Goal: Download file/media

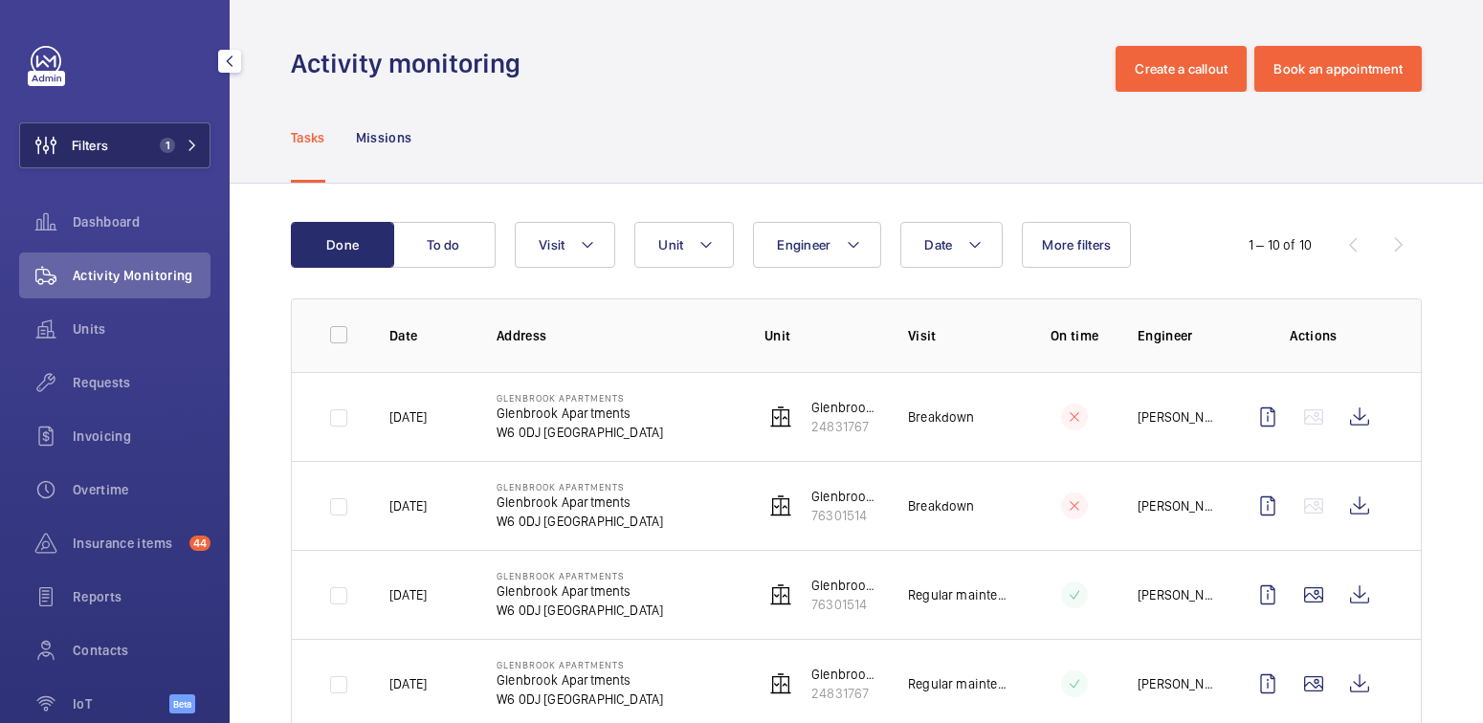
click at [134, 140] on button "Filters 1" at bounding box center [114, 145] width 191 height 46
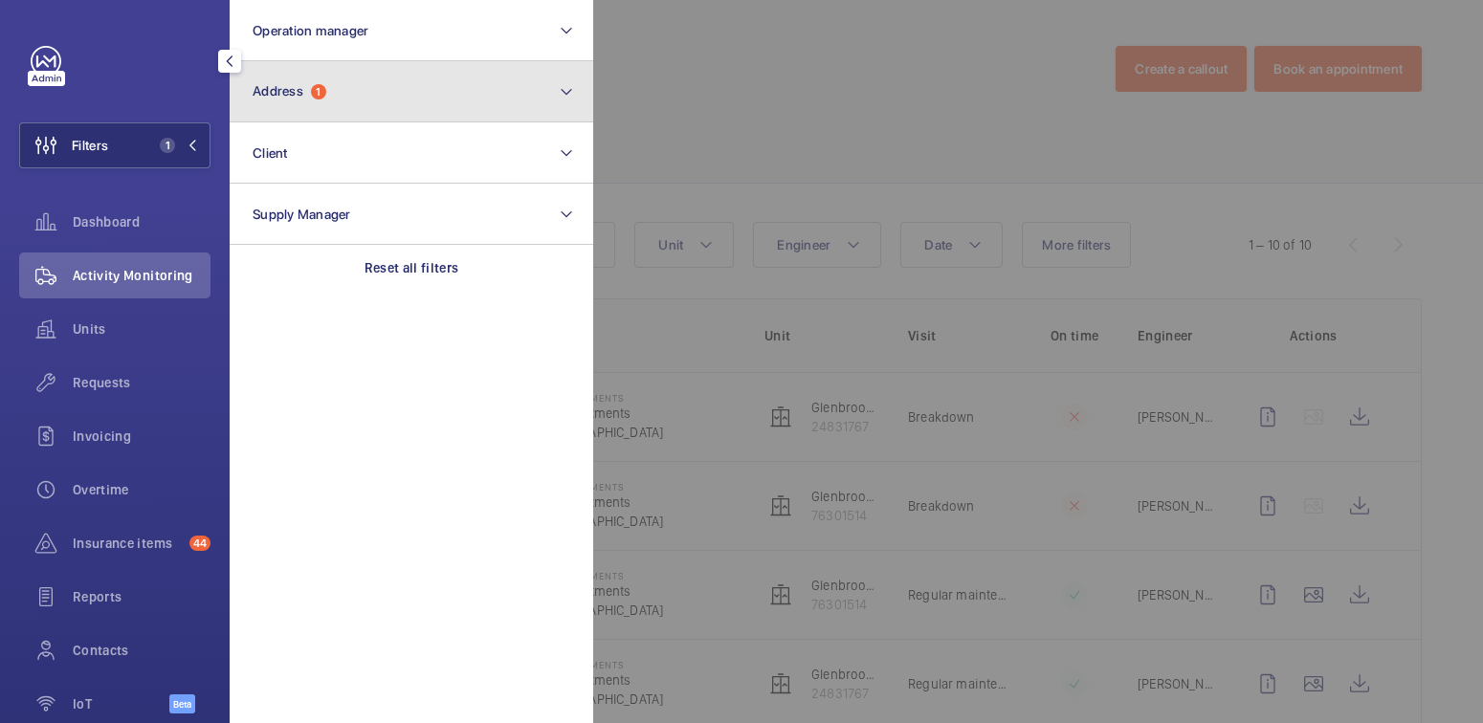
click at [328, 92] on button "Address 1" at bounding box center [412, 91] width 364 height 61
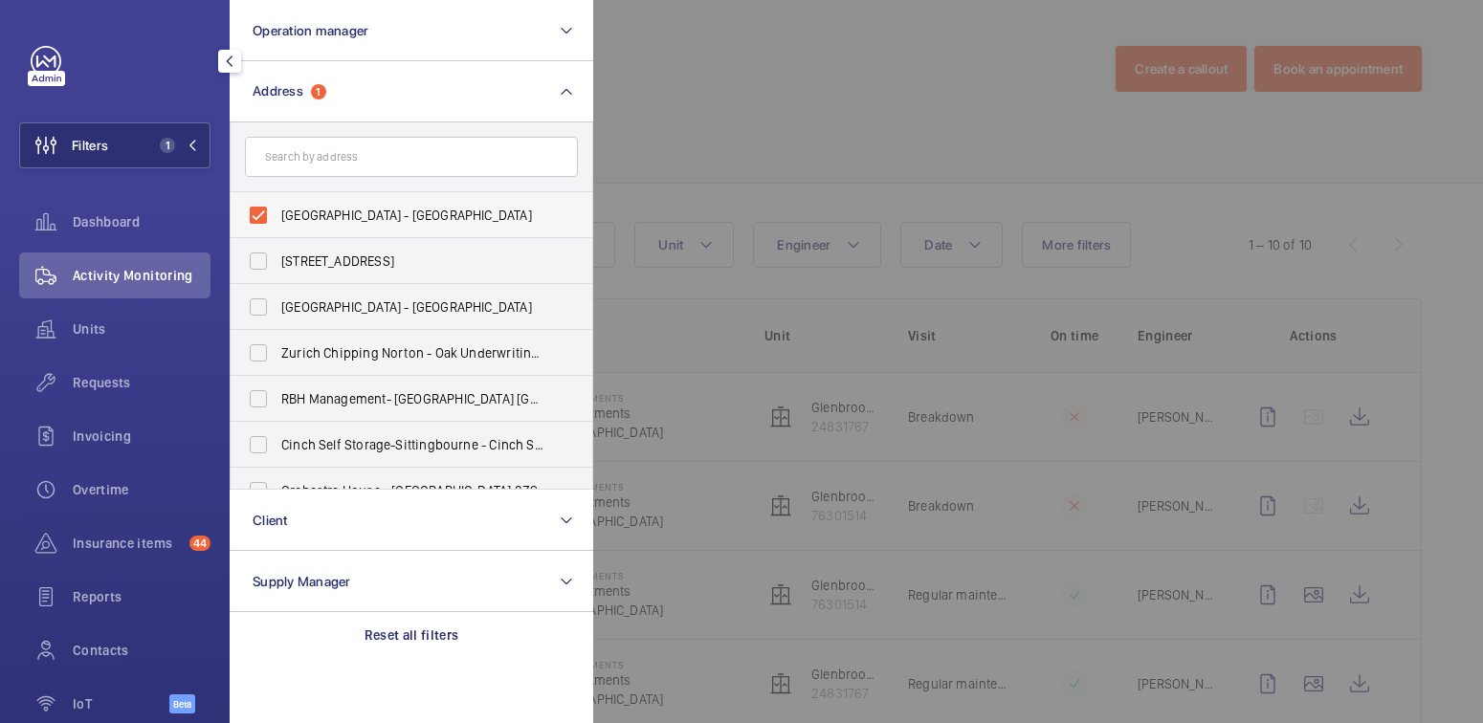
click at [312, 221] on span "[GEOGRAPHIC_DATA] - [GEOGRAPHIC_DATA]" at bounding box center [412, 215] width 263 height 19
click at [277, 221] on input "[GEOGRAPHIC_DATA] - [GEOGRAPHIC_DATA]" at bounding box center [258, 215] width 38 height 38
checkbox input "false"
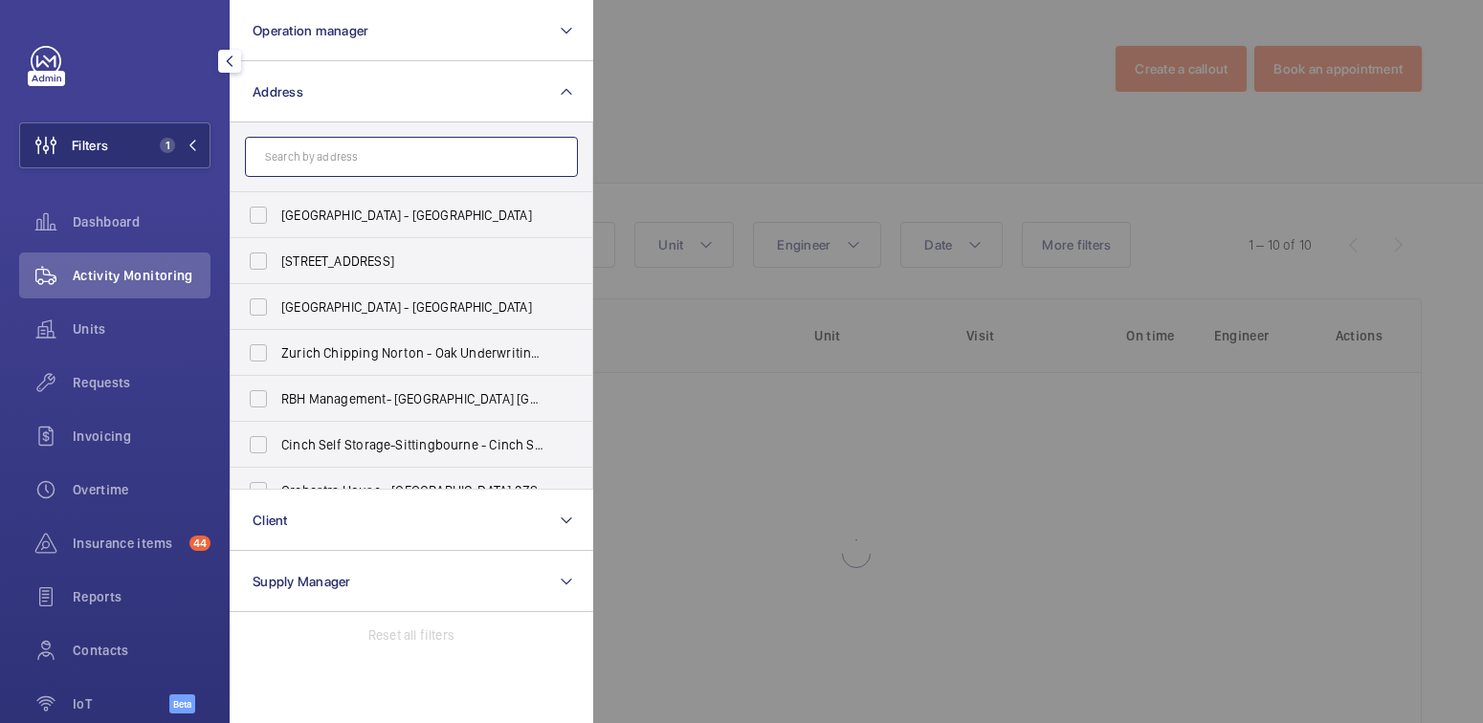
click at [326, 159] on input "text" at bounding box center [411, 157] width 333 height 40
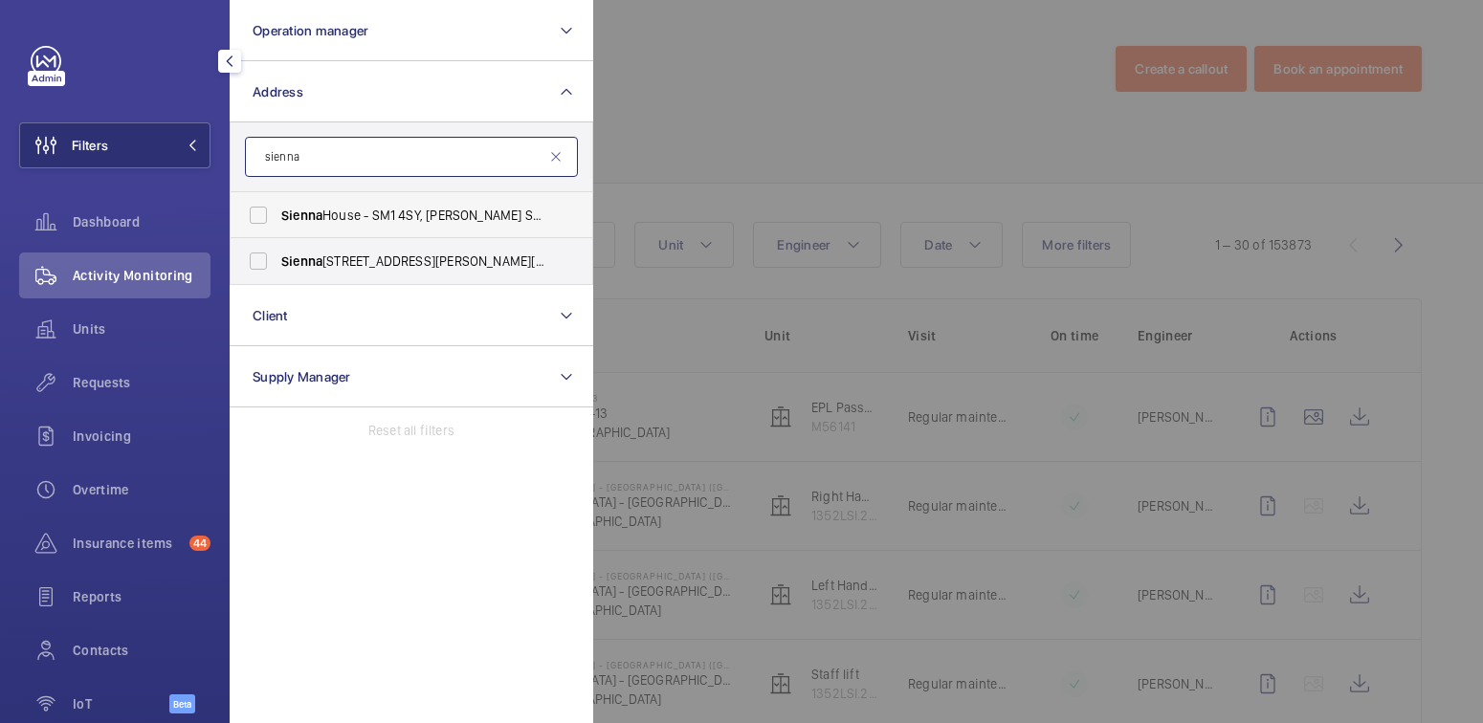
type input "sienna"
click at [340, 206] on span "Sienna House - SM1 4SY, [PERSON_NAME] SM1 4SY" at bounding box center [412, 215] width 263 height 19
click at [277, 206] on input "Sienna House - SM1 4SY, [PERSON_NAME] SM1 4SY" at bounding box center [258, 215] width 38 height 38
checkbox input "true"
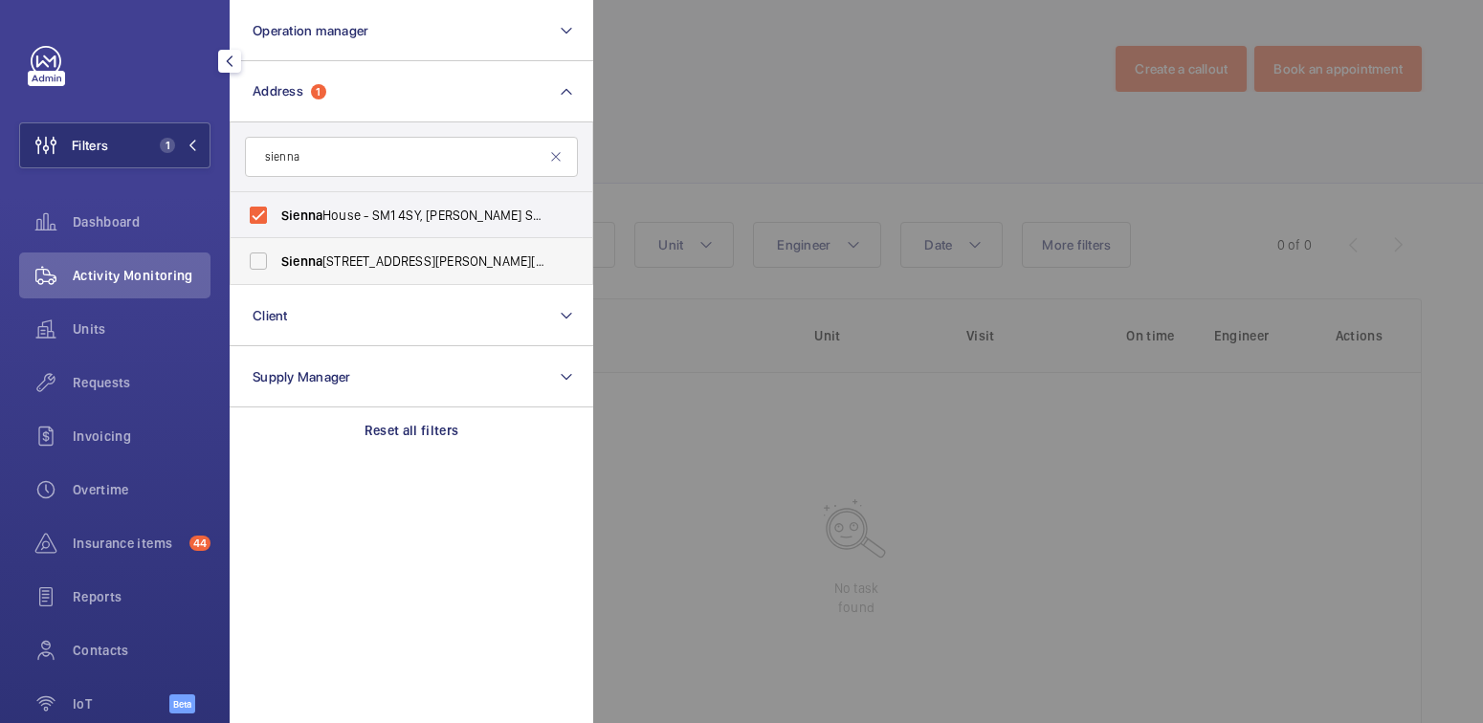
click at [342, 263] on span "[GEOGRAPHIC_DATA] - [PERSON_NAME][STREET_ADDRESS][PERSON_NAME]" at bounding box center [412, 261] width 263 height 19
click at [277, 263] on input "[GEOGRAPHIC_DATA] - [PERSON_NAME][STREET_ADDRESS][PERSON_NAME]" at bounding box center [258, 261] width 38 height 38
checkbox input "true"
click at [687, 75] on div at bounding box center [1334, 361] width 1483 height 723
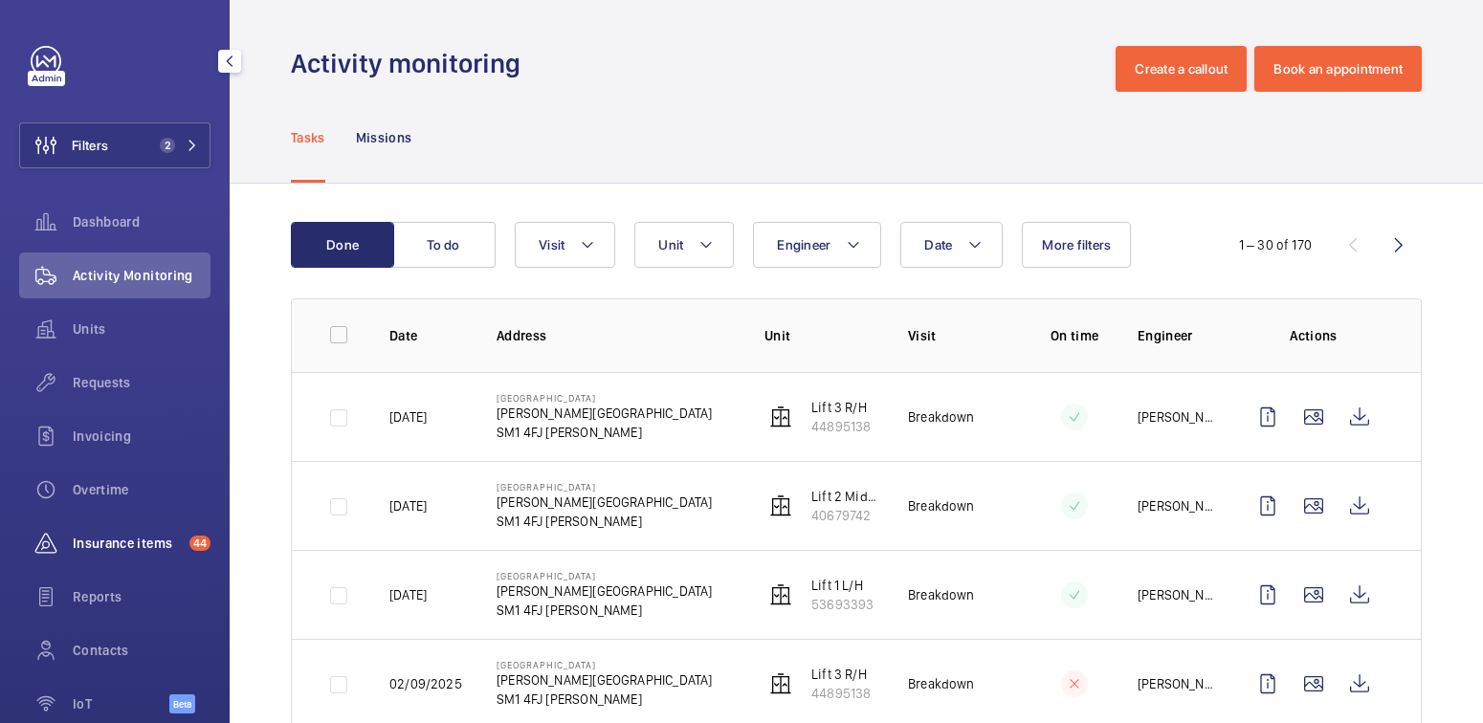
click at [142, 546] on span "Insurance items" at bounding box center [127, 543] width 109 height 19
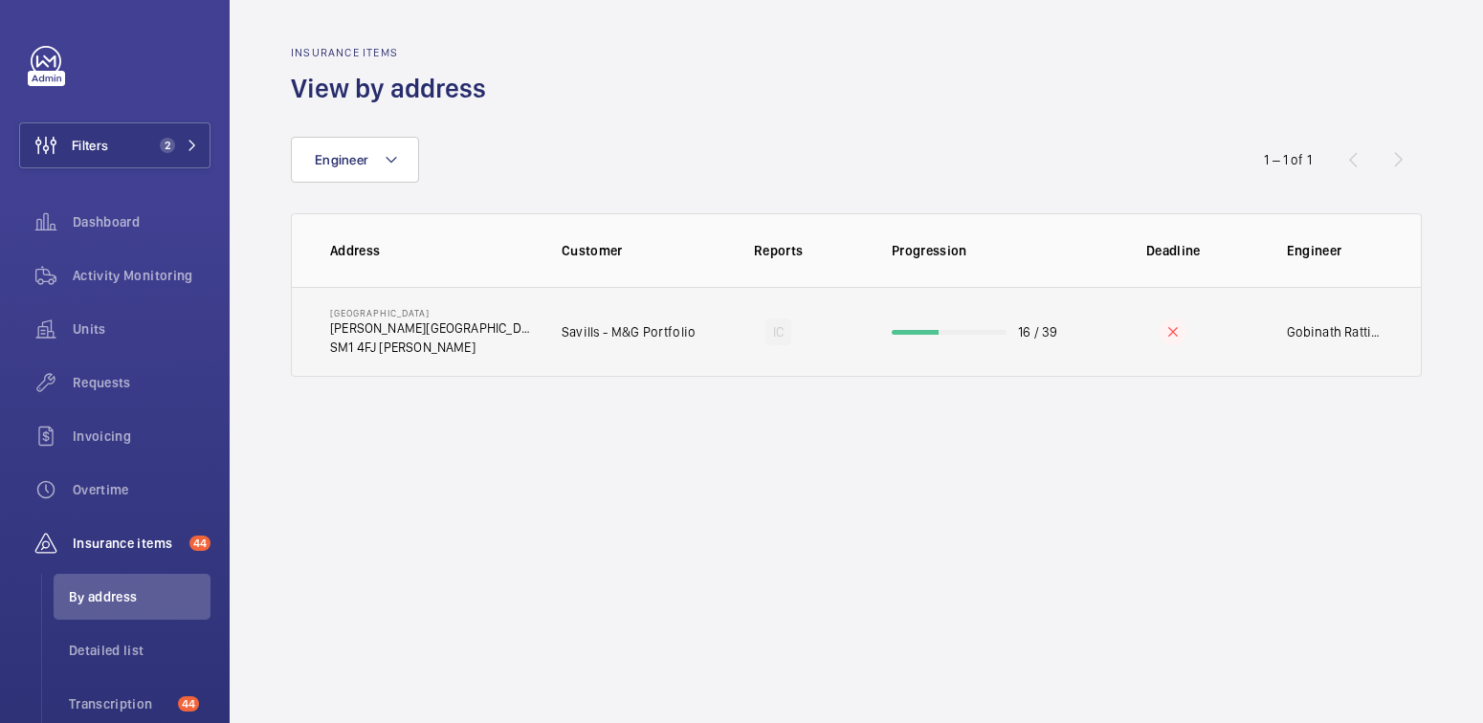
click at [992, 341] on td "16 / 39" at bounding box center [976, 332] width 230 height 90
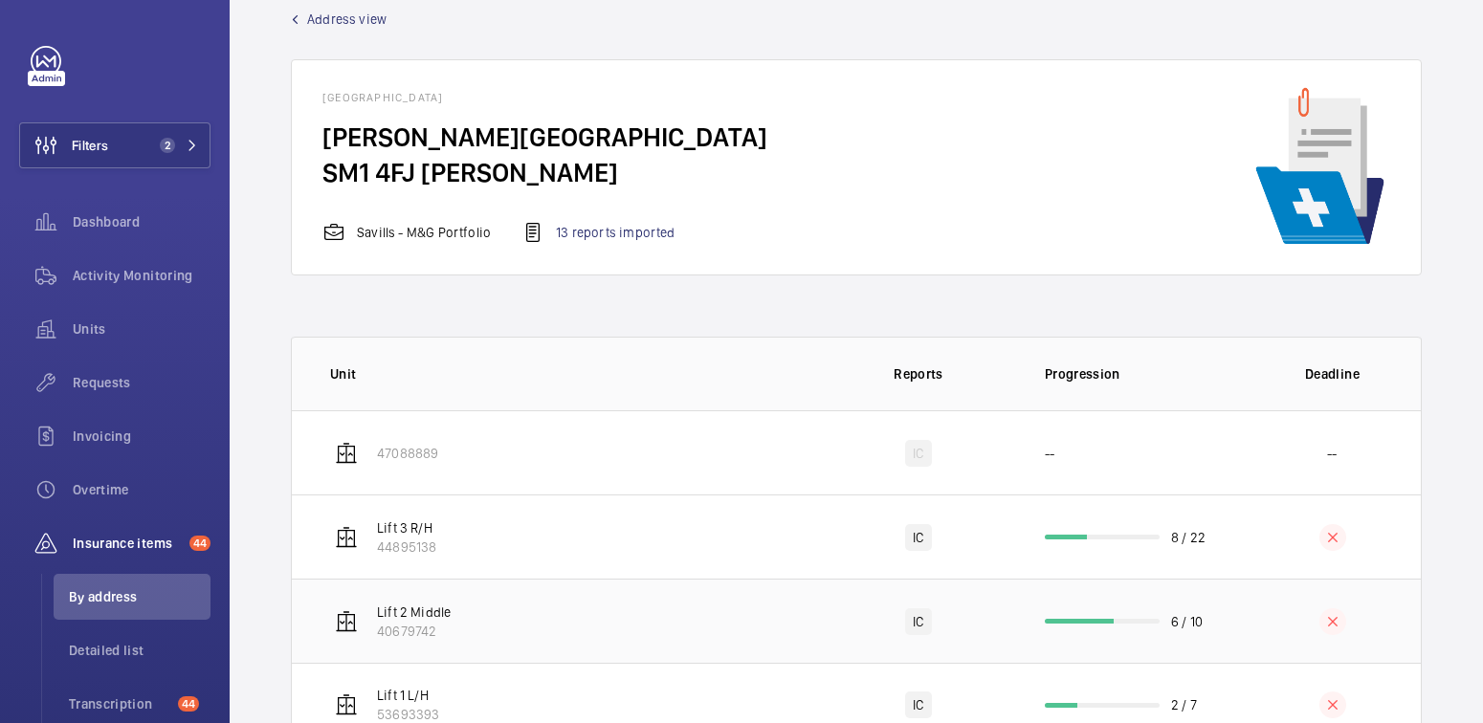
scroll to position [104, 0]
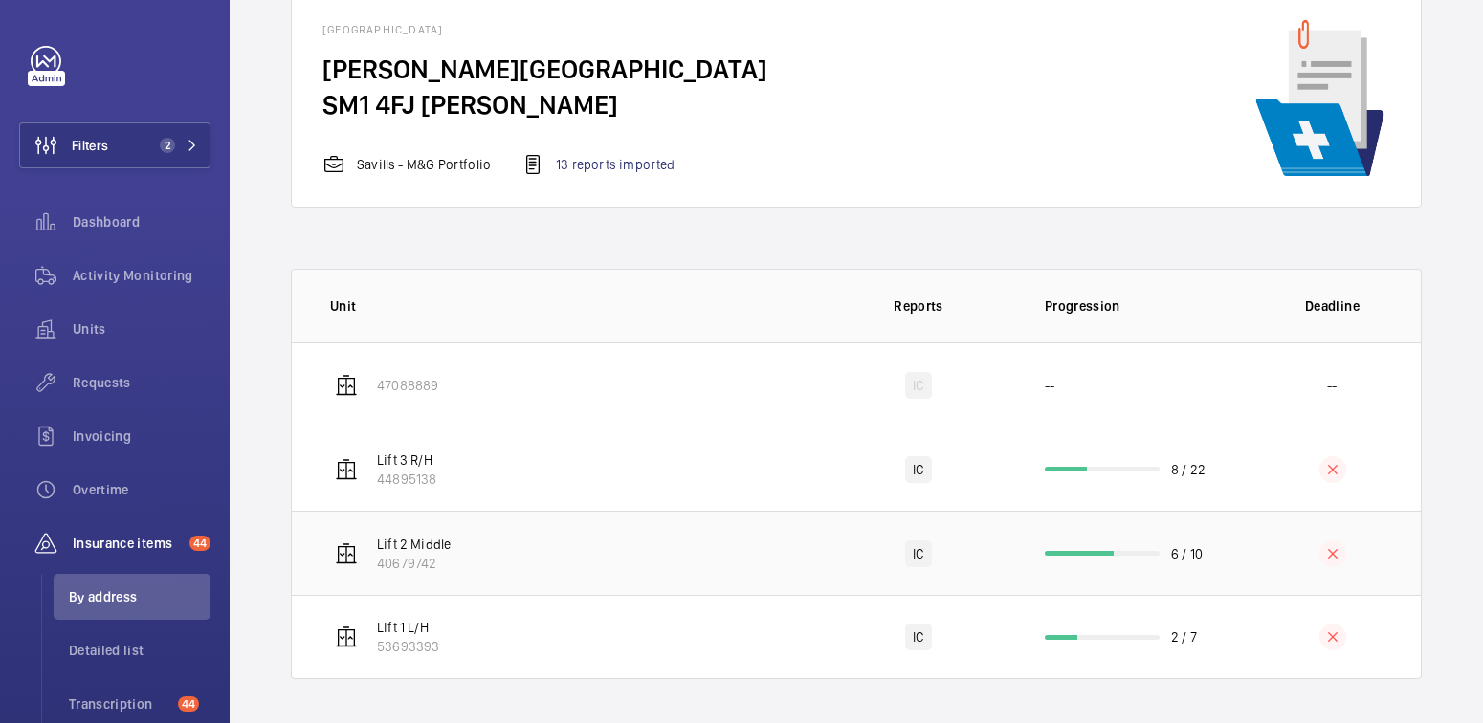
click at [1247, 562] on td at bounding box center [1332, 553] width 177 height 84
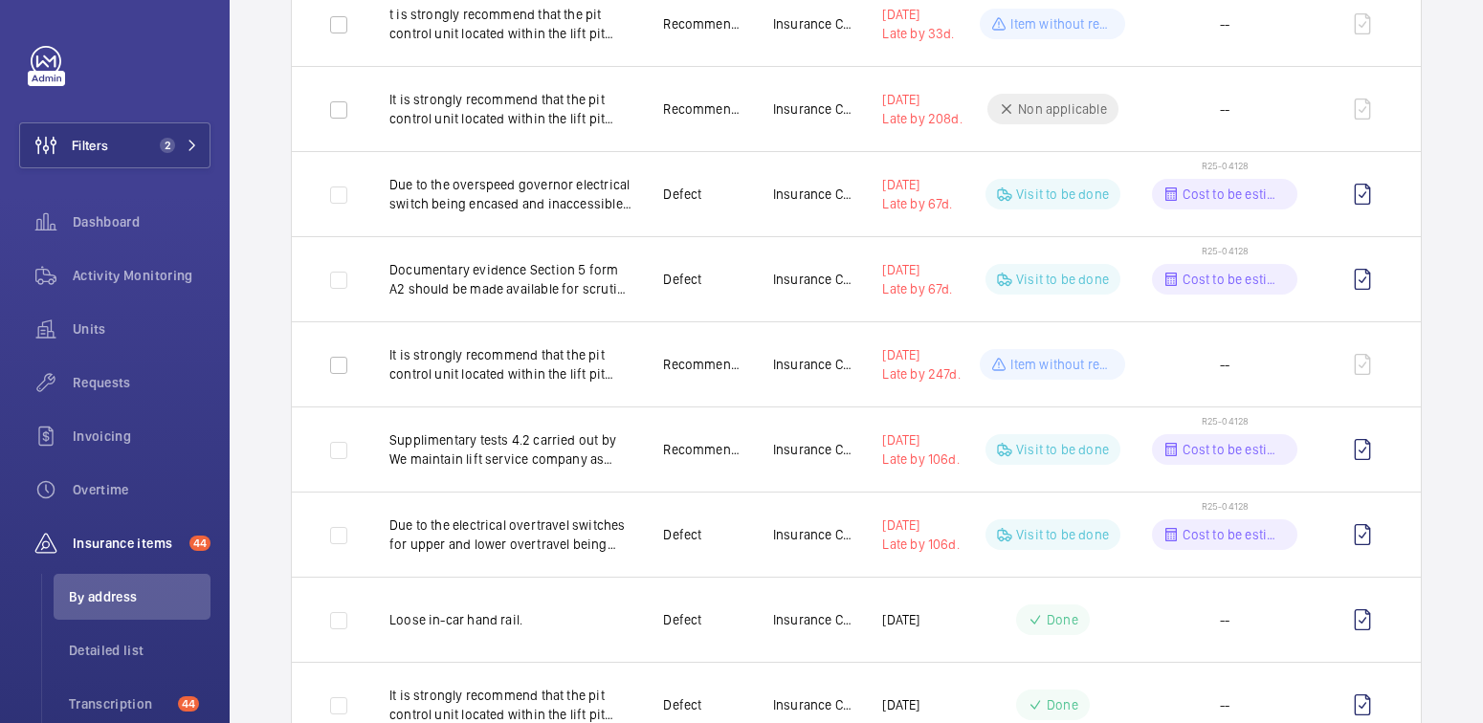
scroll to position [658, 0]
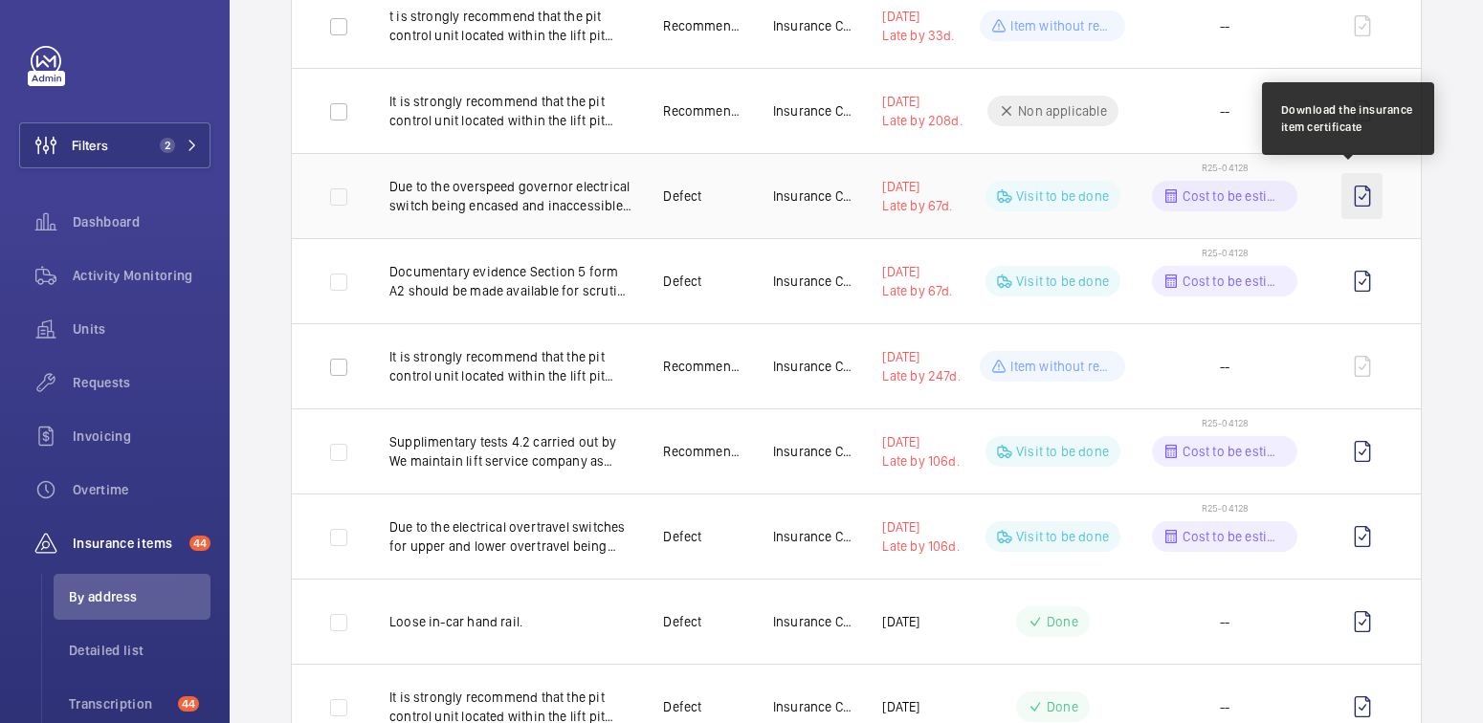
click at [1350, 195] on wm-front-icon-button at bounding box center [1361, 196] width 41 height 46
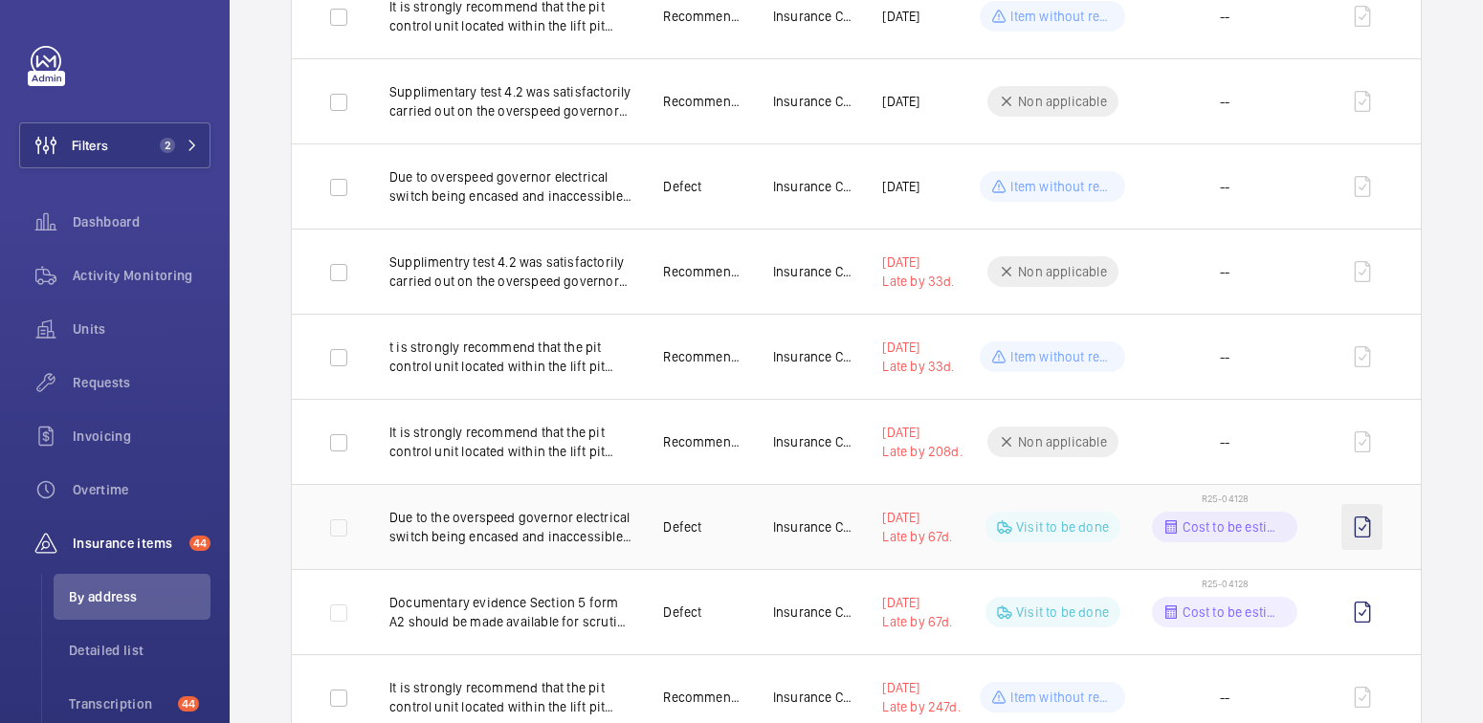
scroll to position [354, 0]
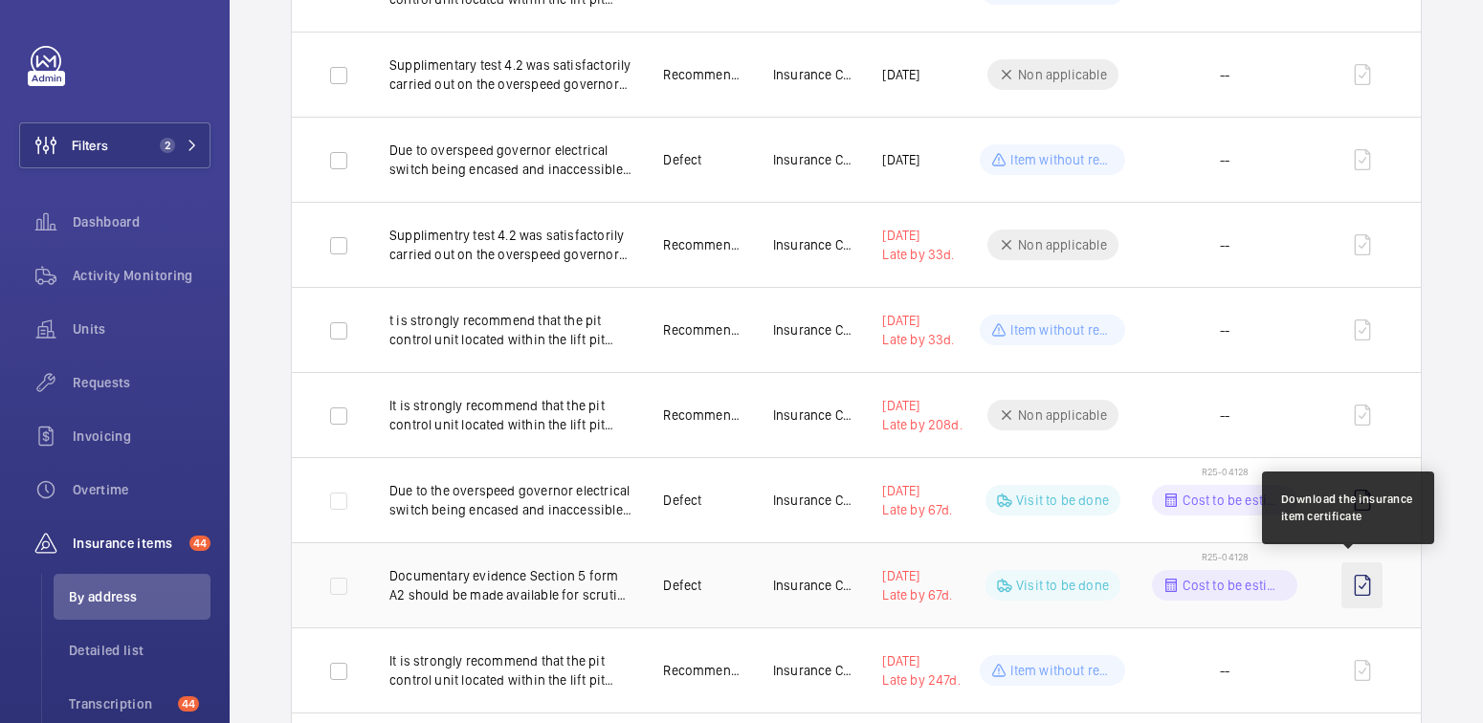
click at [1346, 581] on wm-front-icon-button at bounding box center [1361, 585] width 41 height 46
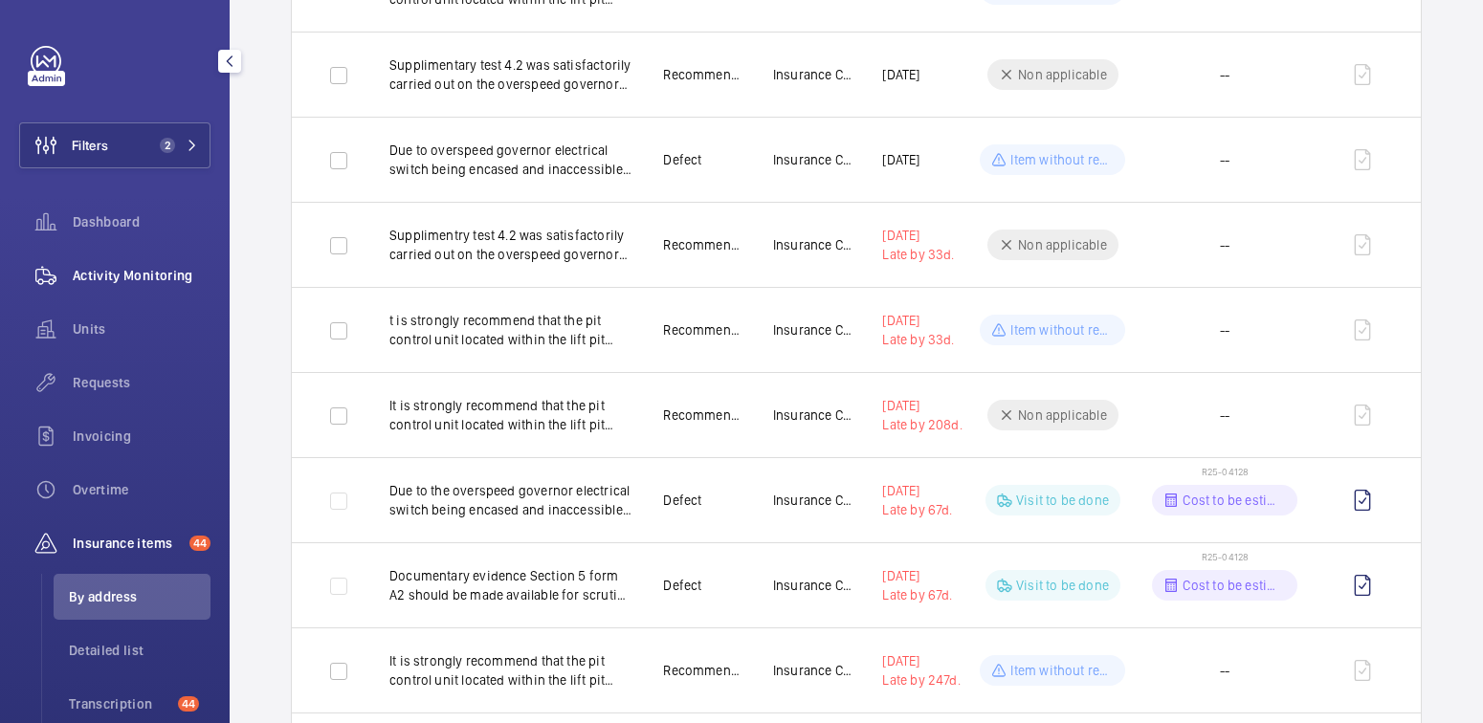
click at [114, 275] on span "Activity Monitoring" at bounding box center [142, 275] width 138 height 19
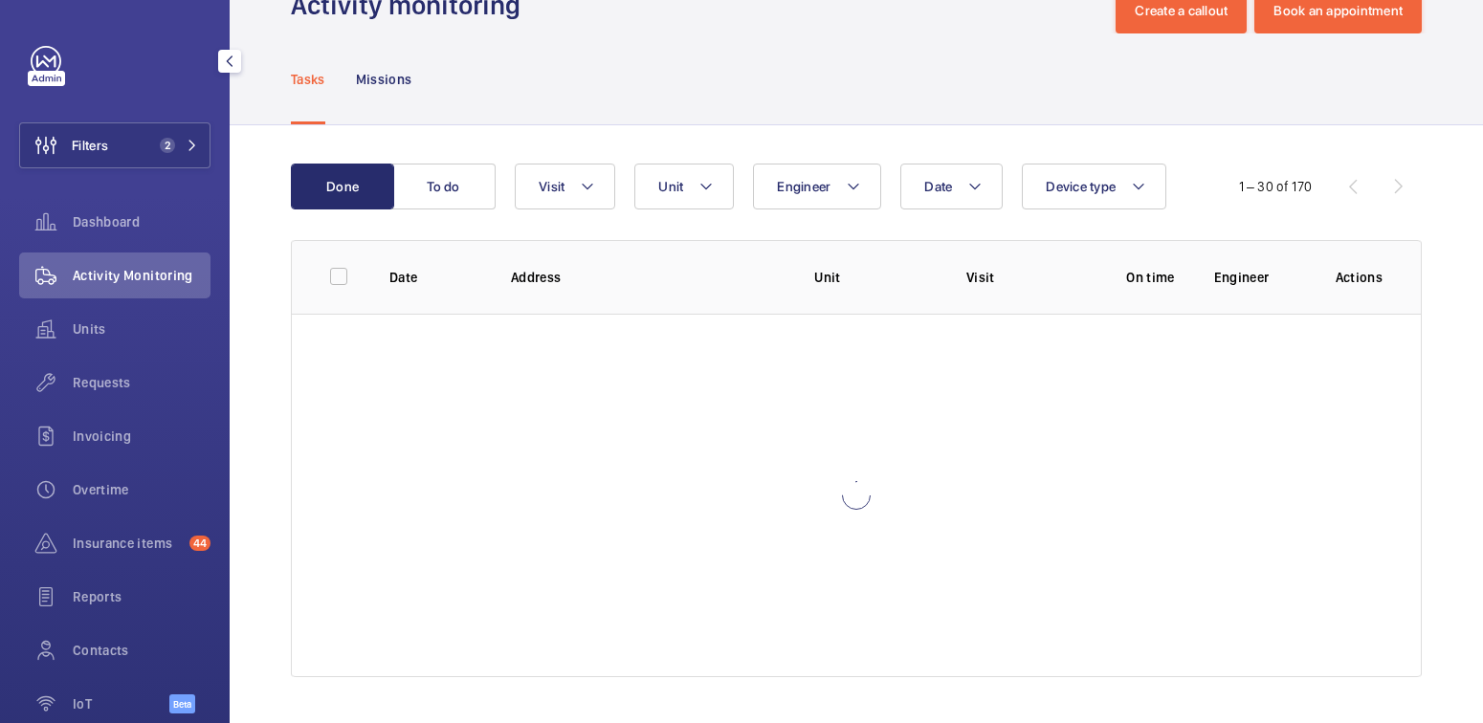
scroll to position [57, 0]
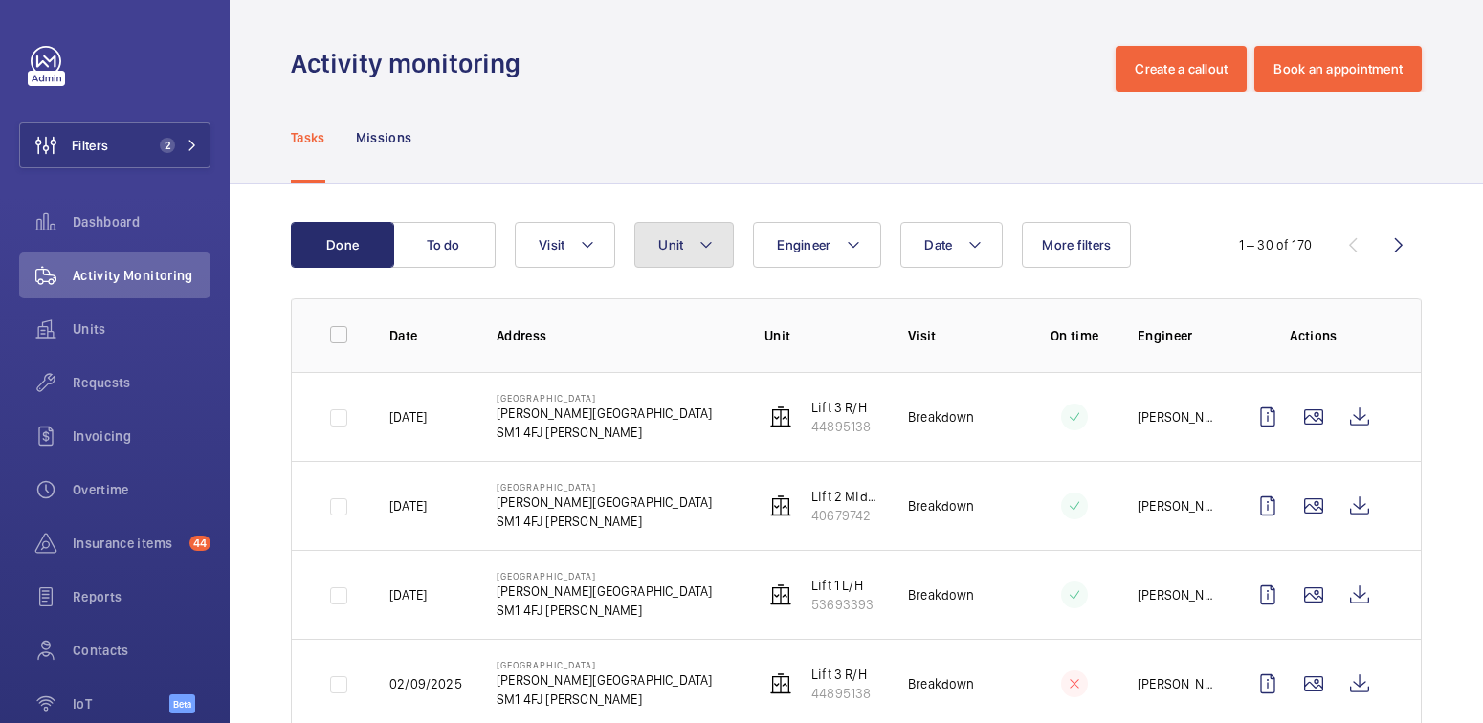
click at [700, 251] on mat-icon at bounding box center [705, 244] width 15 height 23
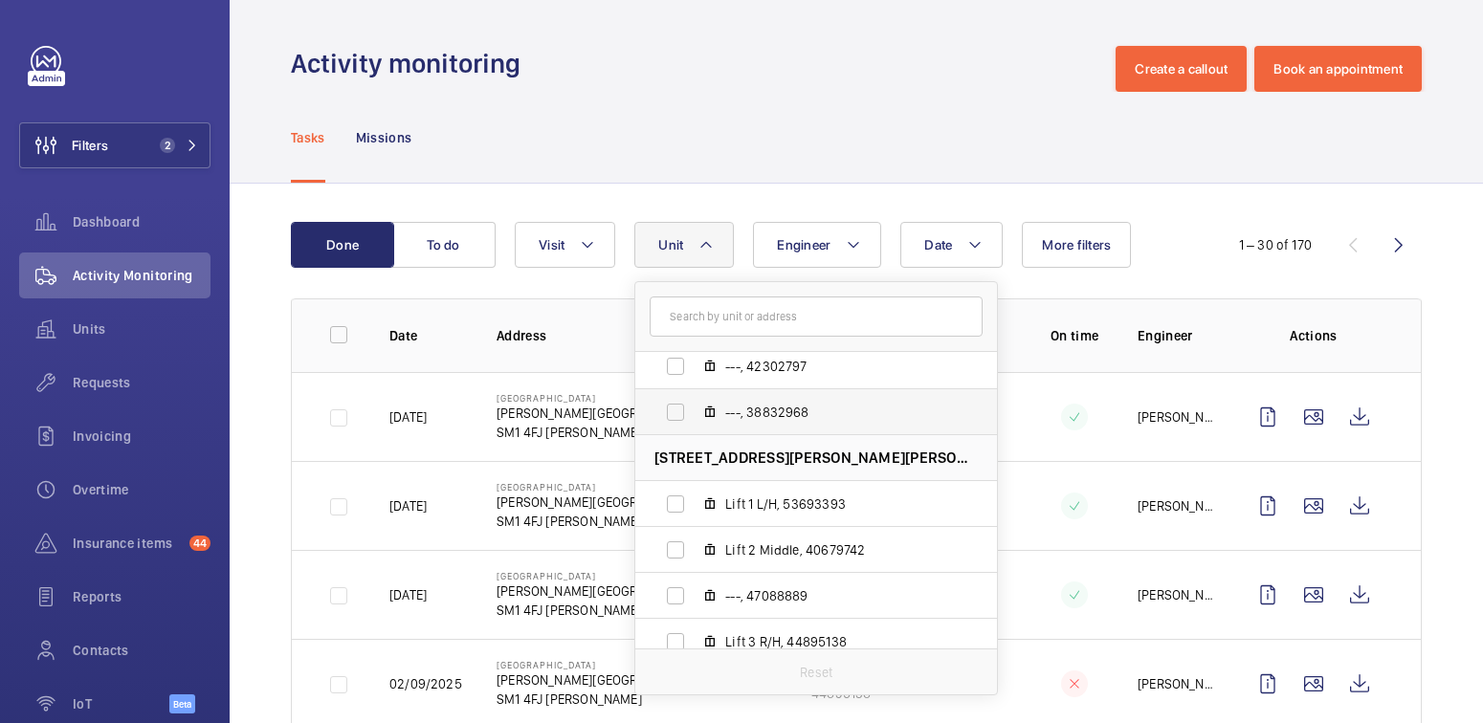
scroll to position [116, 0]
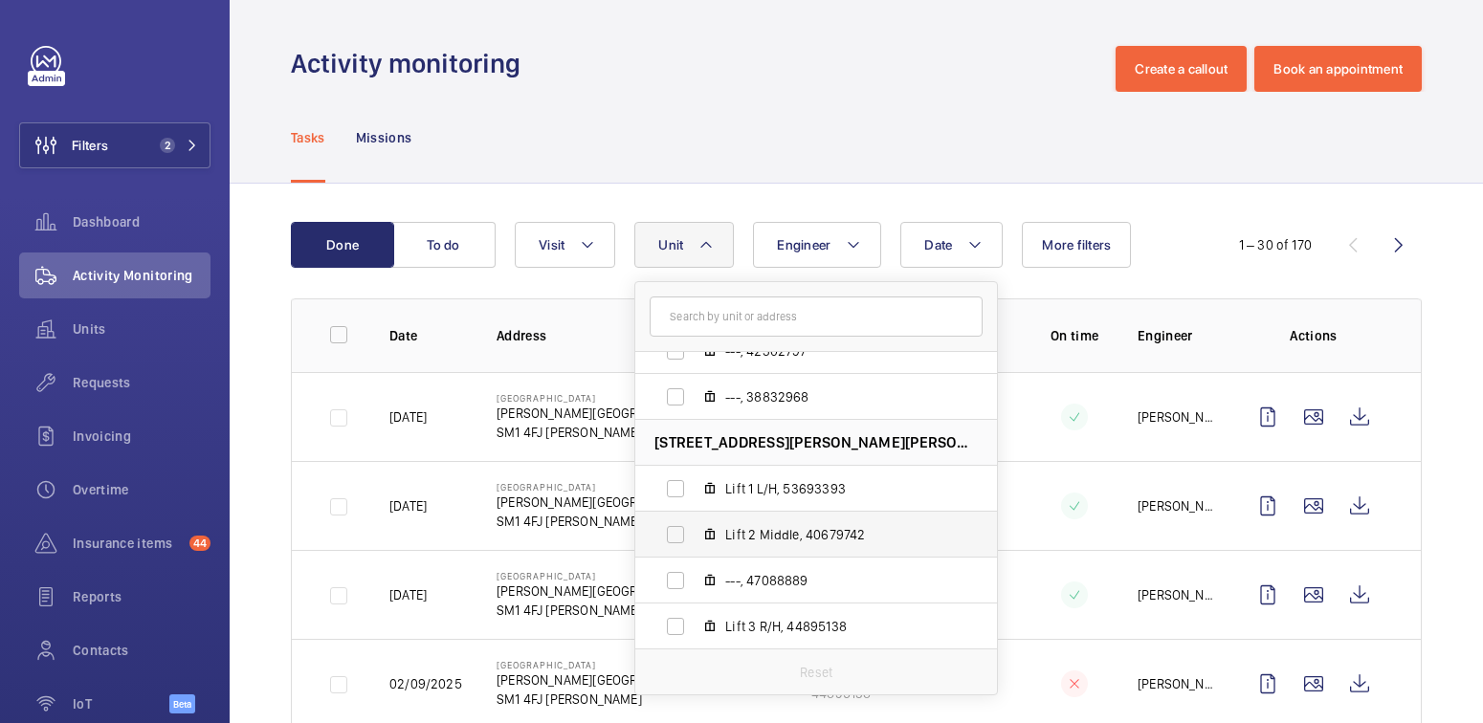
click at [825, 539] on span "Lift 2 Middle, 40679742" at bounding box center [836, 534] width 222 height 19
click at [694, 539] on input "Lift 2 Middle, 40679742" at bounding box center [675, 535] width 38 height 38
checkbox input "true"
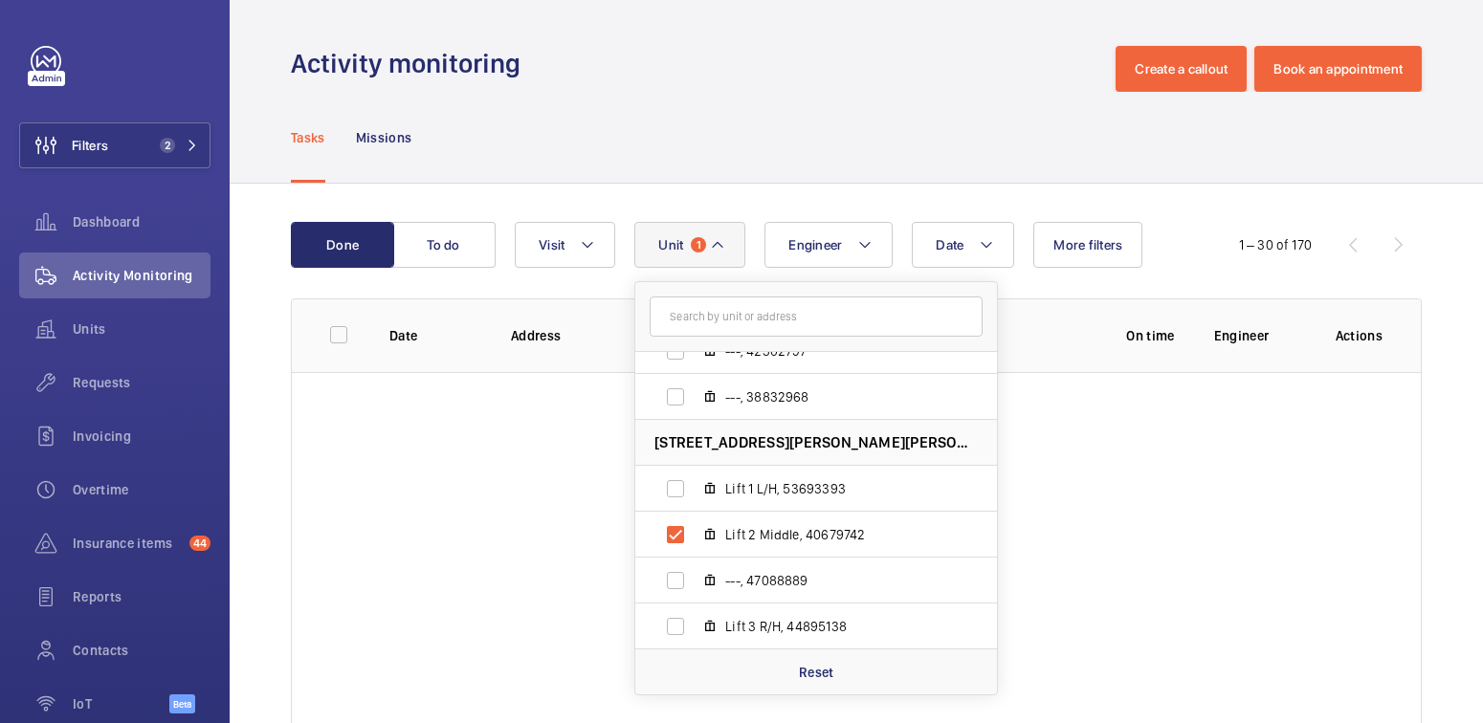
click at [812, 175] on div "Tasks Missions" at bounding box center [856, 137] width 1131 height 91
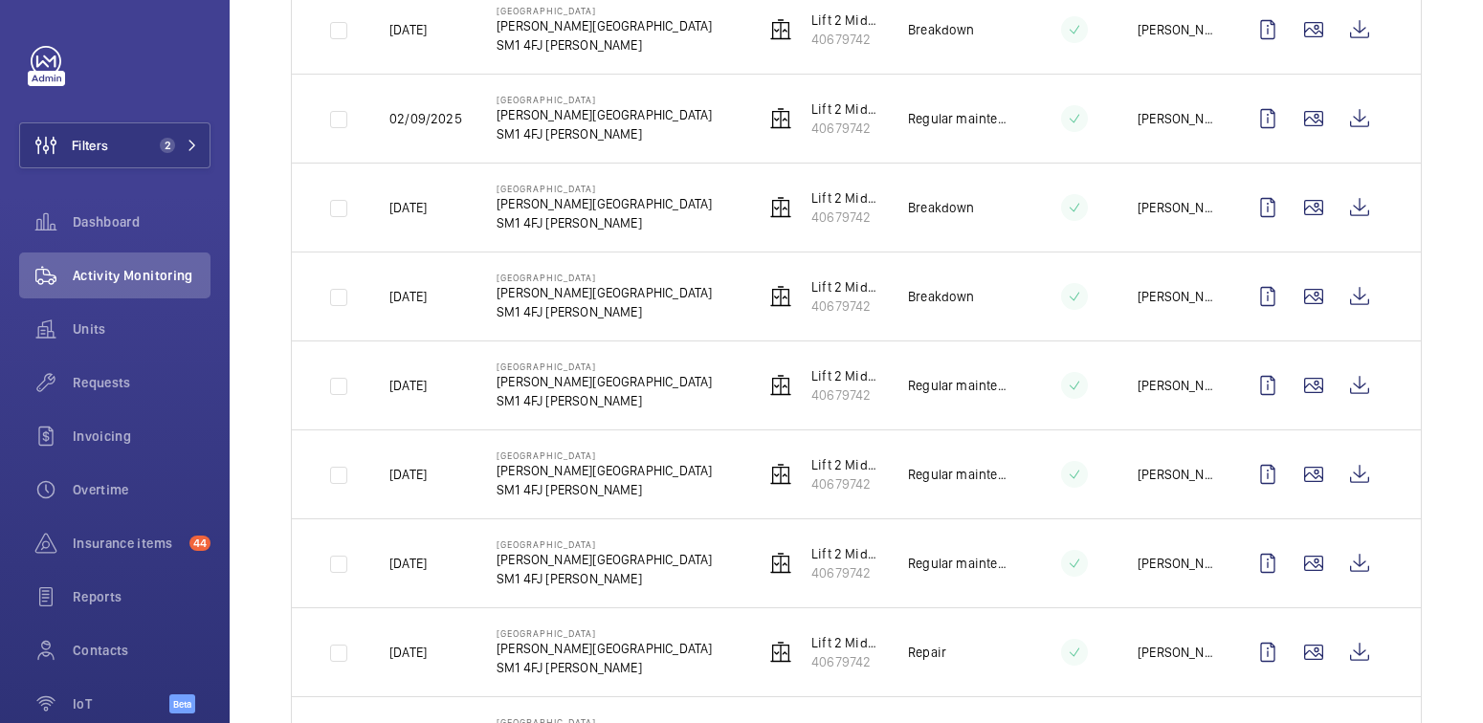
scroll to position [507, 0]
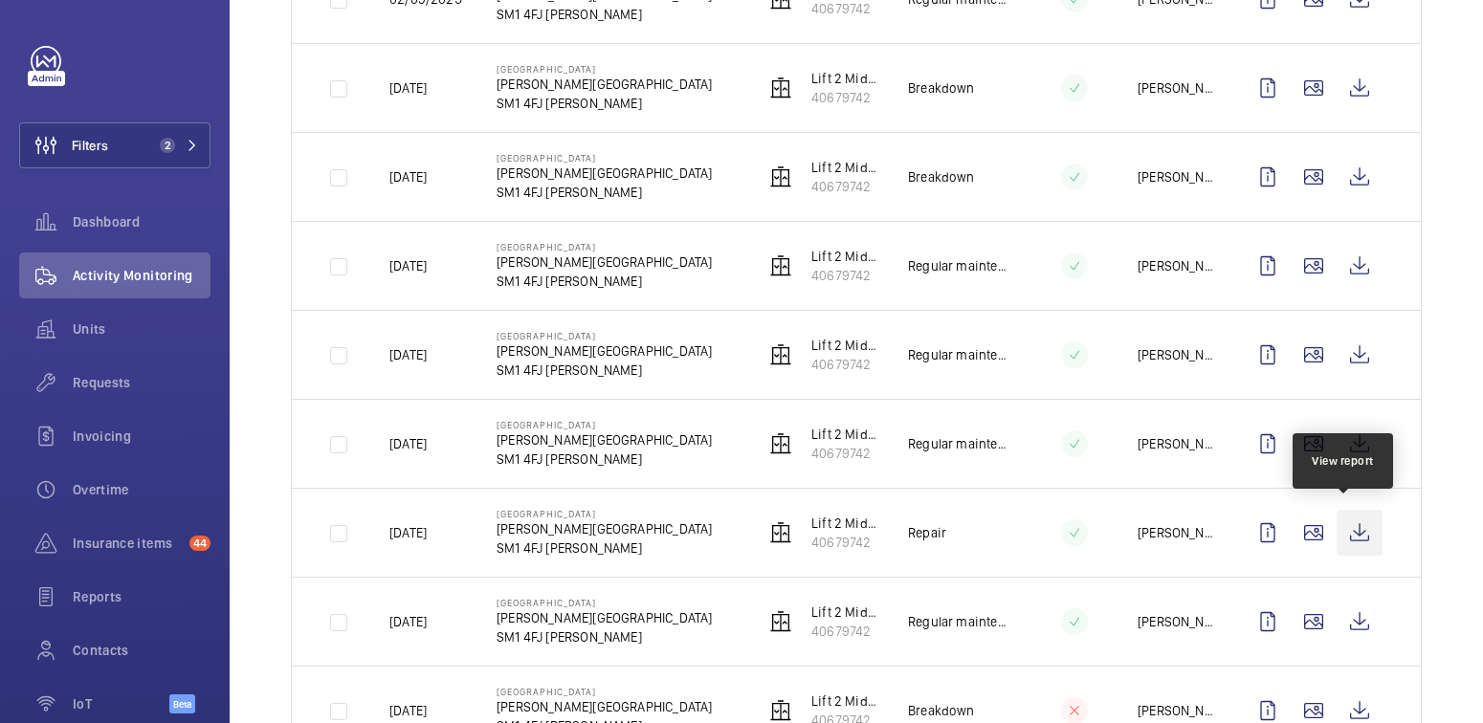
click at [1354, 534] on wm-front-icon-button at bounding box center [1359, 533] width 46 height 46
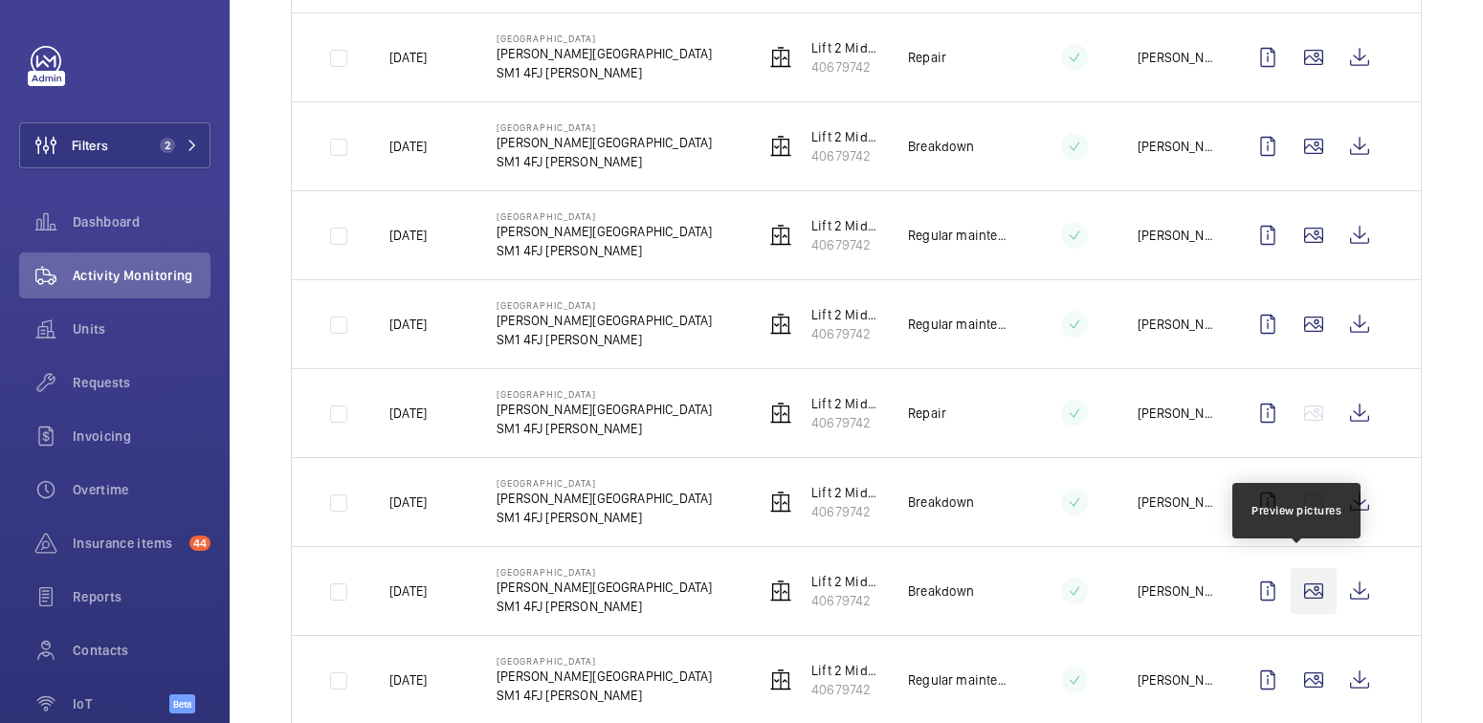
scroll to position [1339, 0]
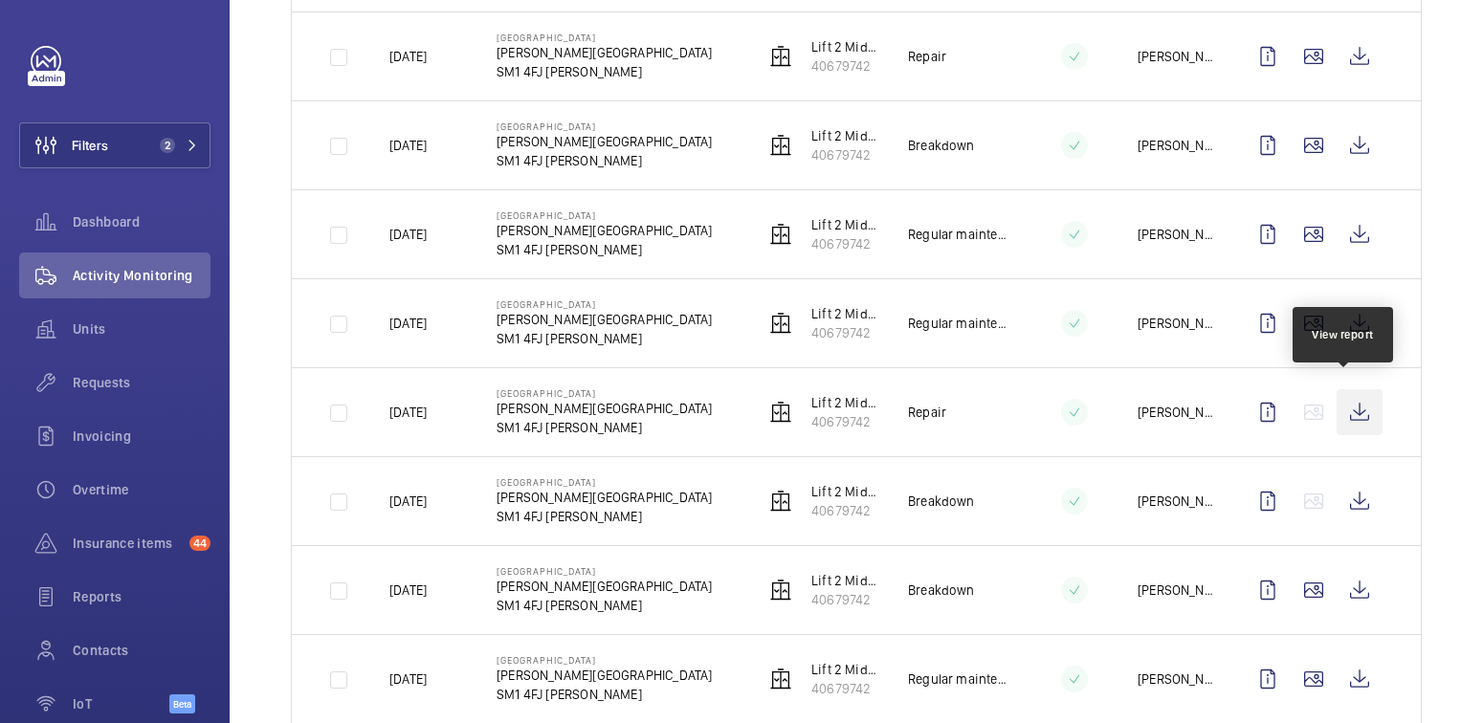
click at [1350, 403] on wm-front-icon-button at bounding box center [1359, 412] width 46 height 46
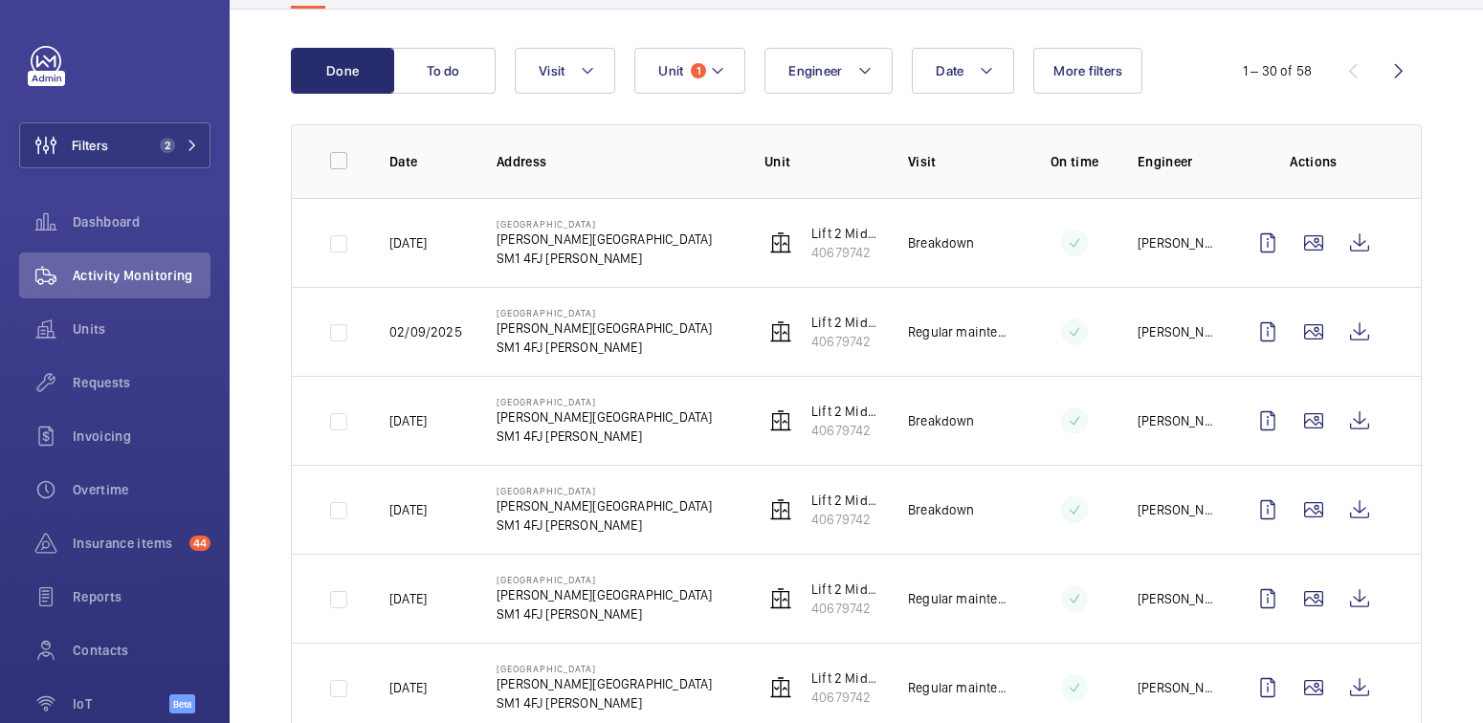
scroll to position [0, 0]
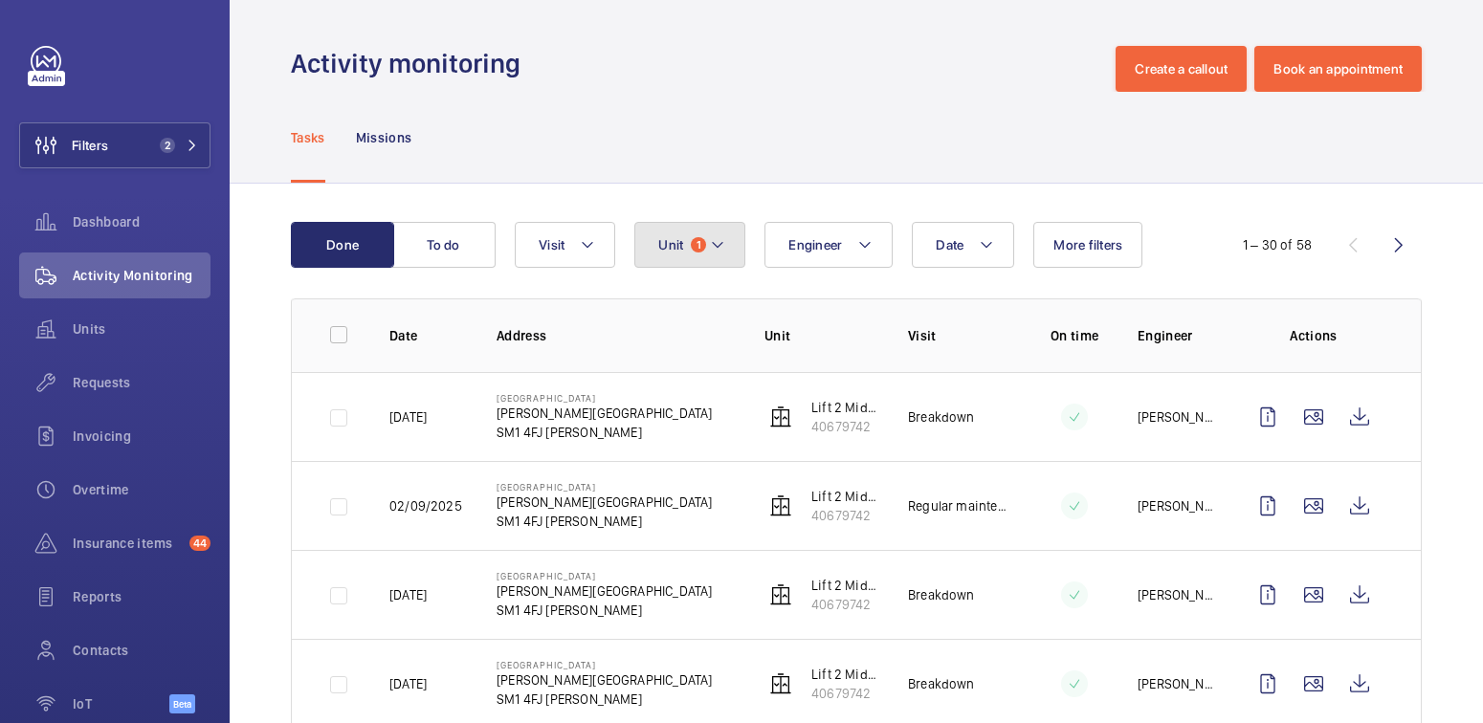
click at [701, 249] on span "1" at bounding box center [698, 244] width 15 height 15
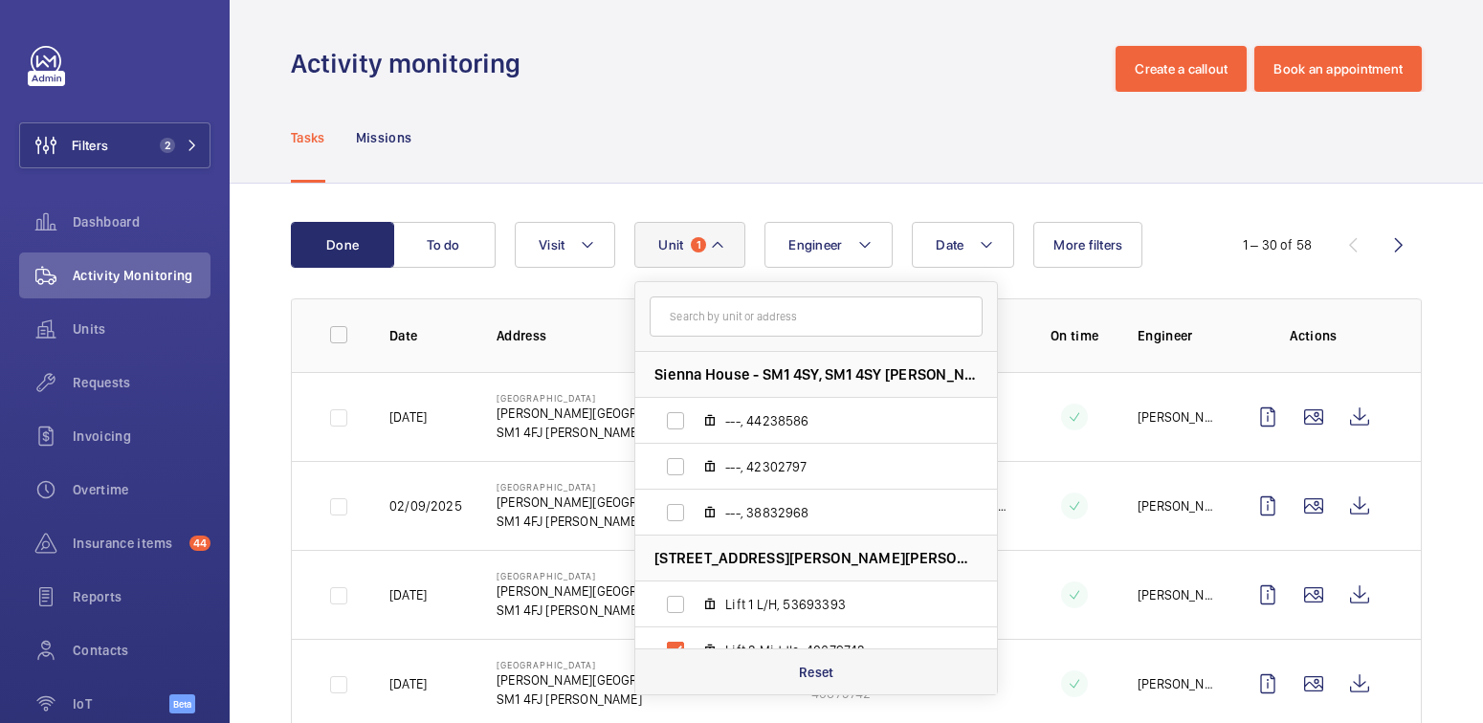
click at [826, 664] on p "Reset" at bounding box center [816, 672] width 35 height 19
click at [116, 540] on span "Insurance items" at bounding box center [127, 543] width 109 height 19
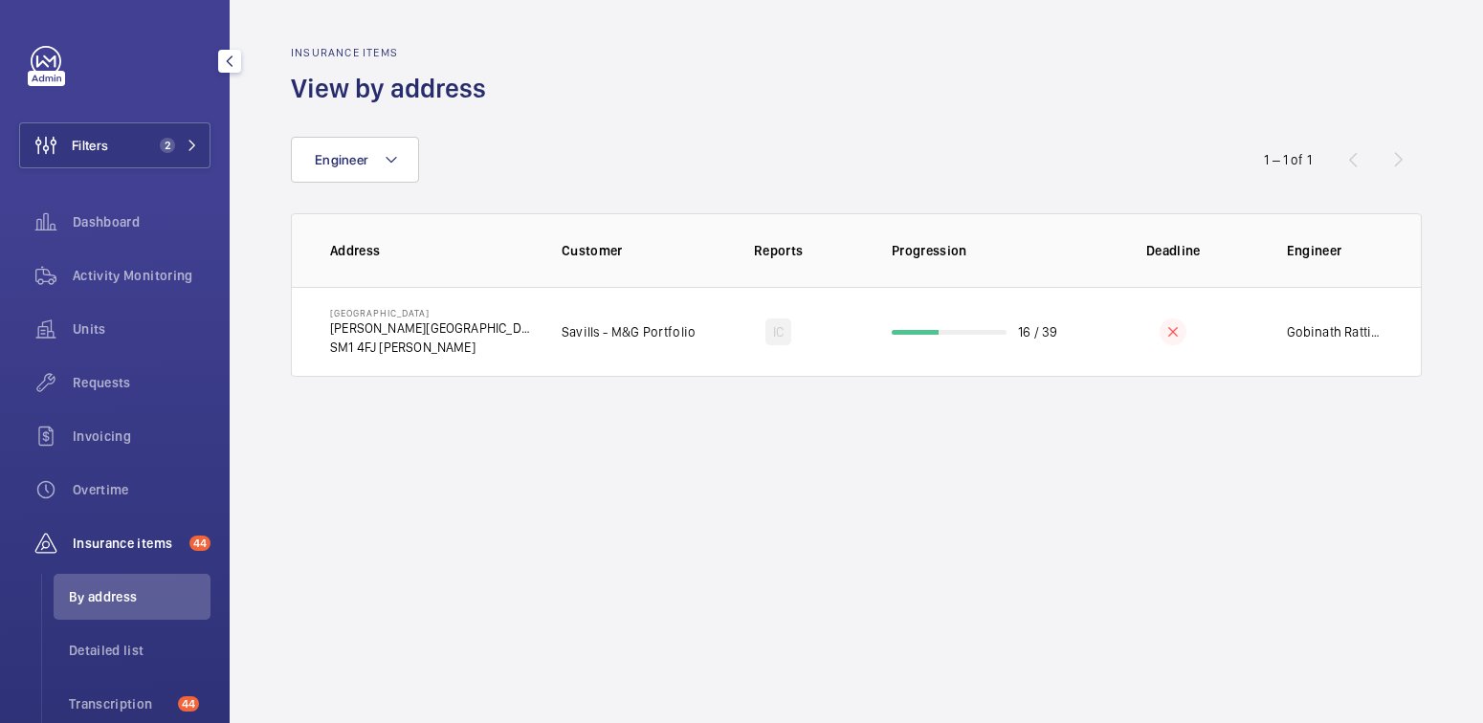
click at [626, 117] on div "Engineer 1 – 1 of 1 Address Customer Reports Progression Deadline Engineer [GEO…" at bounding box center [856, 241] width 1131 height 271
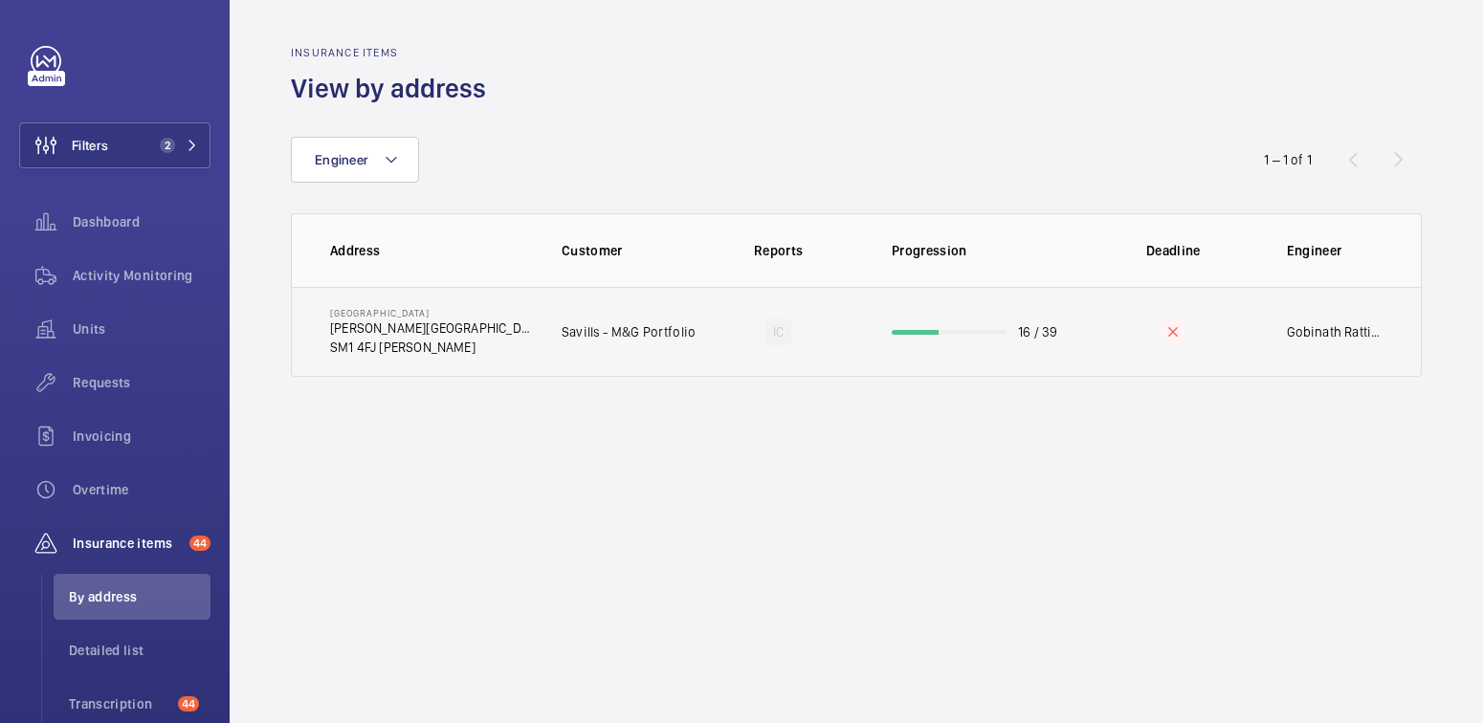
click at [1109, 353] on td at bounding box center [1173, 332] width 165 height 90
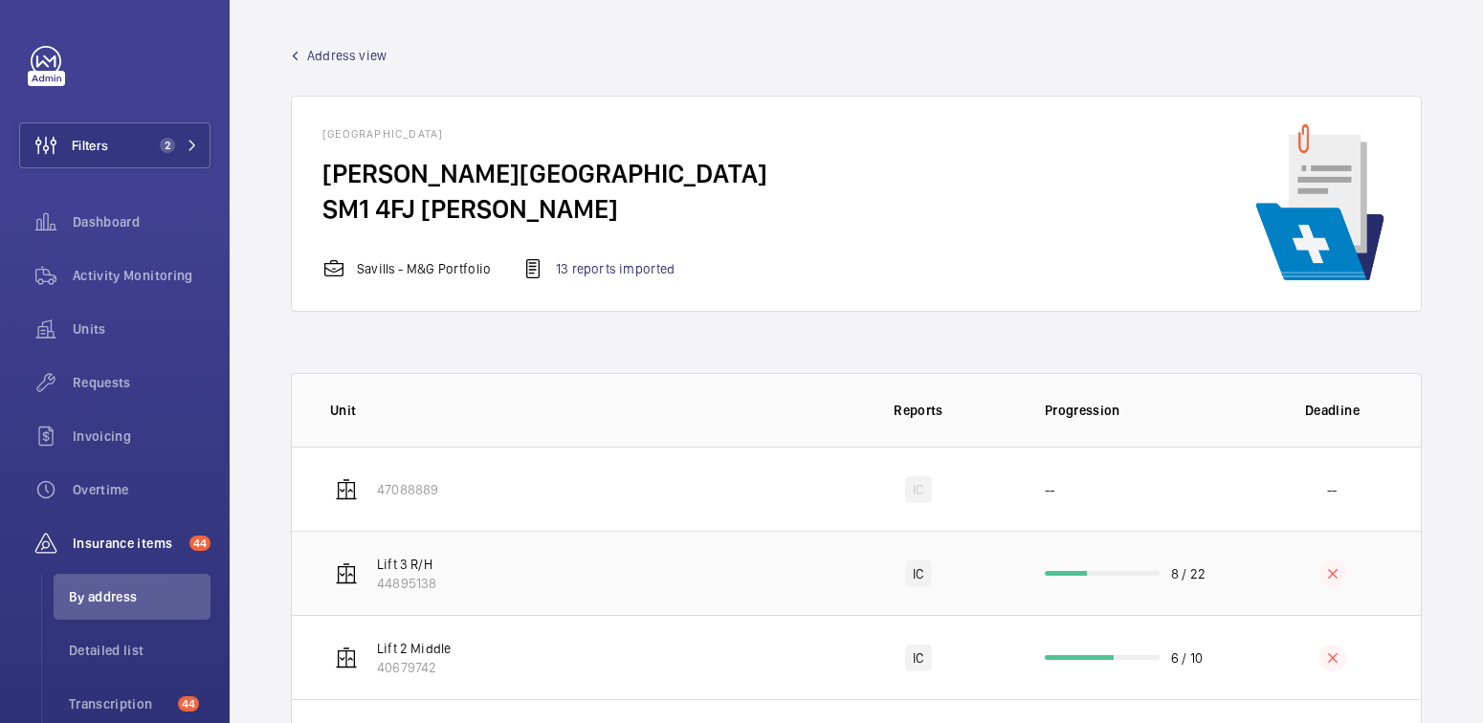
scroll to position [4, 0]
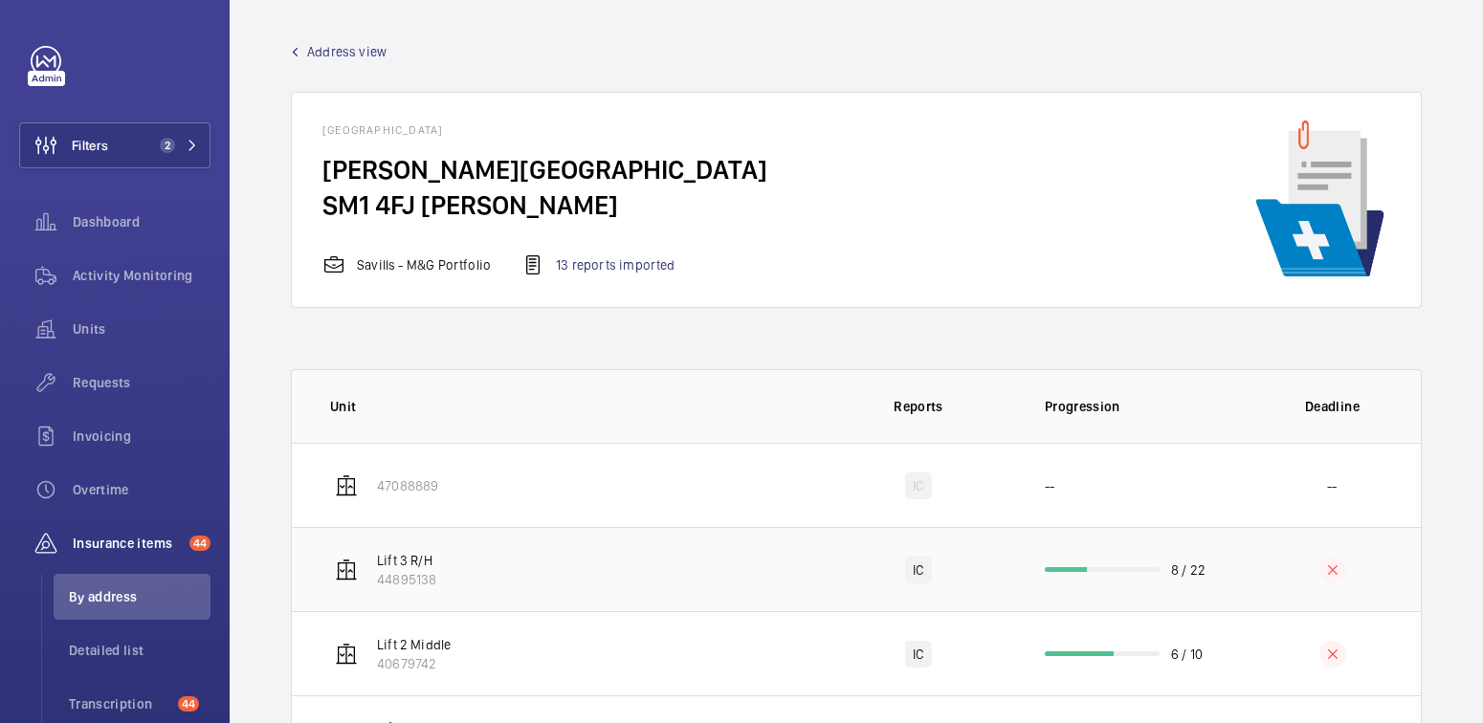
click at [1212, 569] on td "8 / 22" at bounding box center [1129, 569] width 230 height 84
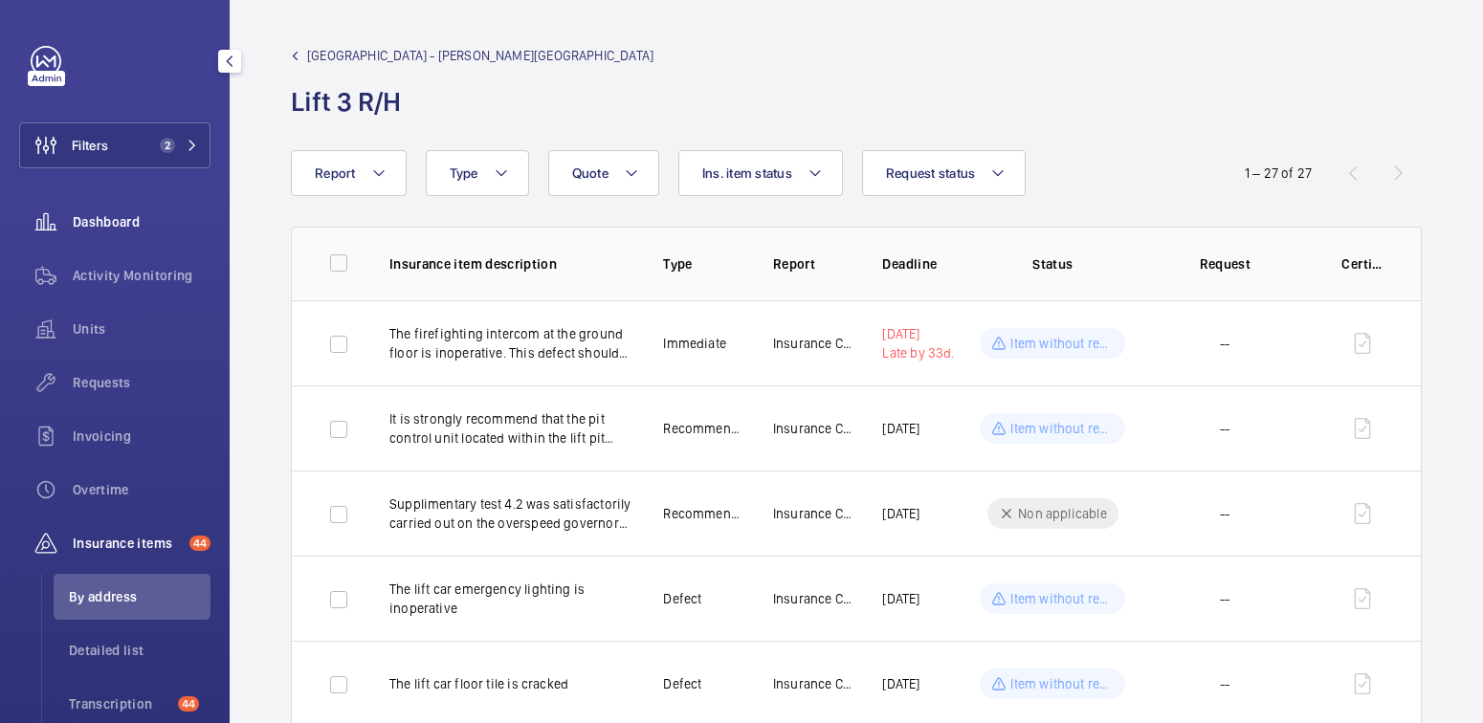
drag, startPoint x: 153, startPoint y: 277, endPoint x: 139, endPoint y: 199, distance: 79.7
click at [153, 277] on span "Activity Monitoring" at bounding box center [142, 275] width 138 height 19
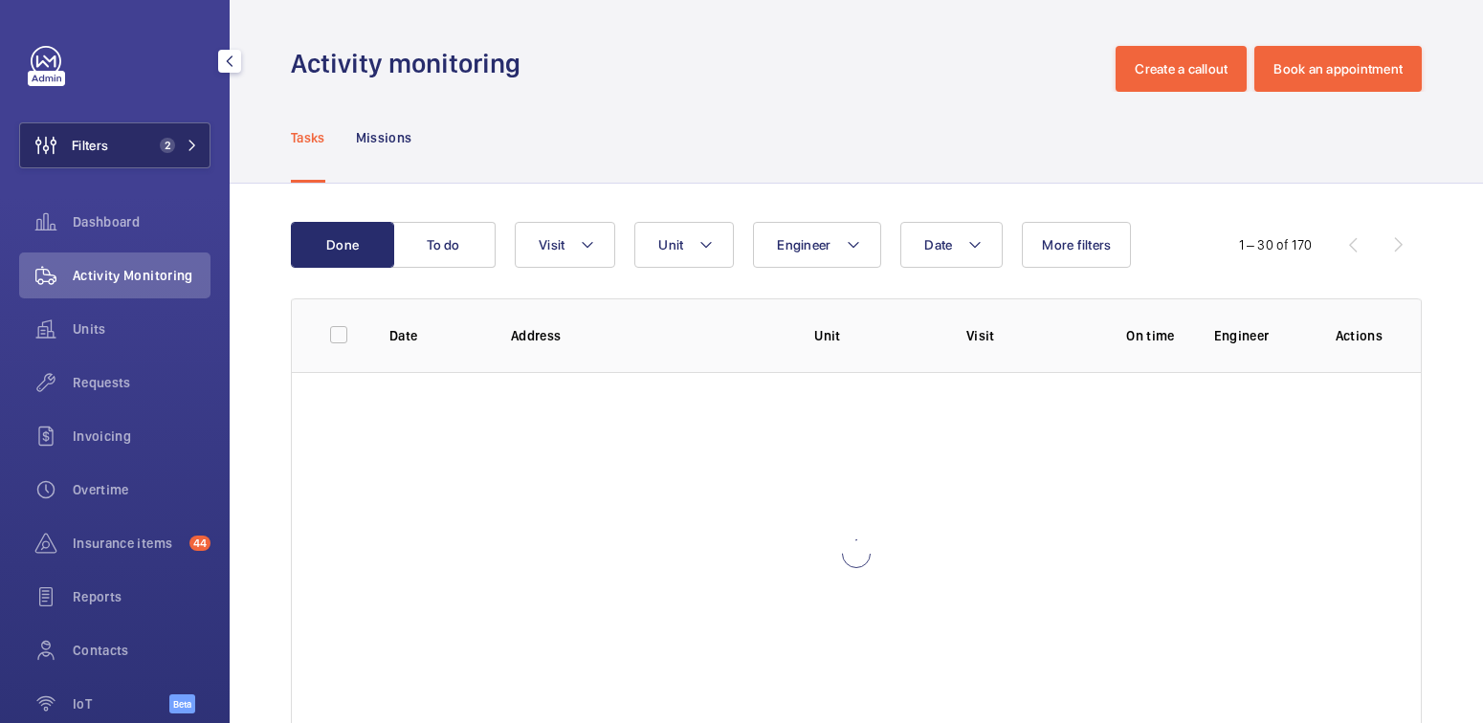
click at [134, 151] on button "Filters 2" at bounding box center [114, 145] width 191 height 46
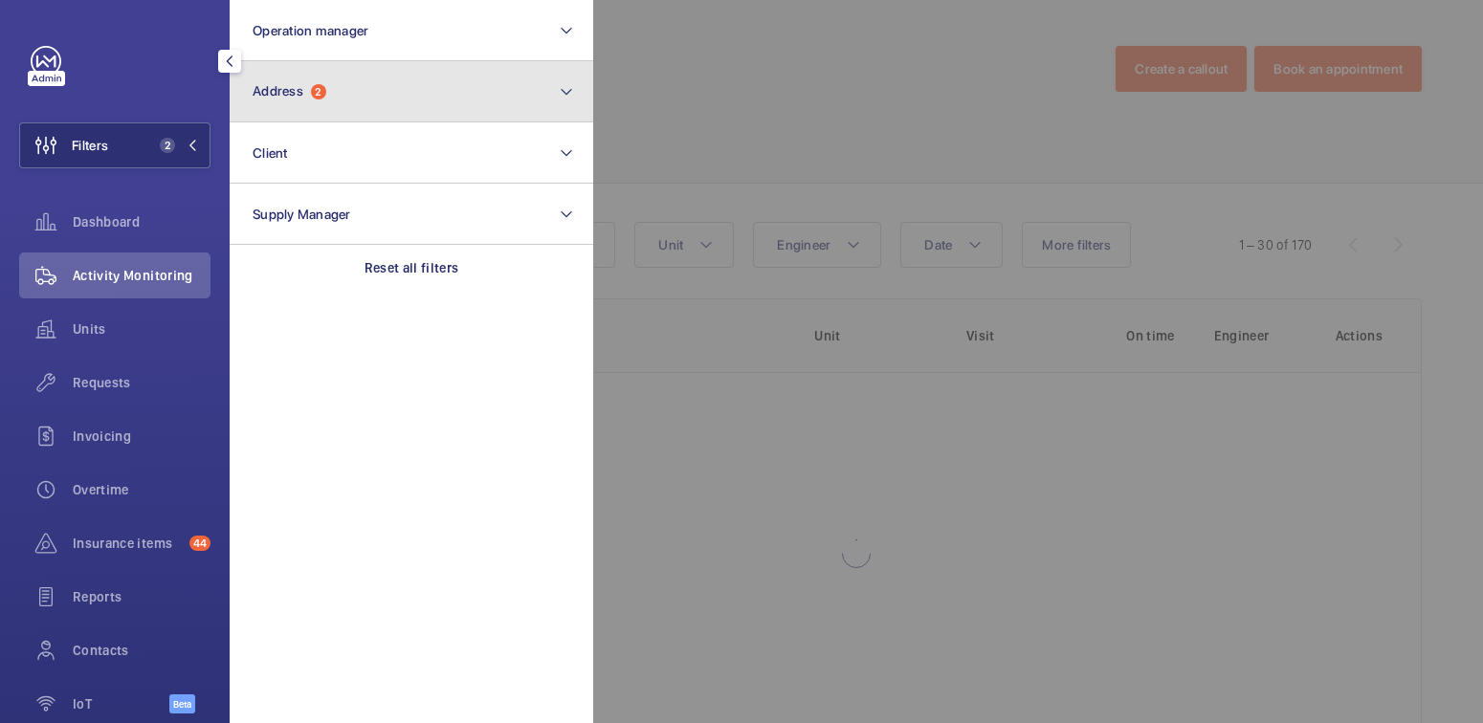
click at [377, 109] on button "Address 2" at bounding box center [412, 91] width 364 height 61
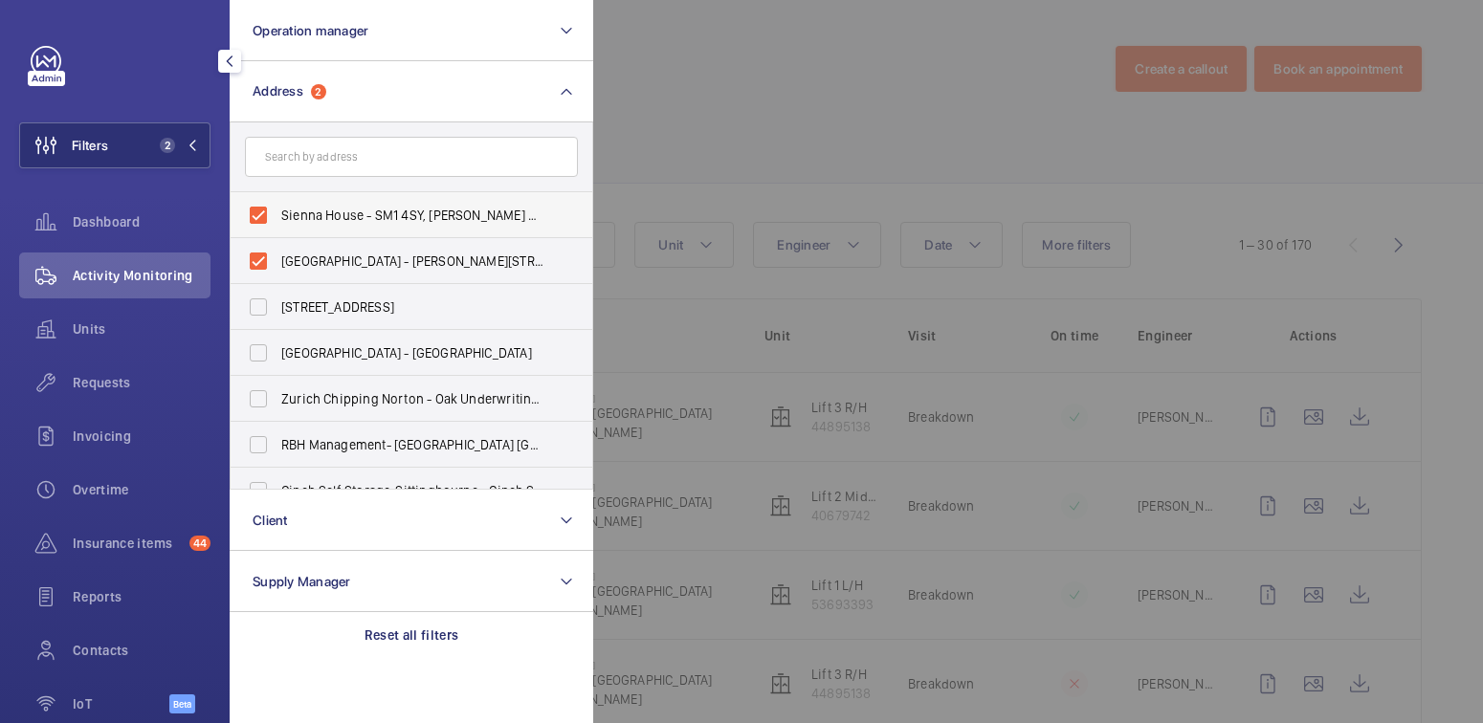
click at [342, 220] on span "Sienna House - SM1 4SY, [PERSON_NAME] SM1 4SY" at bounding box center [412, 215] width 263 height 19
click at [277, 220] on input "Sienna House - SM1 4SY, [PERSON_NAME] SM1 4SY" at bounding box center [258, 215] width 38 height 38
checkbox input "false"
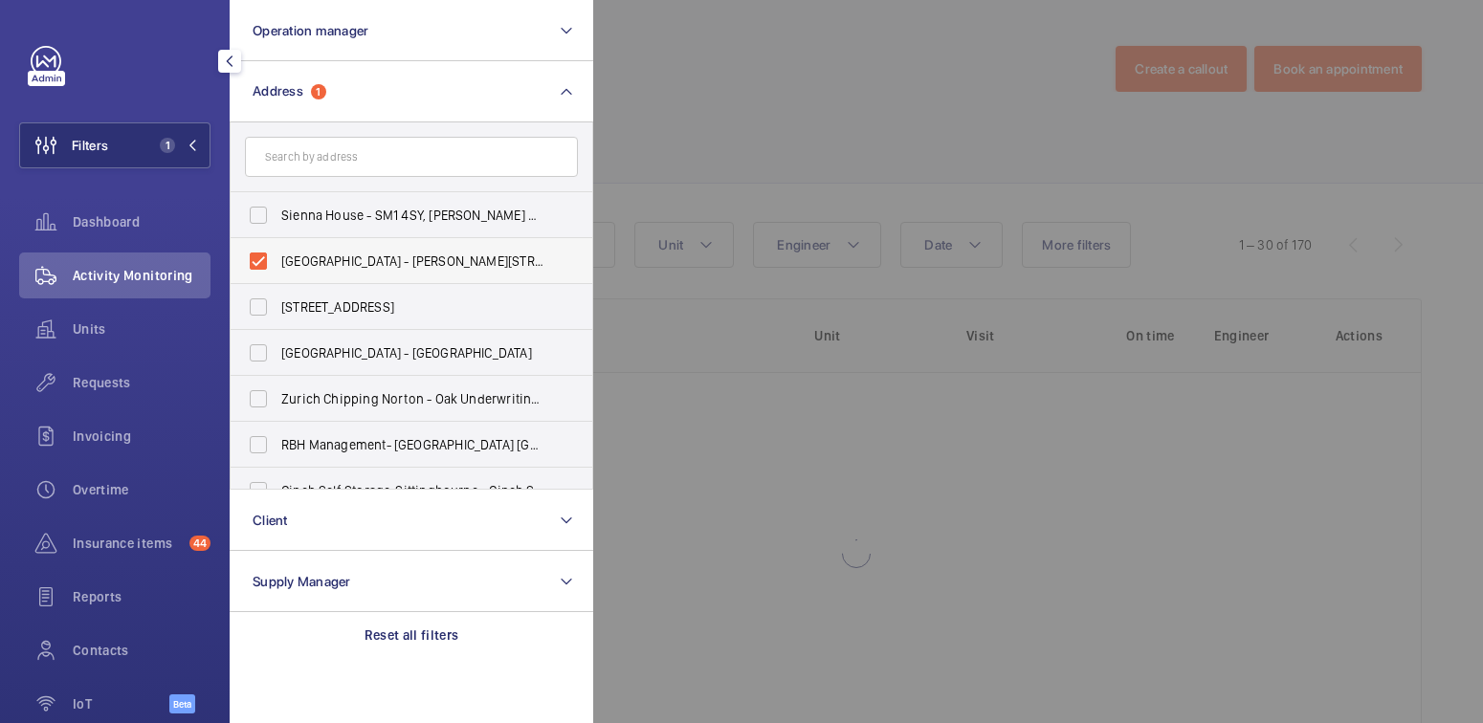
click at [340, 246] on label "[GEOGRAPHIC_DATA] - [PERSON_NAME][STREET_ADDRESS][PERSON_NAME]" at bounding box center [397, 261] width 333 height 46
click at [277, 246] on input "[GEOGRAPHIC_DATA] - [PERSON_NAME][STREET_ADDRESS][PERSON_NAME]" at bounding box center [258, 261] width 38 height 38
checkbox input "false"
click at [640, 129] on div at bounding box center [1334, 361] width 1483 height 723
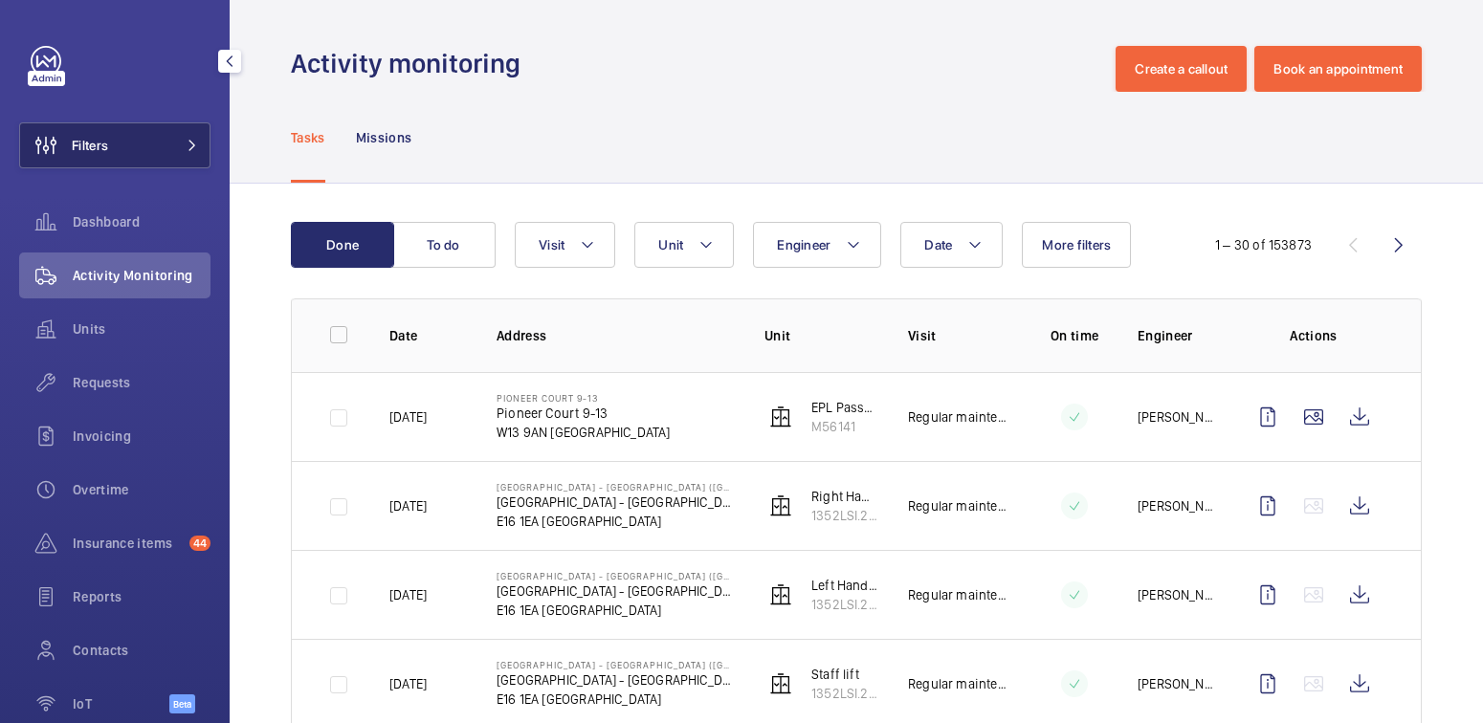
click at [128, 157] on button "Filters" at bounding box center [114, 145] width 191 height 46
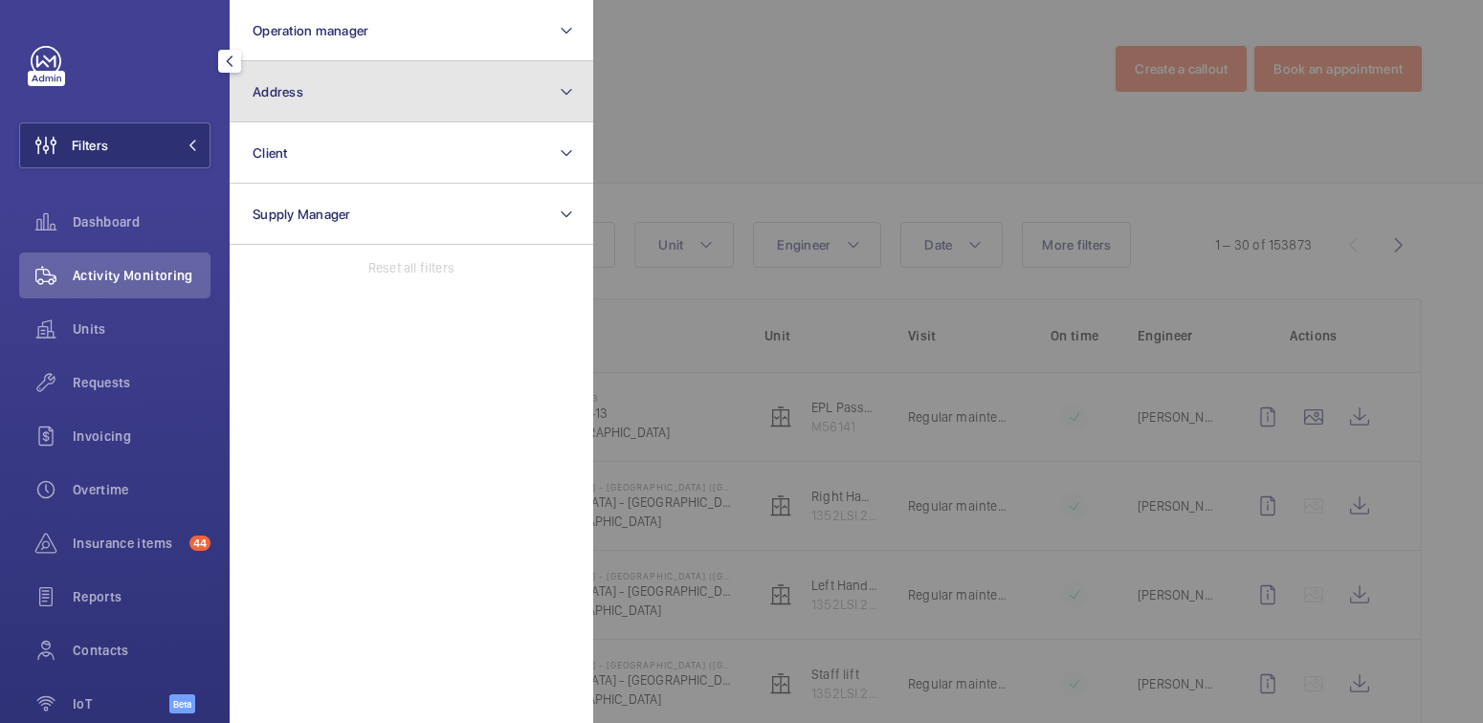
click at [359, 107] on button "Address" at bounding box center [412, 91] width 364 height 61
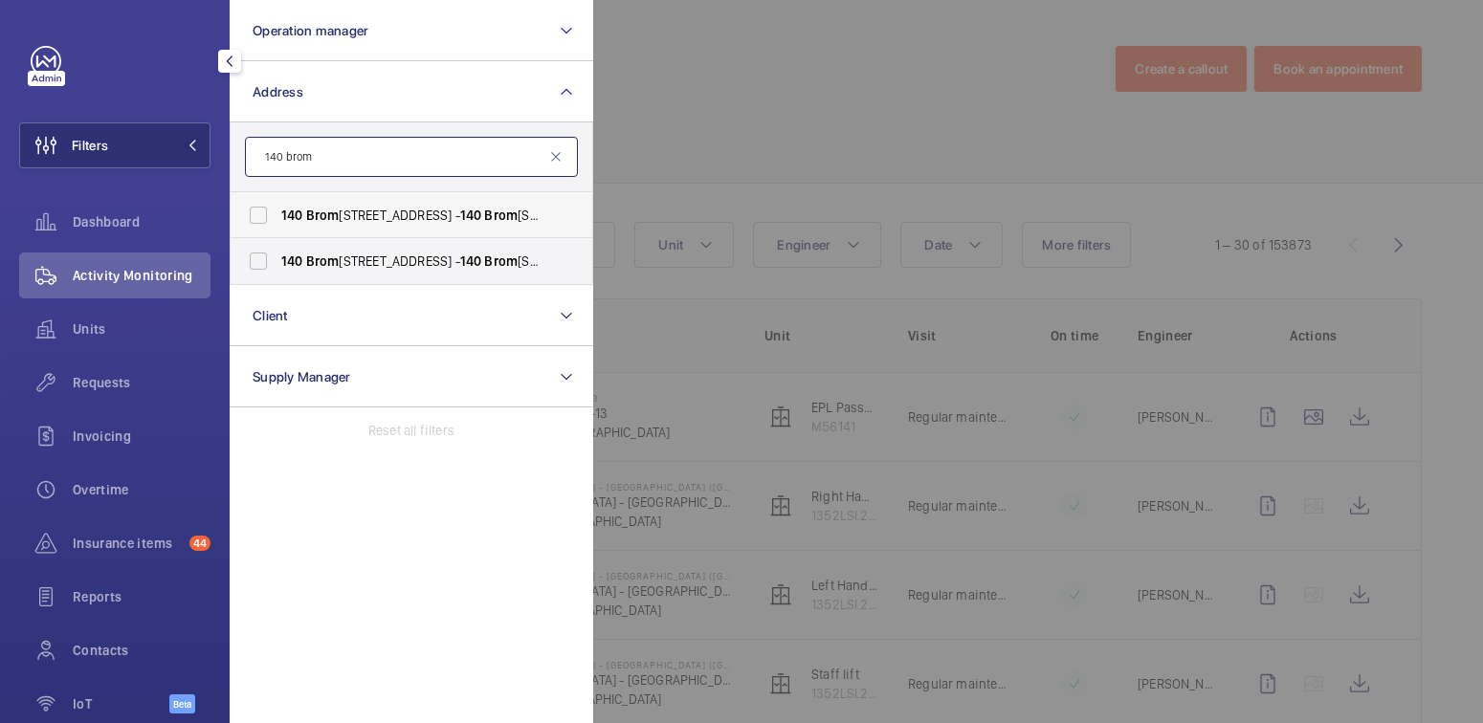
type input "140 brom"
drag, startPoint x: 368, startPoint y: 209, endPoint x: 367, endPoint y: 222, distance: 12.5
click at [368, 209] on span "[STREET_ADDRESS]" at bounding box center [412, 215] width 263 height 19
click at [277, 209] on input "[STREET_ADDRESS]" at bounding box center [258, 215] width 38 height 38
checkbox input "true"
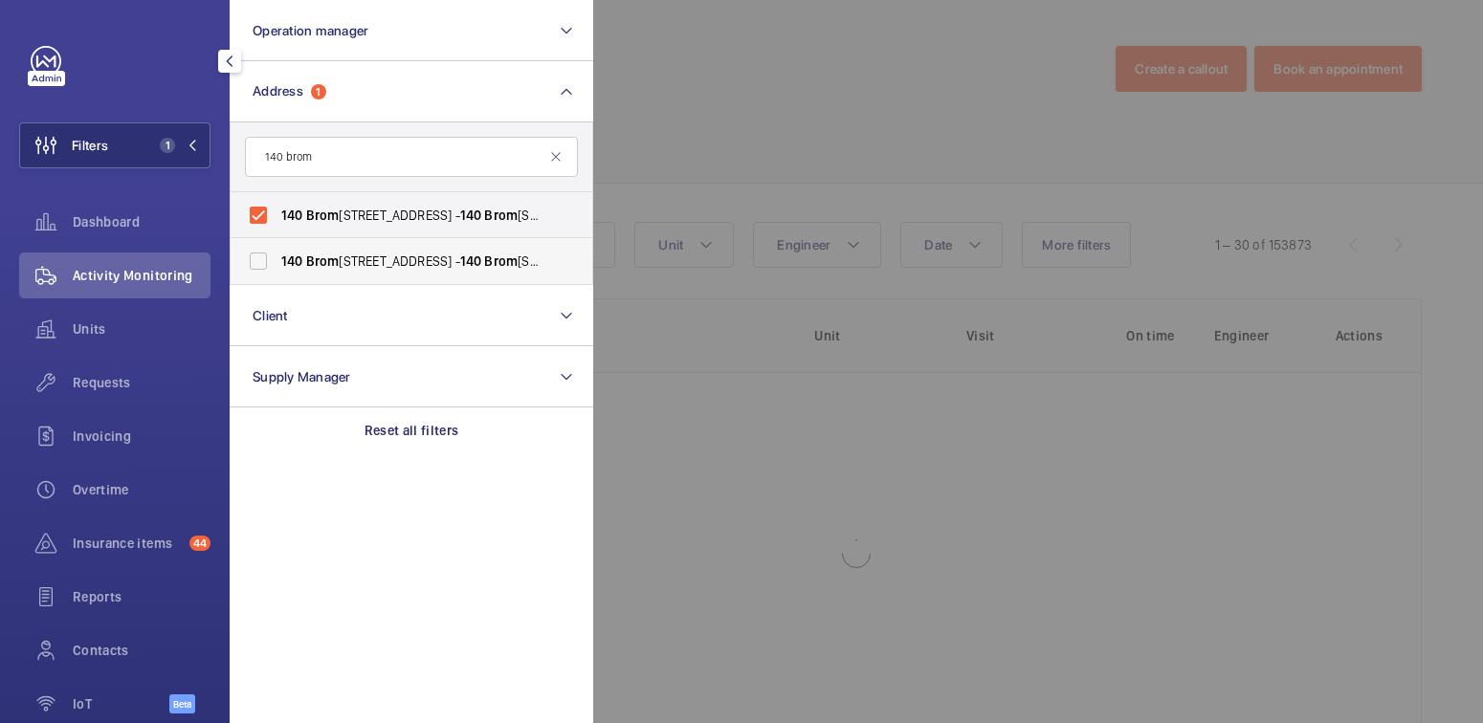
click at [364, 253] on span "[STREET_ADDRESS]" at bounding box center [412, 261] width 263 height 19
click at [277, 253] on input "[STREET_ADDRESS]" at bounding box center [258, 261] width 38 height 38
checkbox input "true"
click at [744, 113] on div at bounding box center [1334, 361] width 1483 height 723
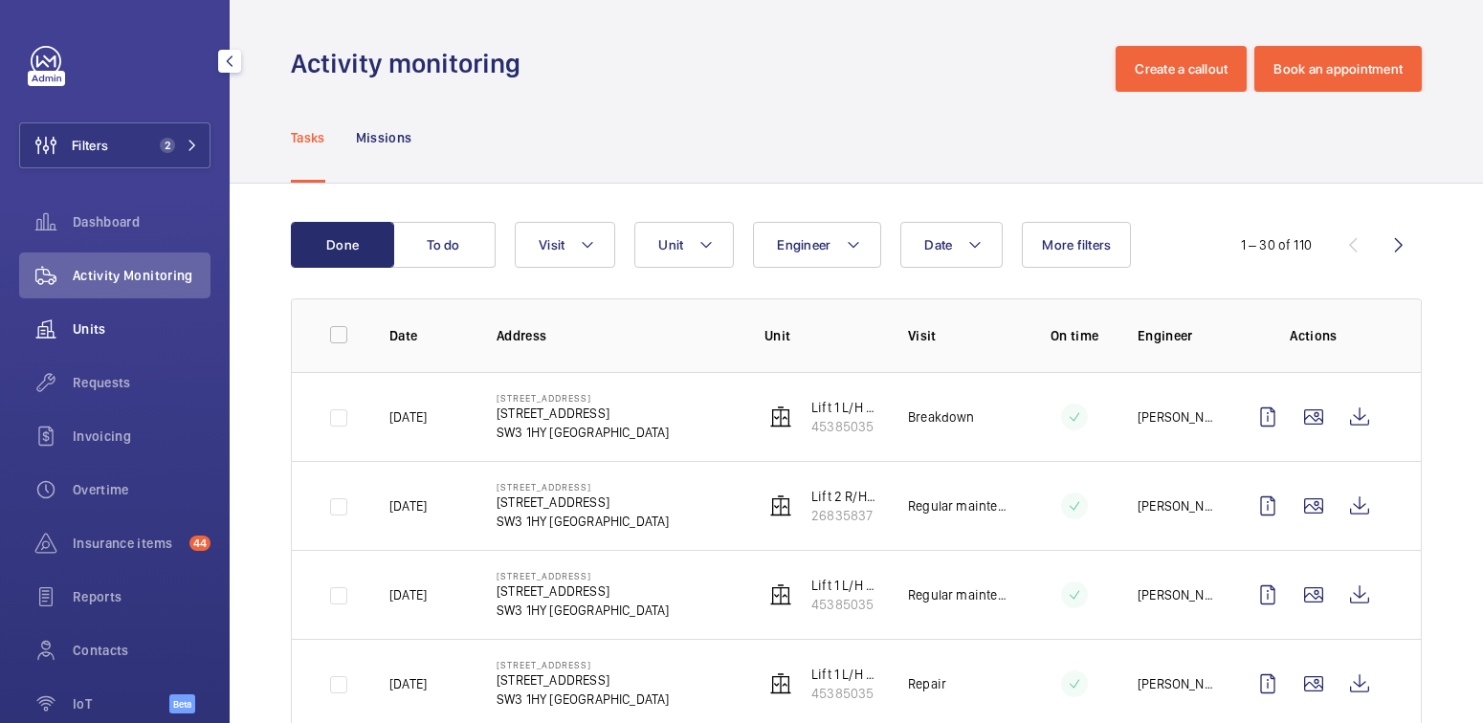
click at [94, 334] on span "Units" at bounding box center [142, 329] width 138 height 19
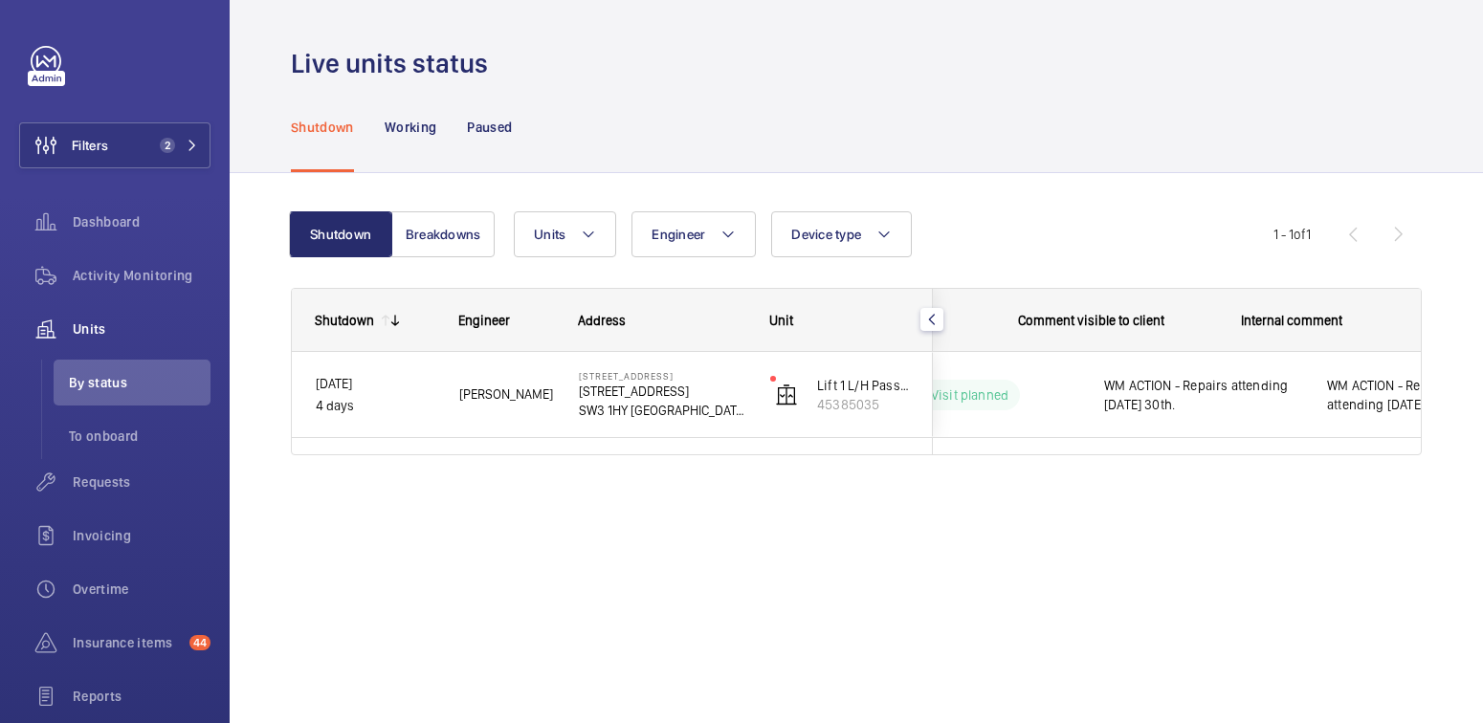
scroll to position [0, 392]
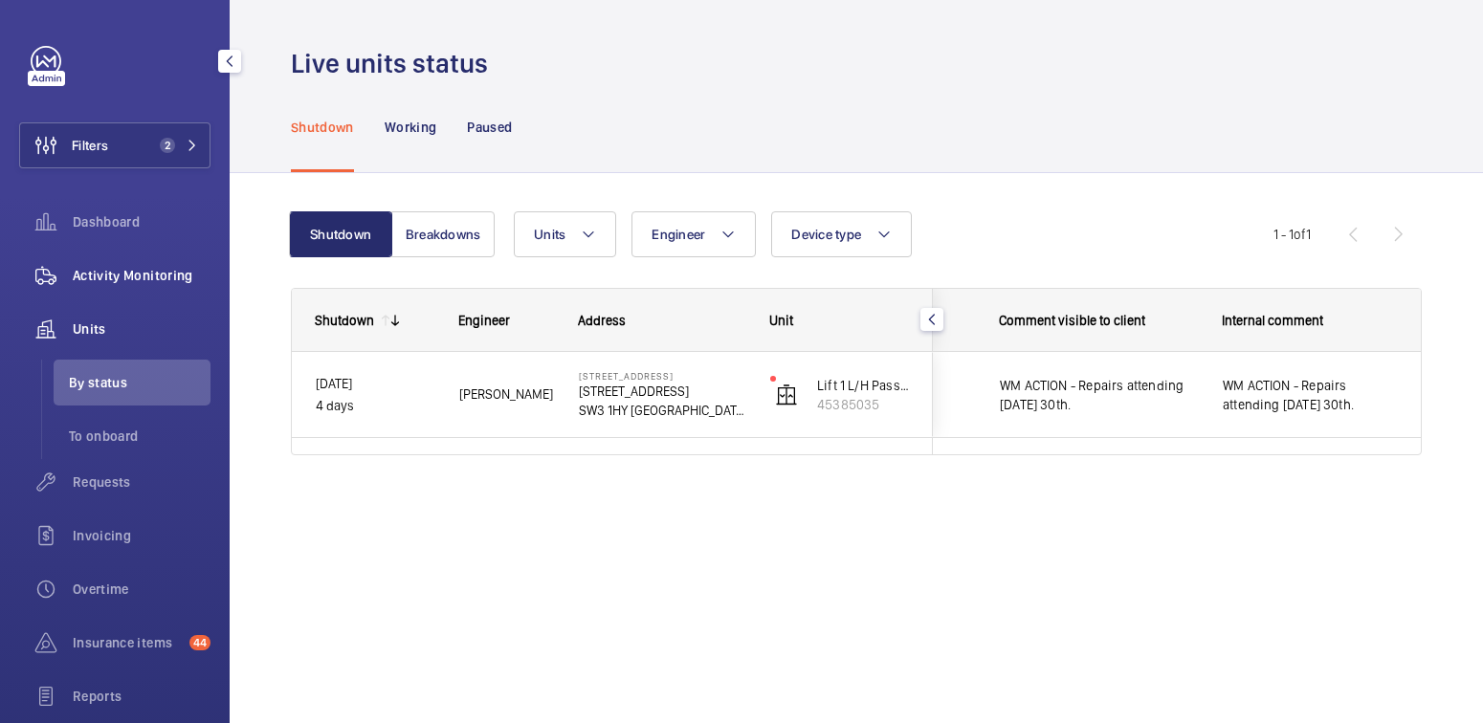
click at [132, 272] on span "Activity Monitoring" at bounding box center [142, 275] width 138 height 19
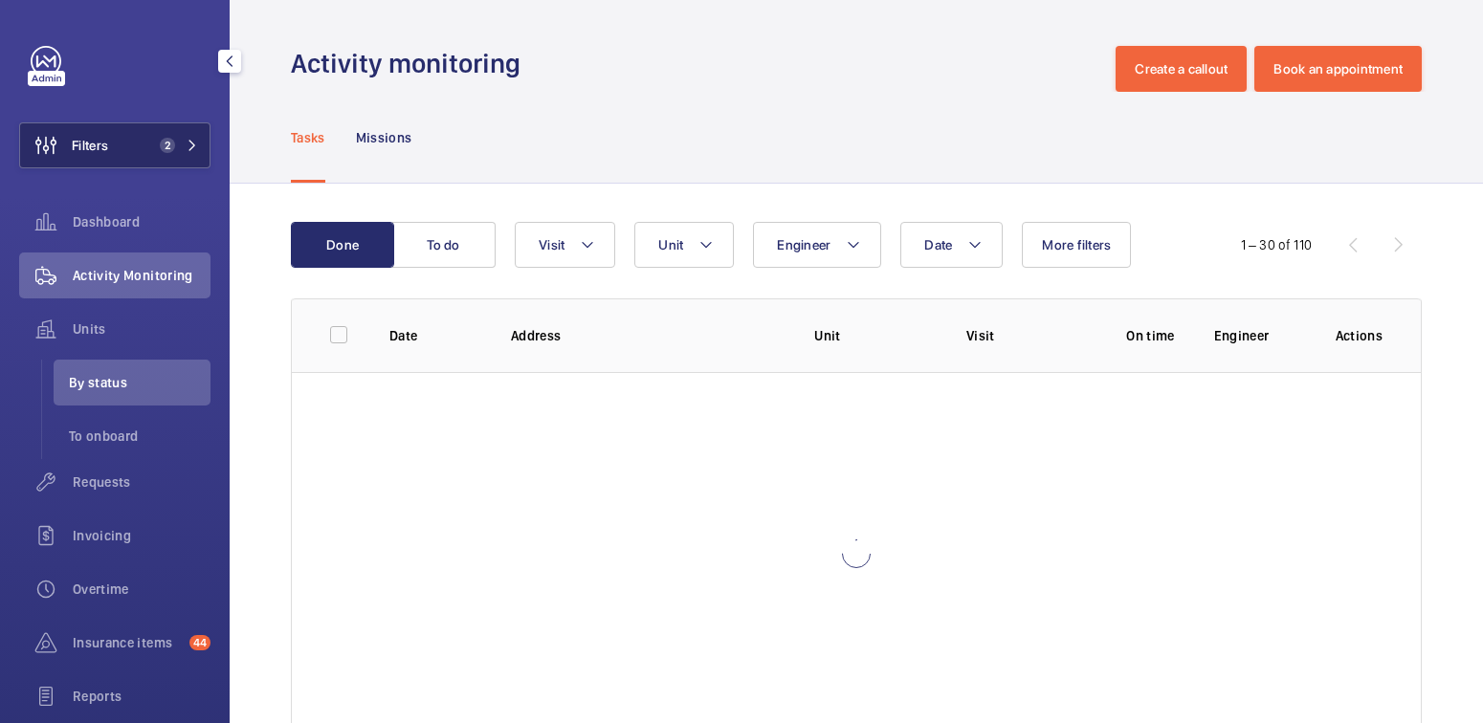
click at [159, 163] on button "Filters 2" at bounding box center [114, 145] width 191 height 46
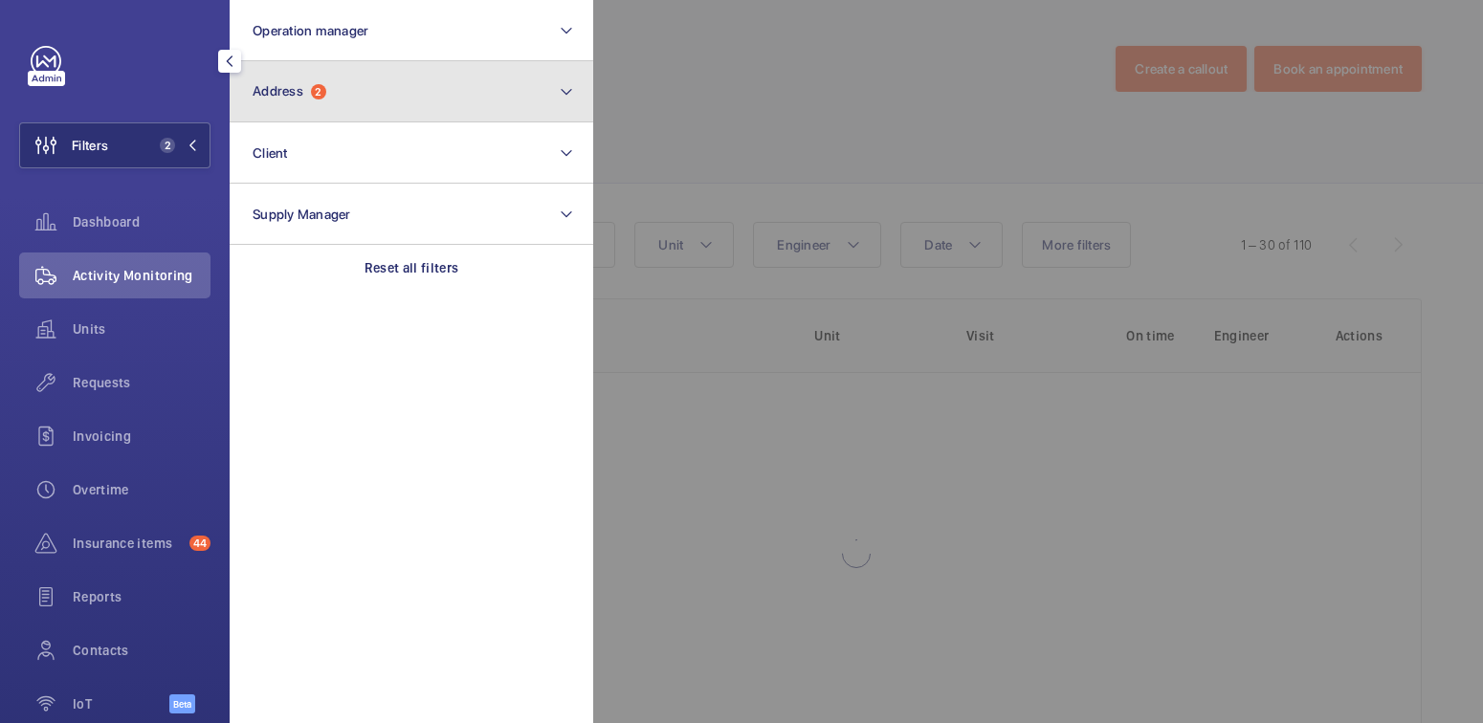
click at [321, 100] on button "Address 2" at bounding box center [412, 91] width 364 height 61
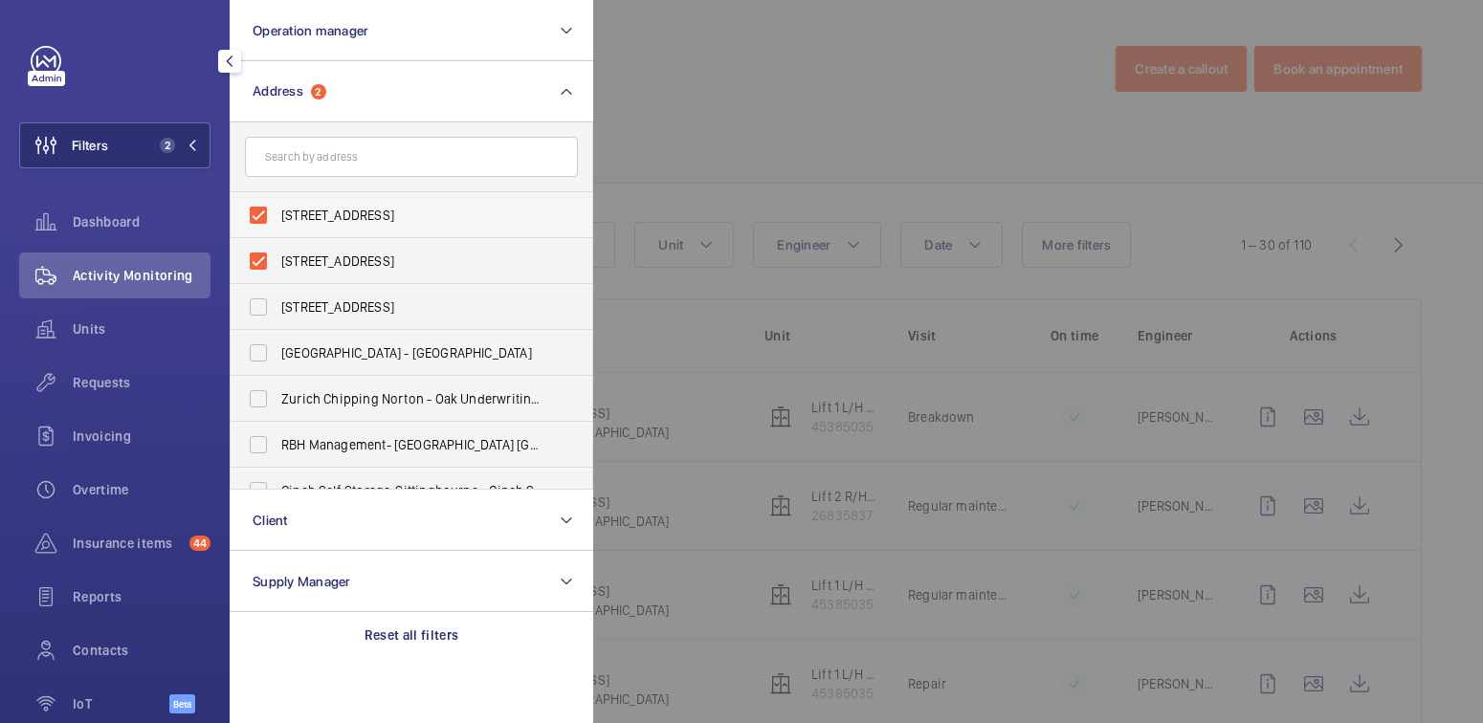
click at [323, 212] on span "[STREET_ADDRESS]" at bounding box center [412, 215] width 263 height 19
click at [277, 212] on input "[STREET_ADDRESS]" at bounding box center [258, 215] width 38 height 38
checkbox input "false"
click at [325, 260] on span "[STREET_ADDRESS]" at bounding box center [412, 261] width 263 height 19
click at [277, 260] on input "[STREET_ADDRESS]" at bounding box center [258, 261] width 38 height 38
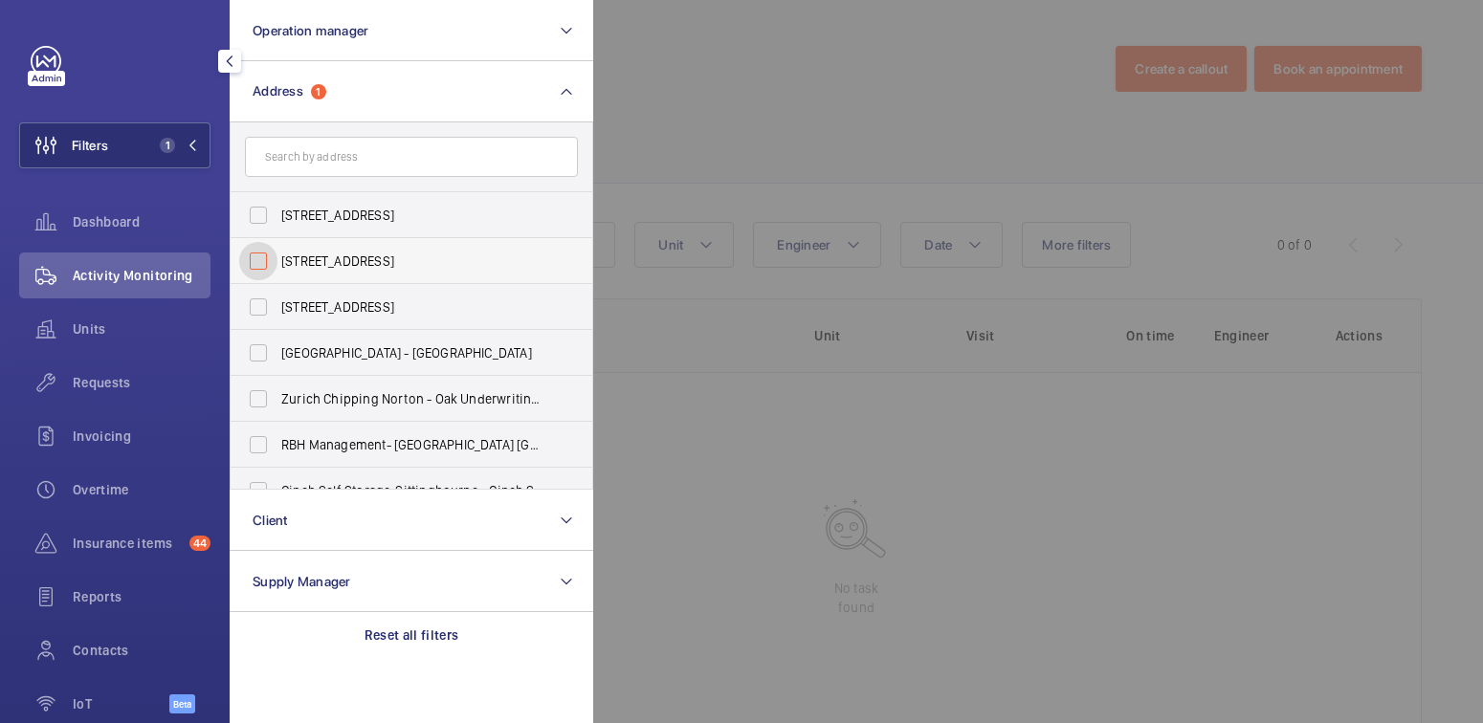
checkbox input "false"
click at [788, 130] on div at bounding box center [1334, 361] width 1483 height 723
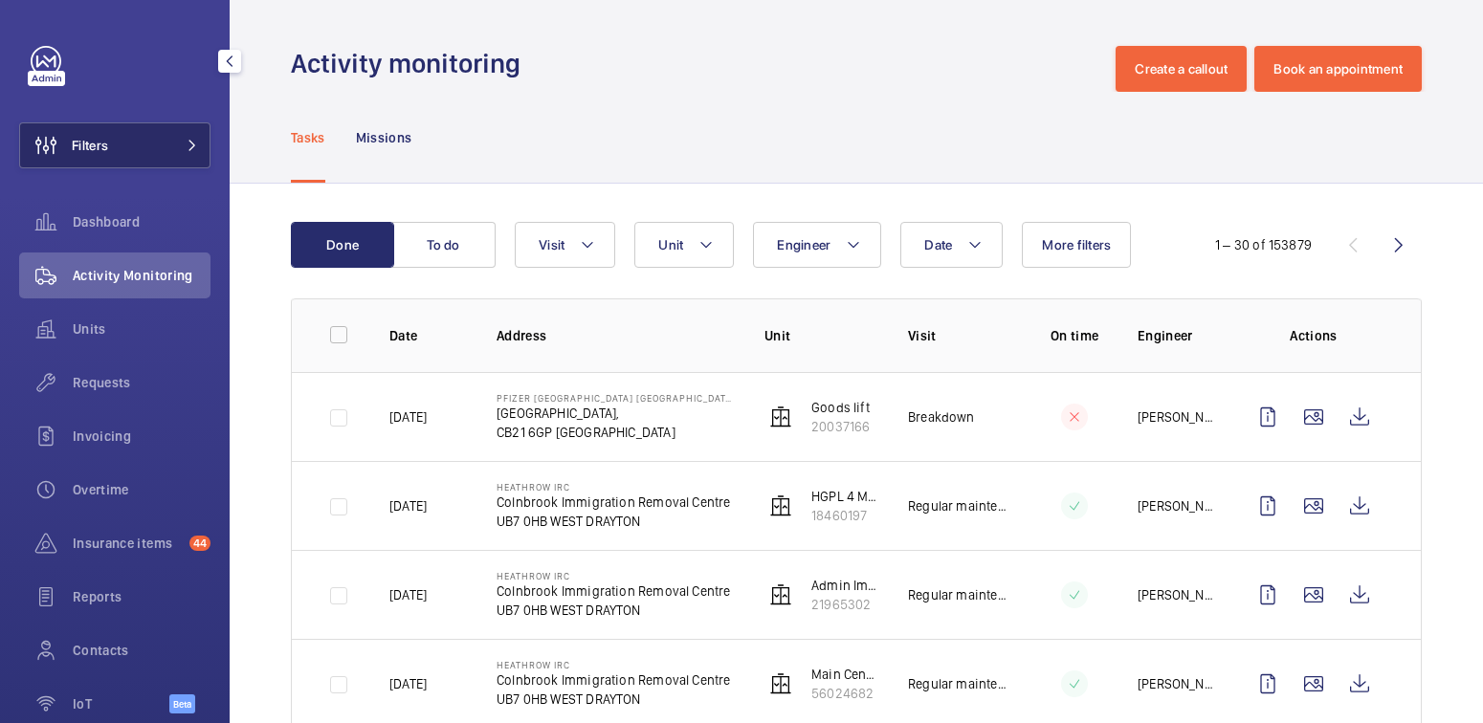
click at [160, 137] on button "Filters" at bounding box center [114, 145] width 191 height 46
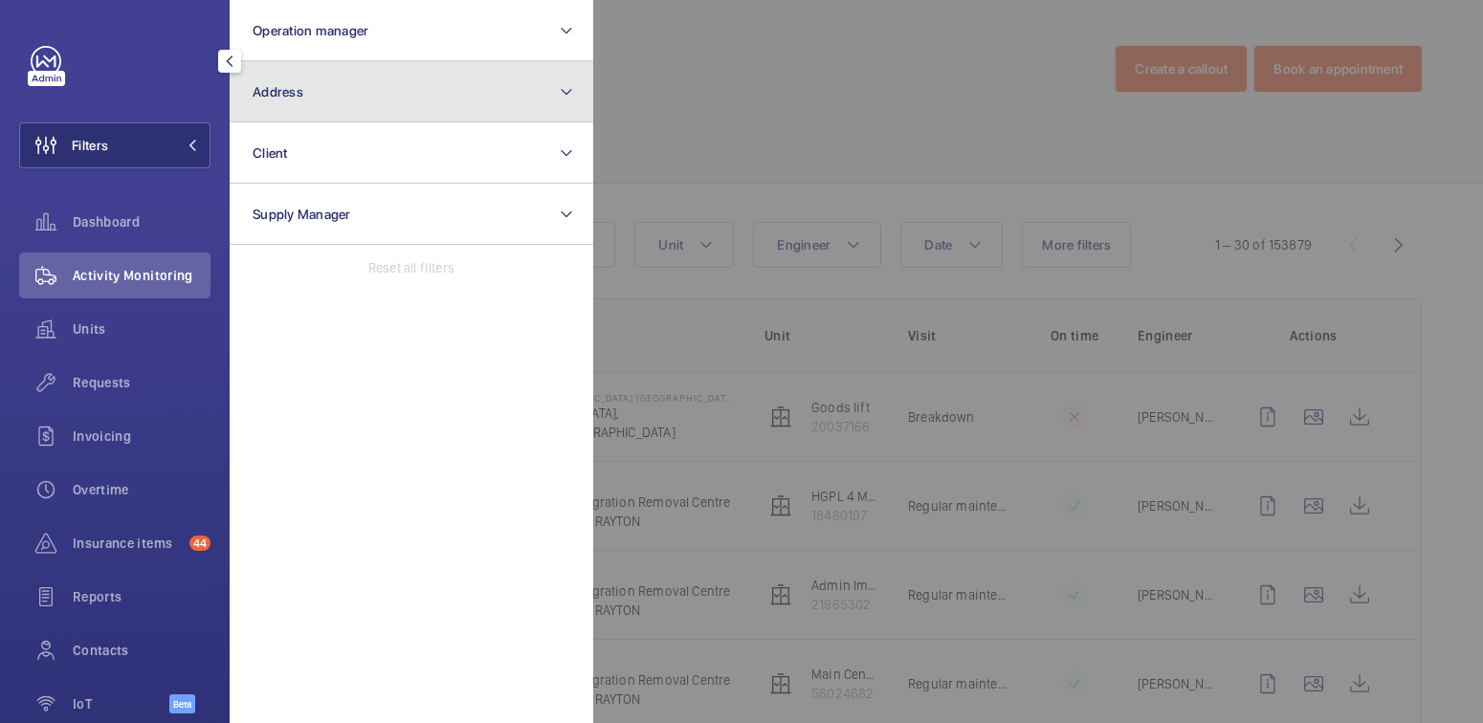
click at [338, 110] on button "Address" at bounding box center [412, 91] width 364 height 61
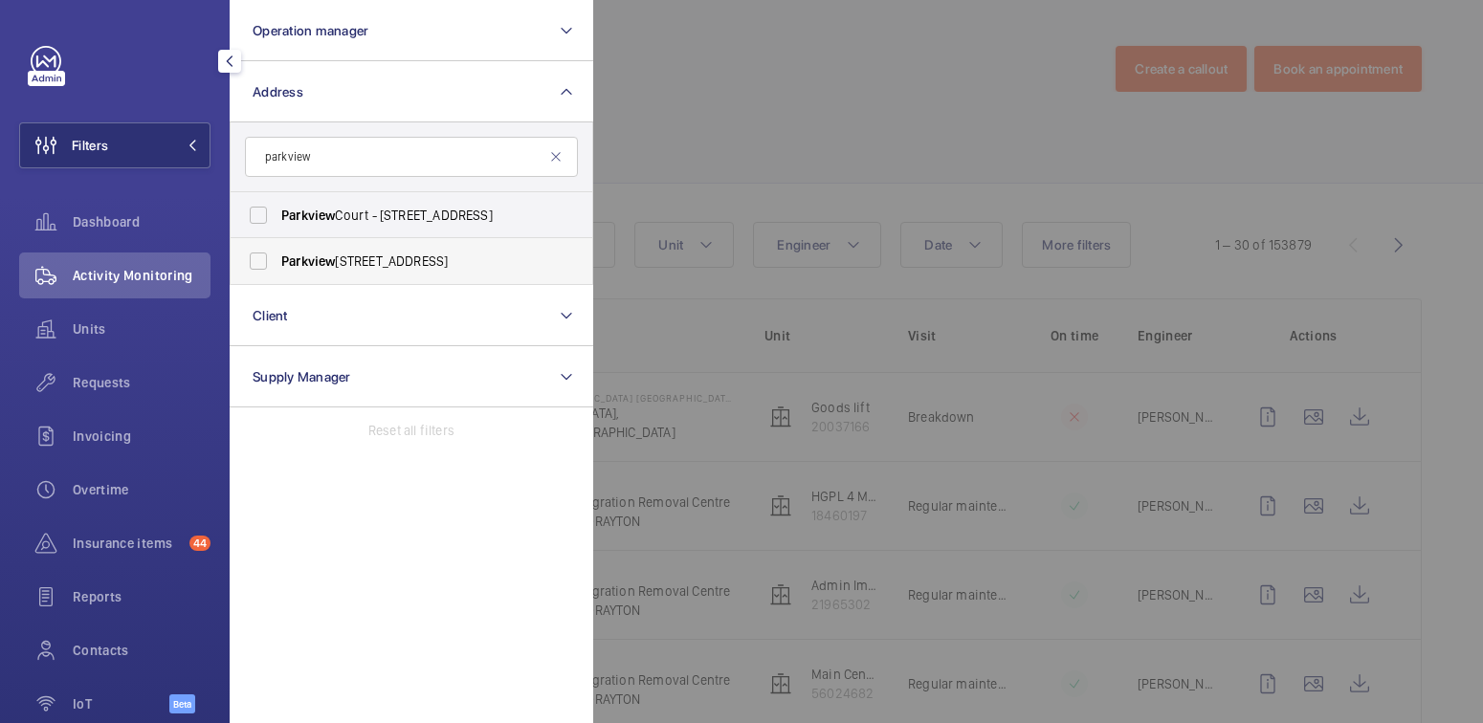
type input "parkview"
click at [330, 270] on label "[STREET_ADDRESS]" at bounding box center [397, 261] width 333 height 46
click at [277, 270] on input "[STREET_ADDRESS]" at bounding box center [258, 261] width 38 height 38
checkbox input "true"
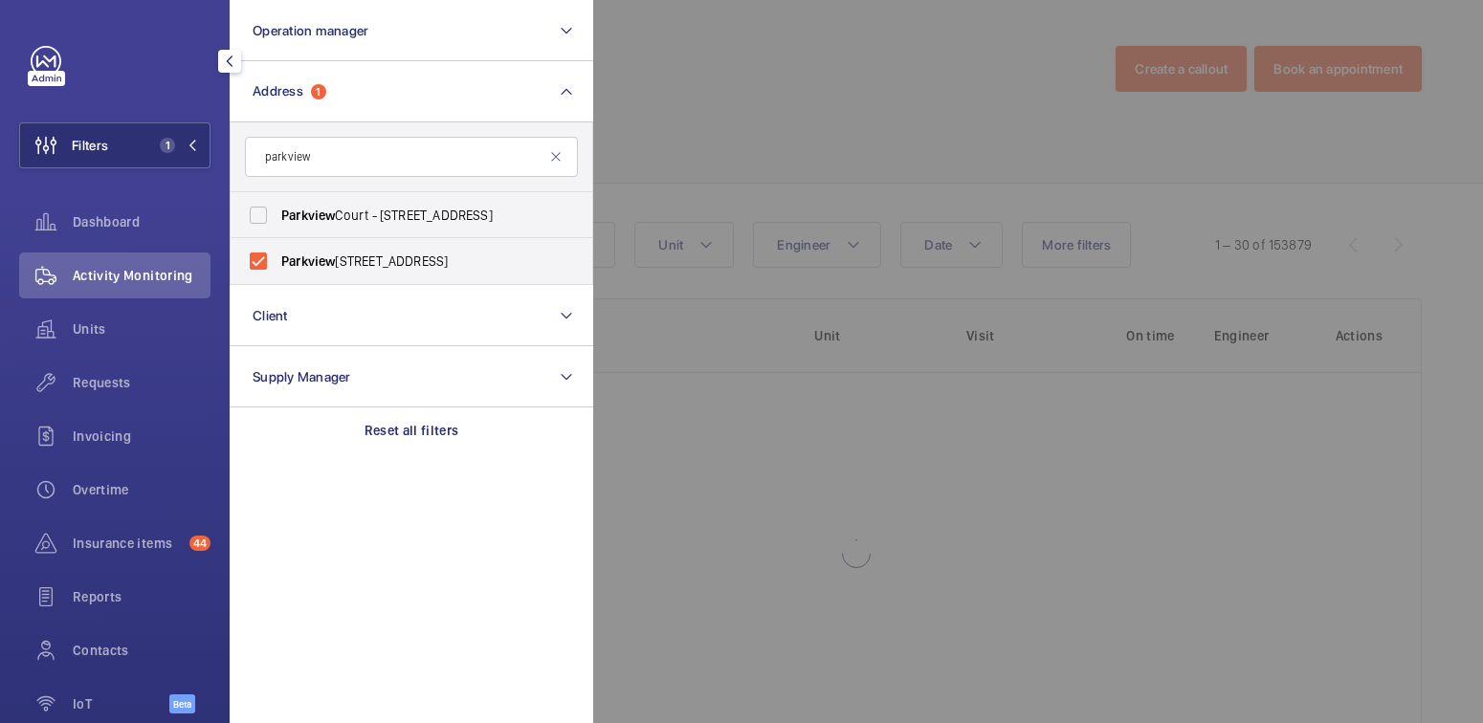
click at [727, 89] on div at bounding box center [1334, 361] width 1483 height 723
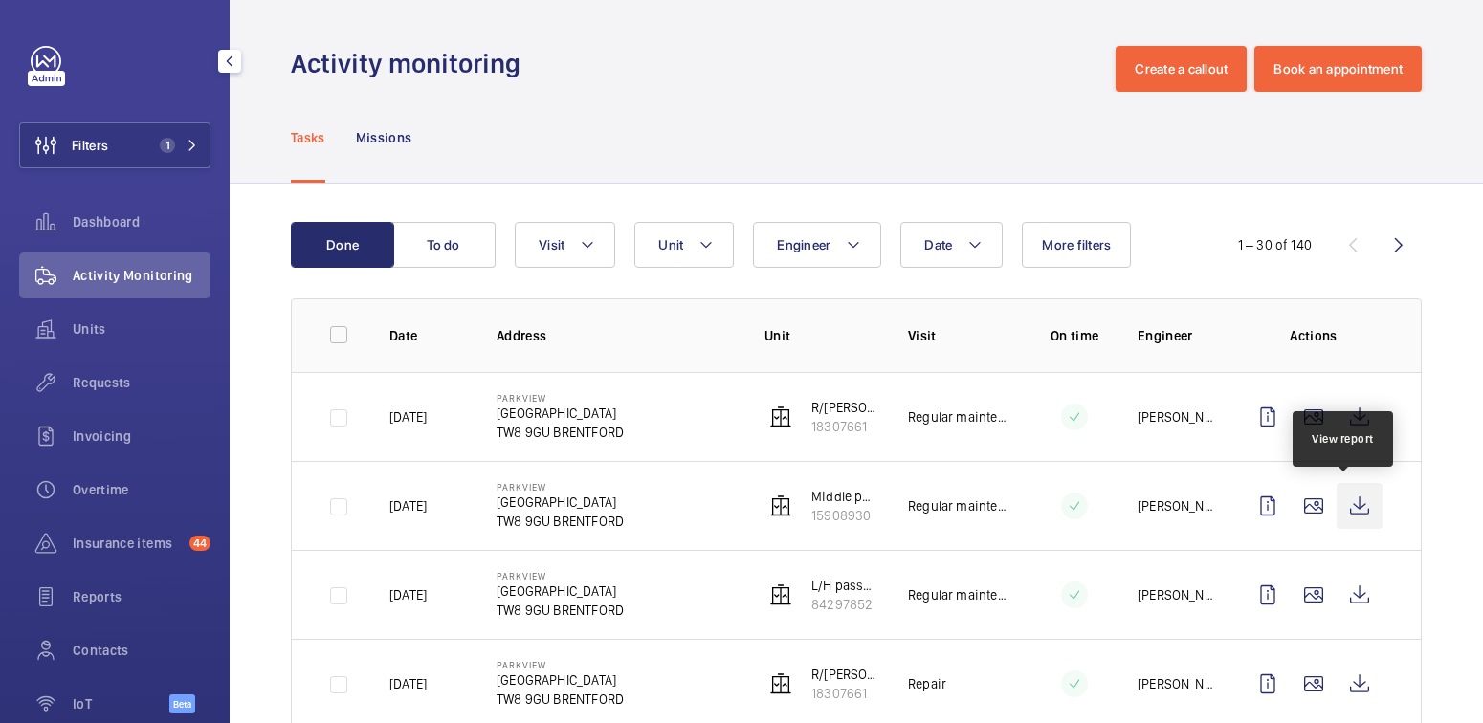
click at [1346, 500] on wm-front-icon-button at bounding box center [1359, 506] width 46 height 46
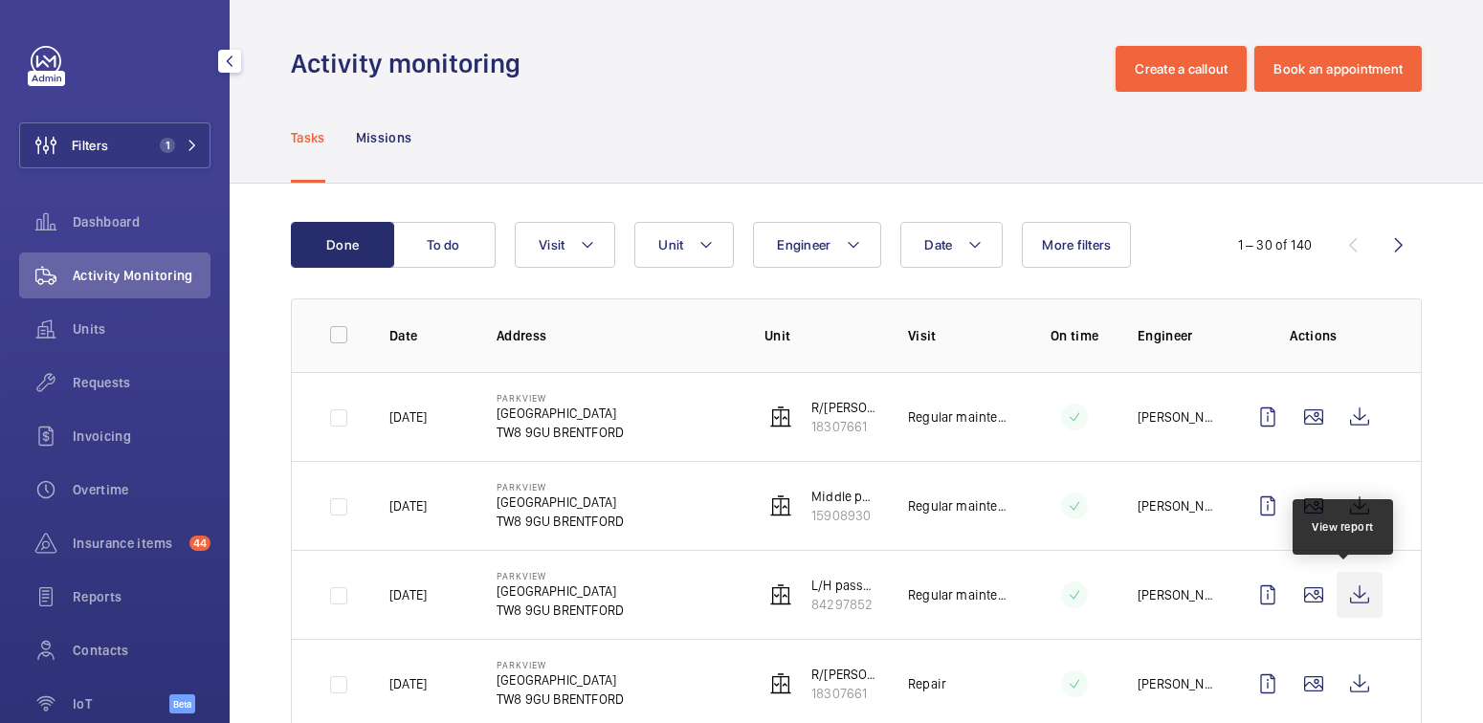
click at [1346, 592] on wm-front-icon-button at bounding box center [1359, 595] width 46 height 46
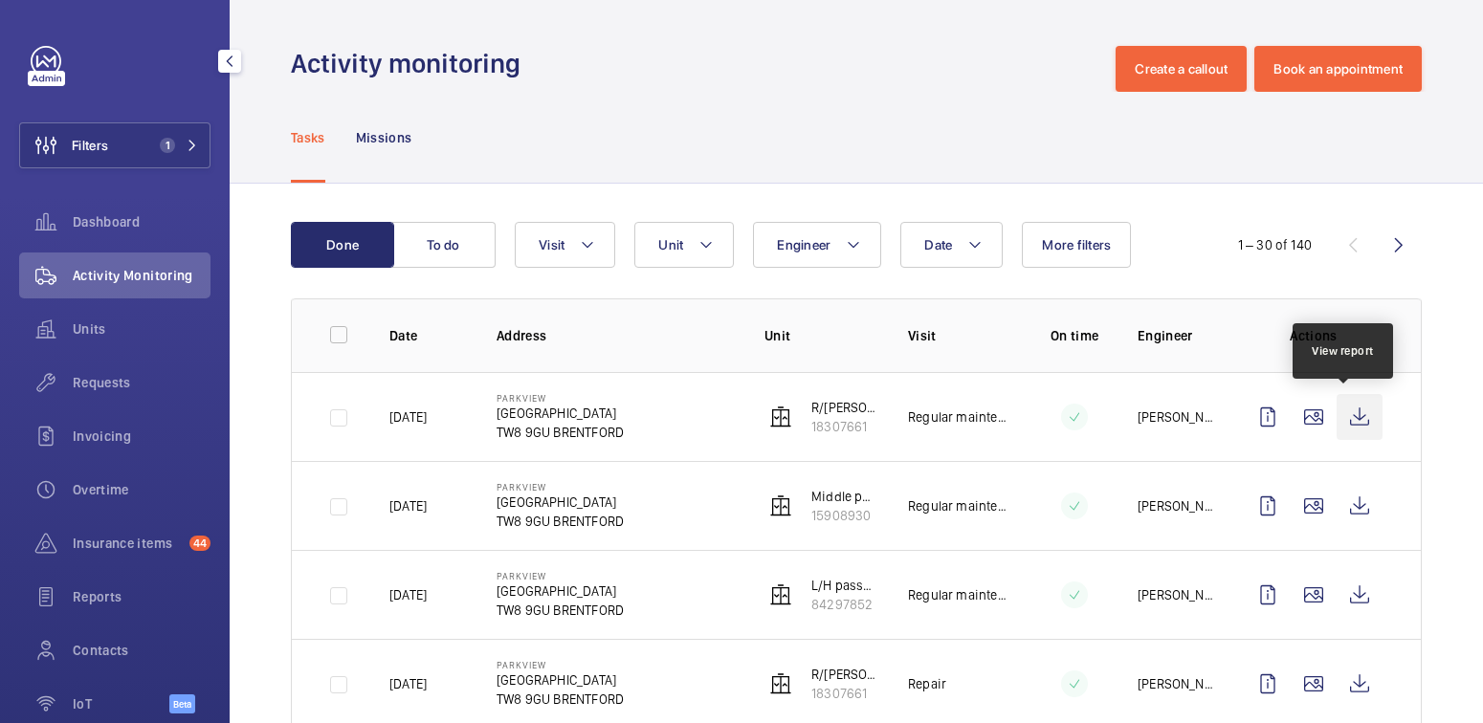
click at [1350, 421] on wm-front-icon-button at bounding box center [1359, 417] width 46 height 46
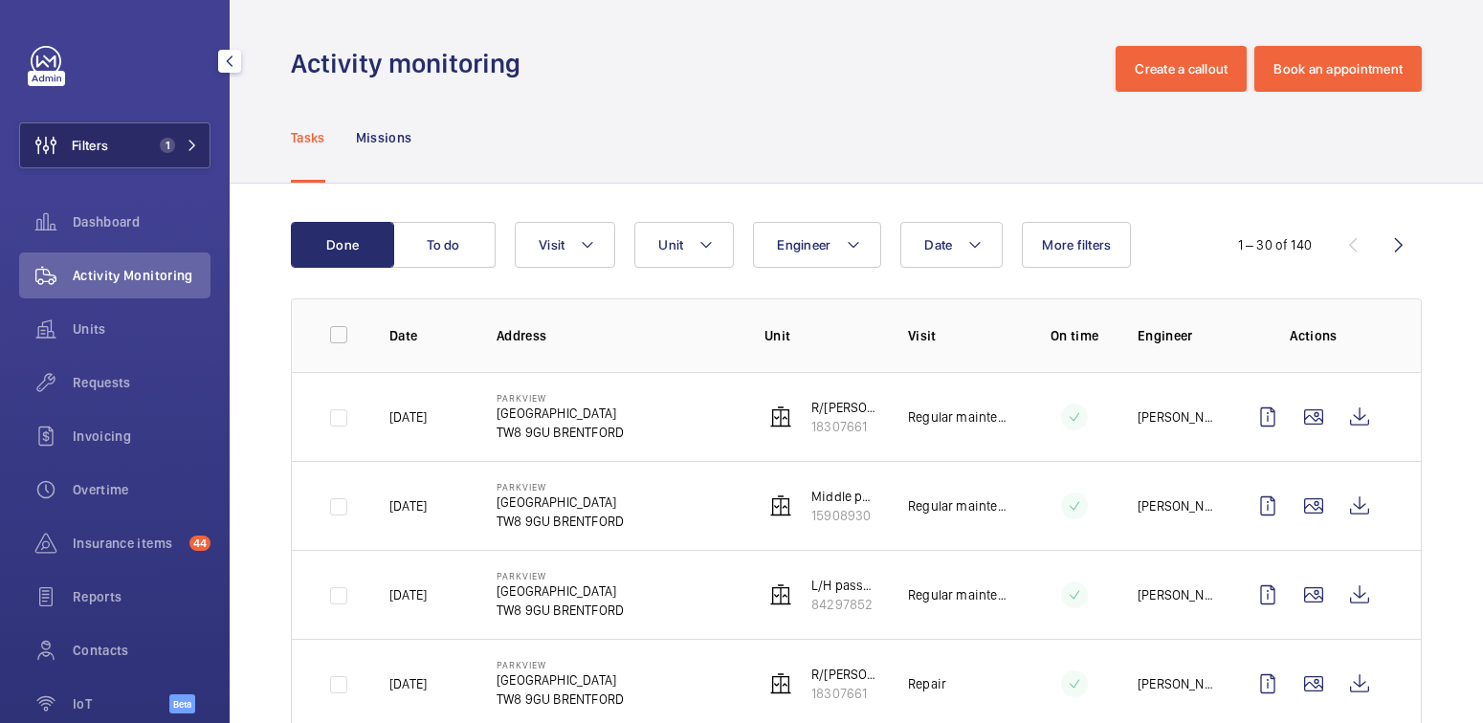
click at [125, 147] on button "Filters 1" at bounding box center [114, 145] width 191 height 46
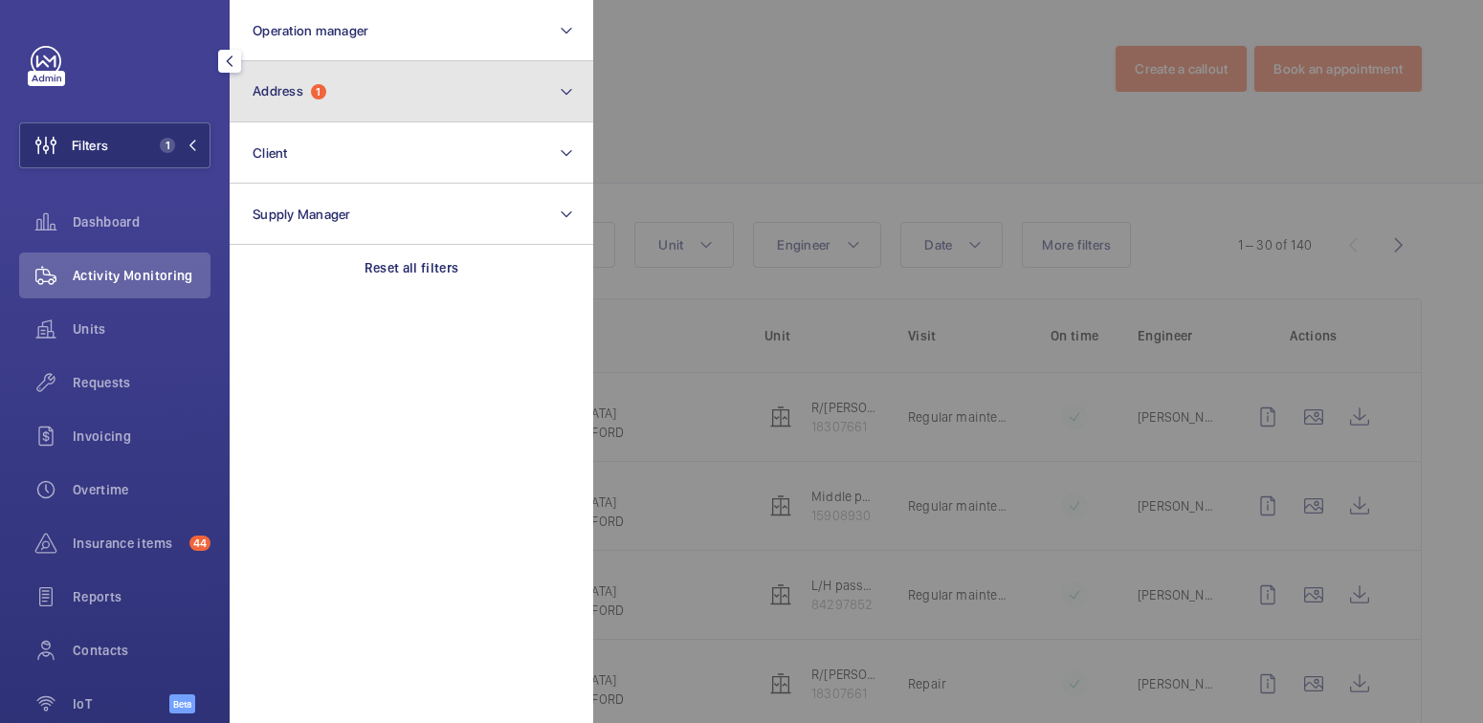
click at [314, 95] on span "1" at bounding box center [318, 91] width 15 height 15
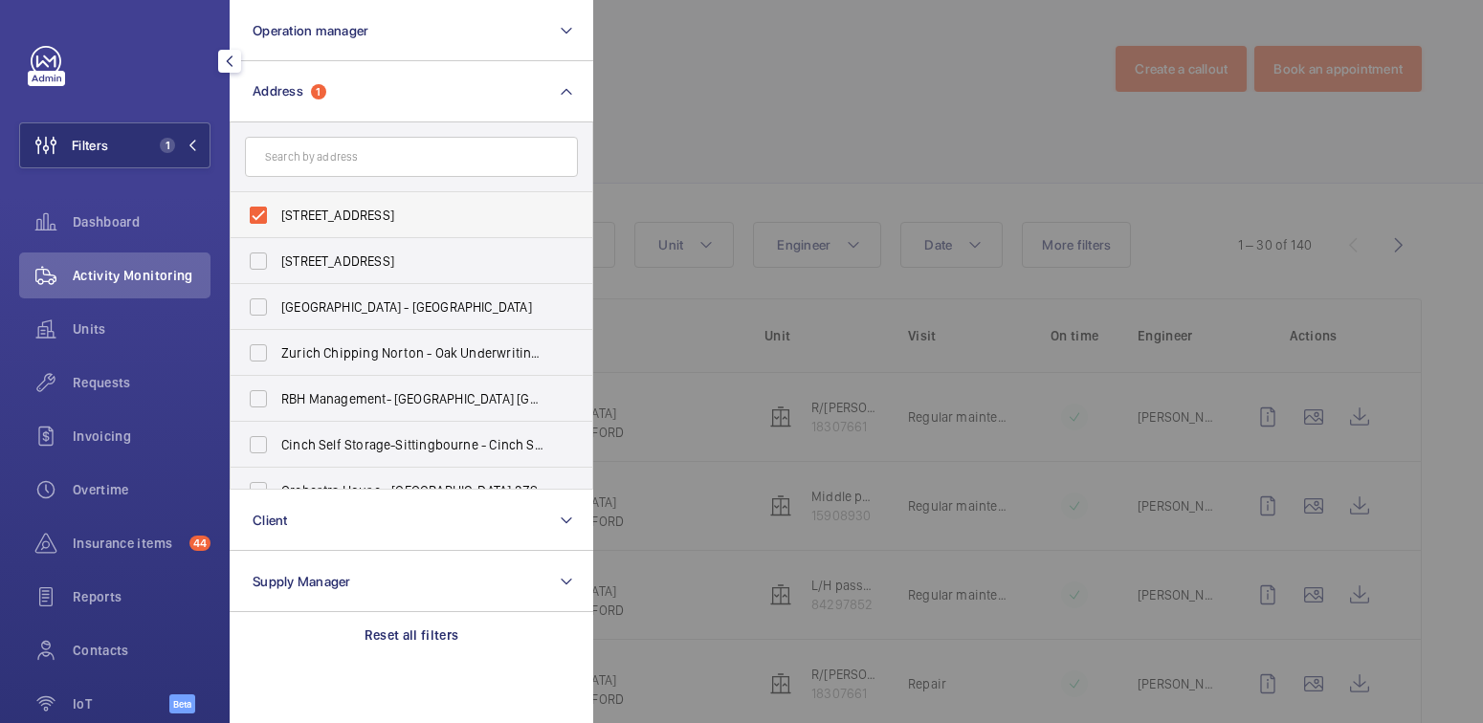
click at [314, 221] on span "[STREET_ADDRESS]" at bounding box center [412, 215] width 263 height 19
click at [277, 221] on input "[STREET_ADDRESS]" at bounding box center [258, 215] width 38 height 38
checkbox input "false"
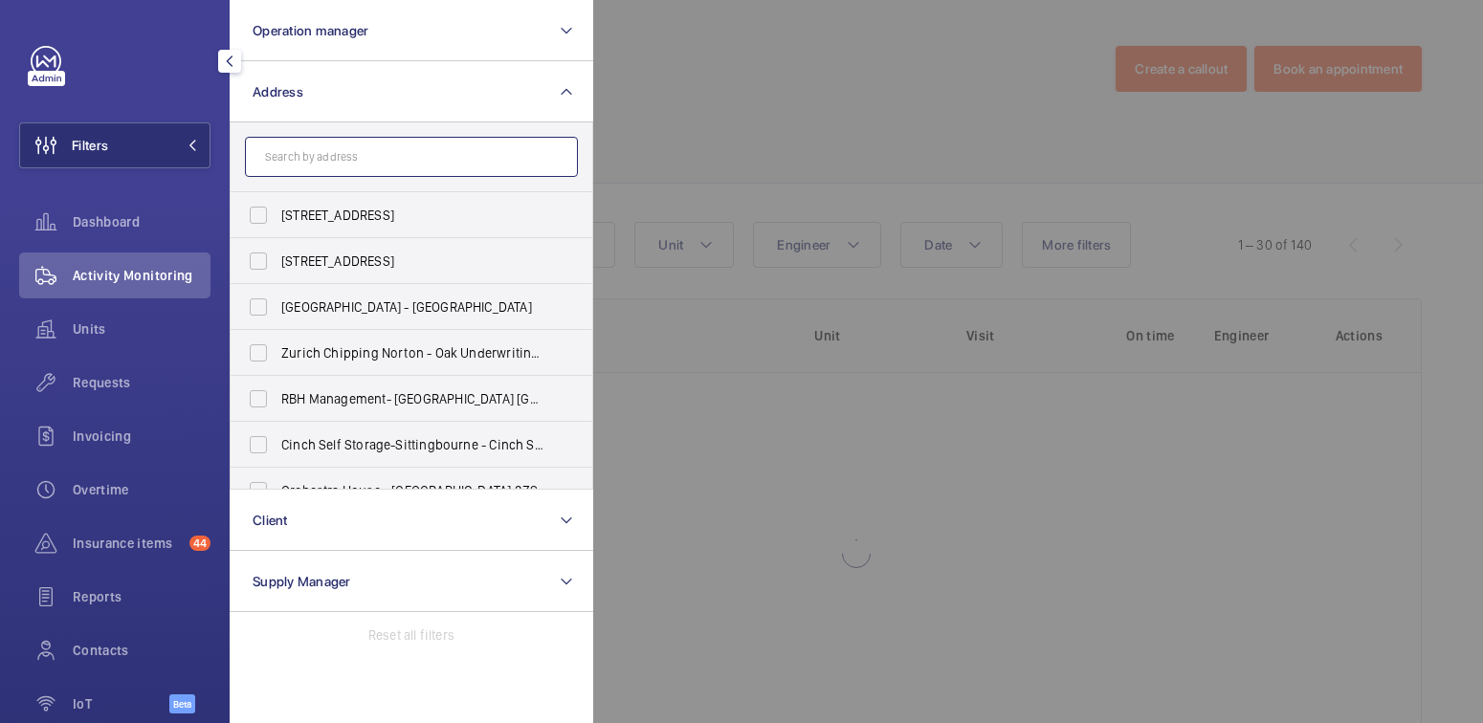
click at [322, 152] on input "text" at bounding box center [411, 157] width 333 height 40
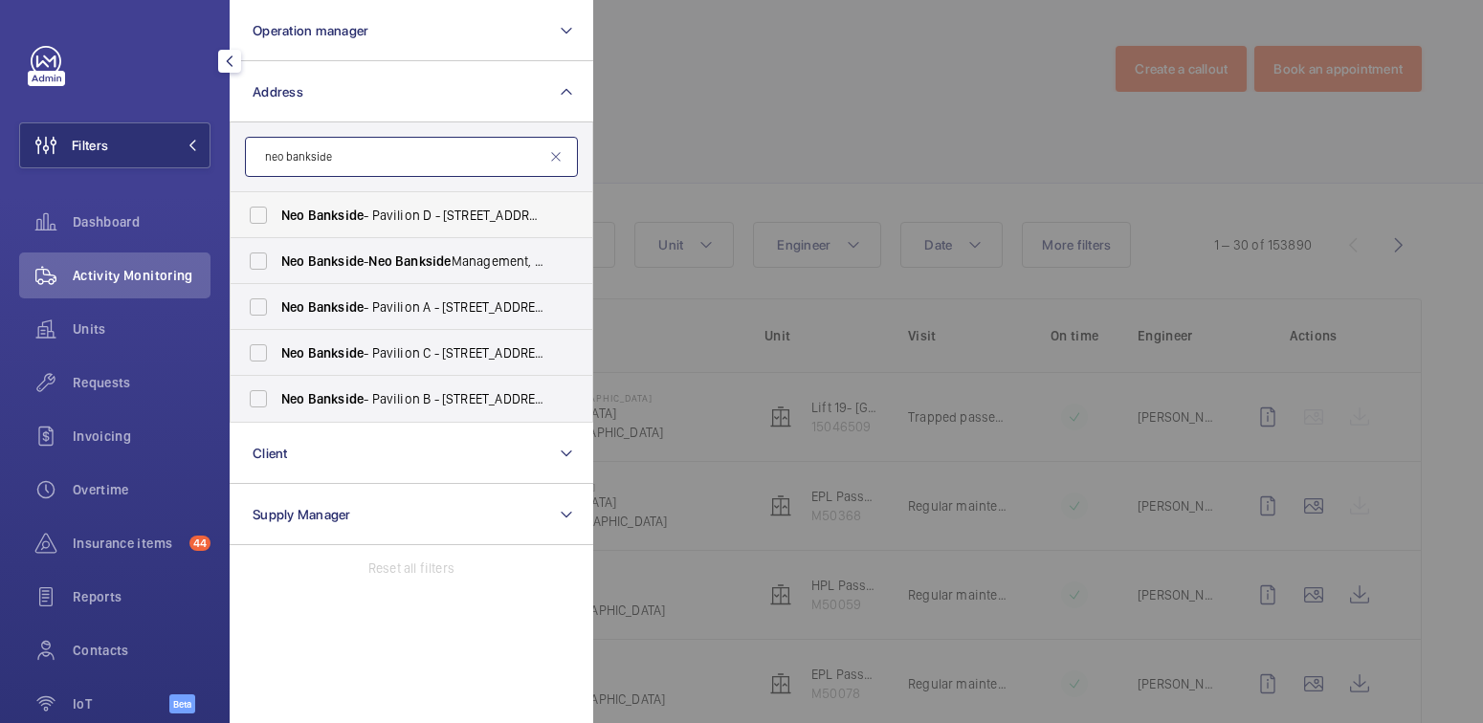
type input "neo bankside"
click at [347, 210] on span "Bankside" at bounding box center [335, 215] width 55 height 15
click at [277, 210] on input "Neo Bankside - Pavilion D - [STREET_ADDRESS][PERSON_NAME]" at bounding box center [258, 215] width 38 height 38
checkbox input "true"
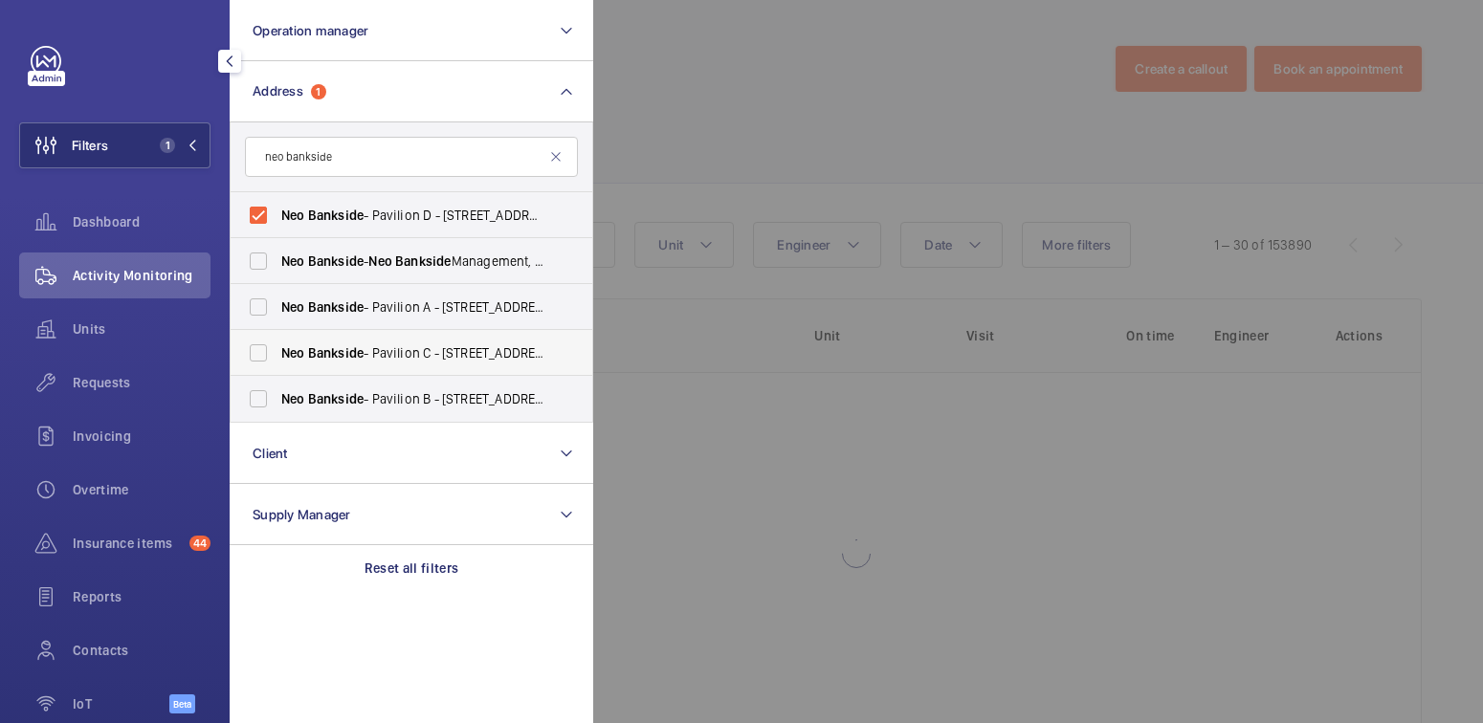
drag, startPoint x: 359, startPoint y: 304, endPoint x: 353, endPoint y: 332, distance: 28.3
click at [358, 304] on span "Bankside" at bounding box center [335, 306] width 55 height 15
click at [277, 304] on input "Neo Bankside - Pavilion A - [STREET_ADDRESS]" at bounding box center [258, 307] width 38 height 38
checkbox input "true"
click at [347, 339] on label "Neo Bankside - Pavilion C - [STREET_ADDRESS]" at bounding box center [397, 353] width 333 height 46
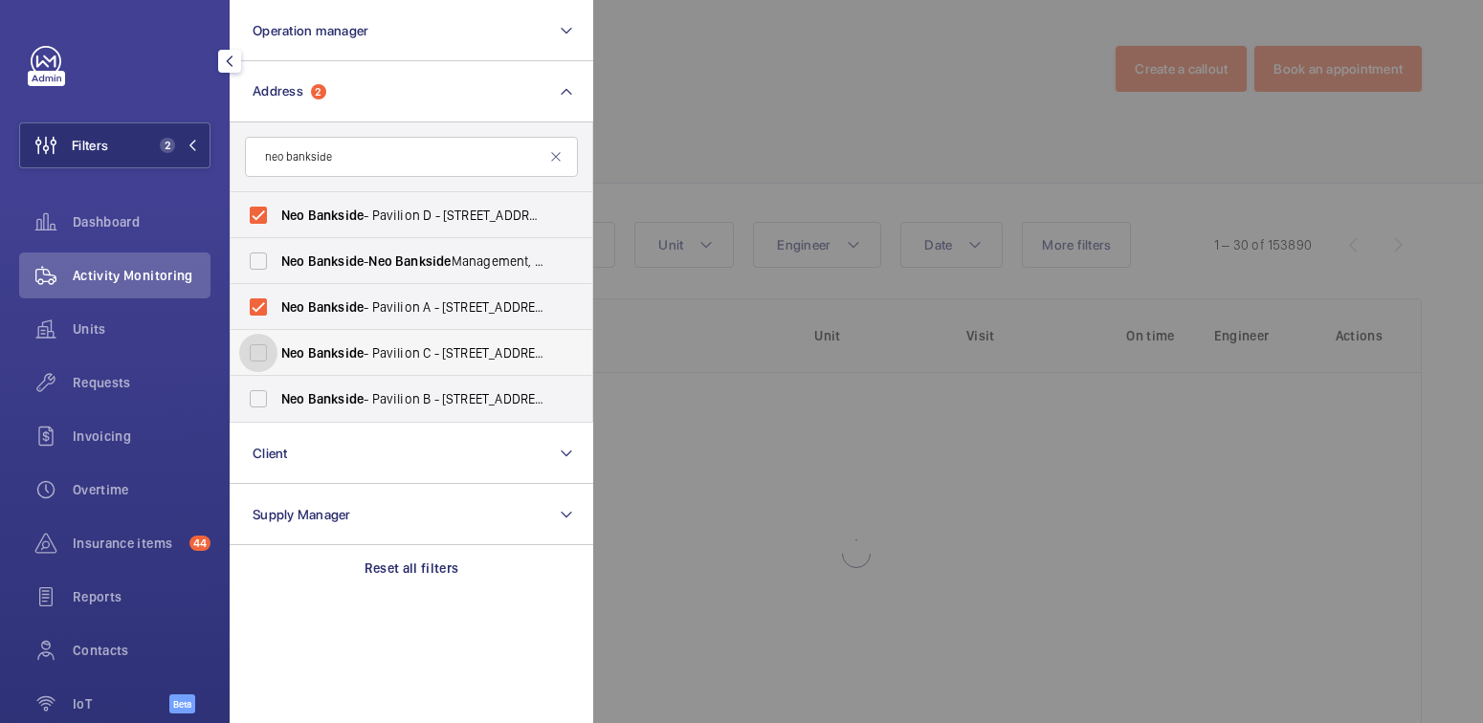
click at [277, 339] on input "Neo Bankside - Pavilion C - [STREET_ADDRESS]" at bounding box center [258, 353] width 38 height 38
checkbox input "true"
click at [343, 392] on span "Bankside" at bounding box center [335, 398] width 55 height 15
click at [277, 392] on input "Neo Bankside - Pavilion B - [STREET_ADDRESS]" at bounding box center [258, 399] width 38 height 38
checkbox input "true"
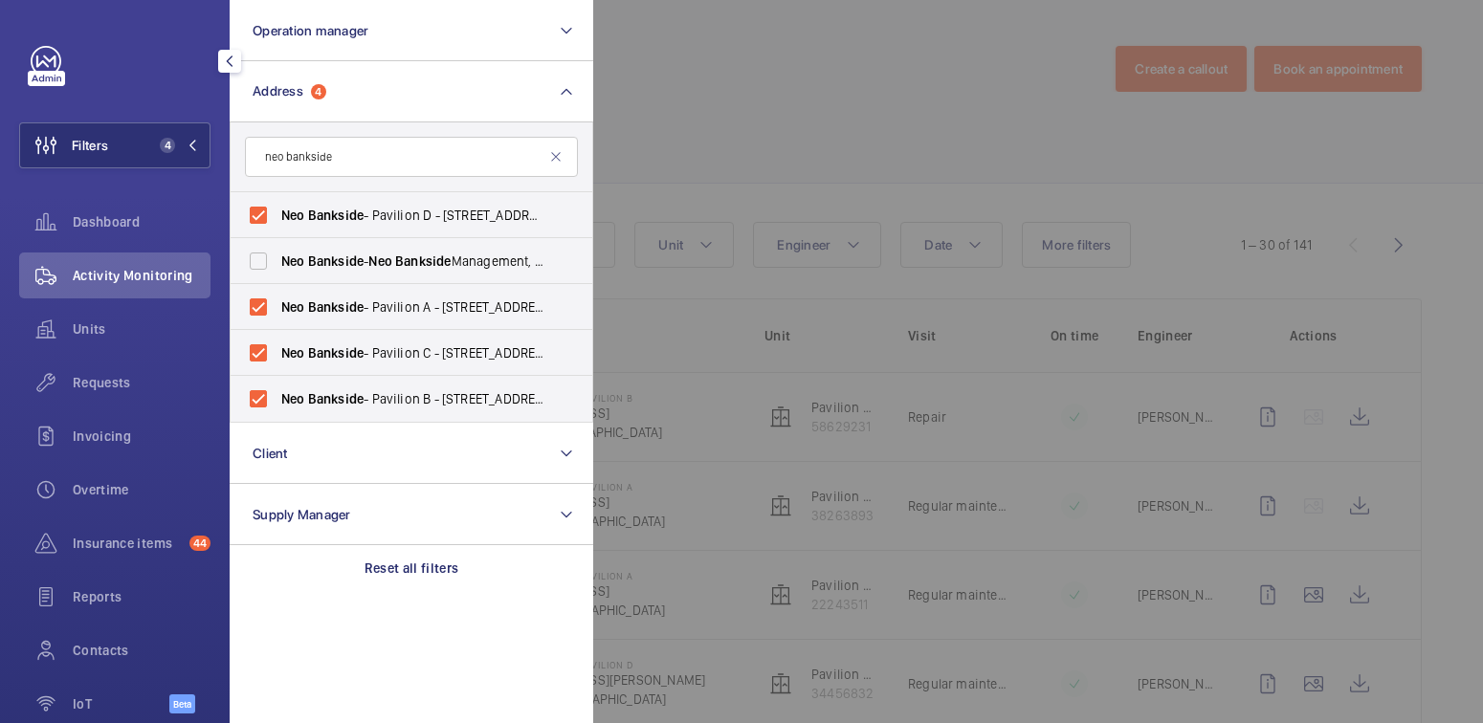
click at [735, 124] on div at bounding box center [1334, 361] width 1483 height 723
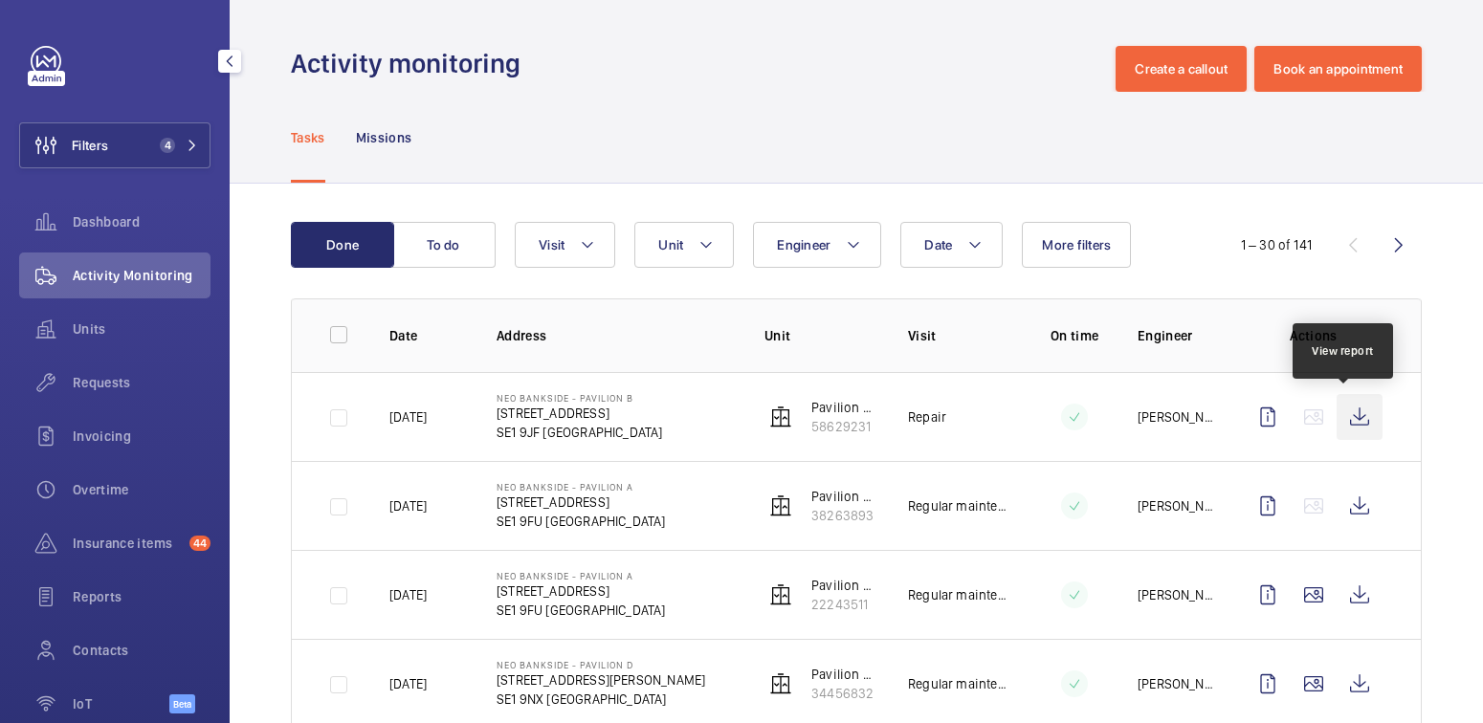
click at [1337, 413] on wm-front-icon-button at bounding box center [1359, 417] width 46 height 46
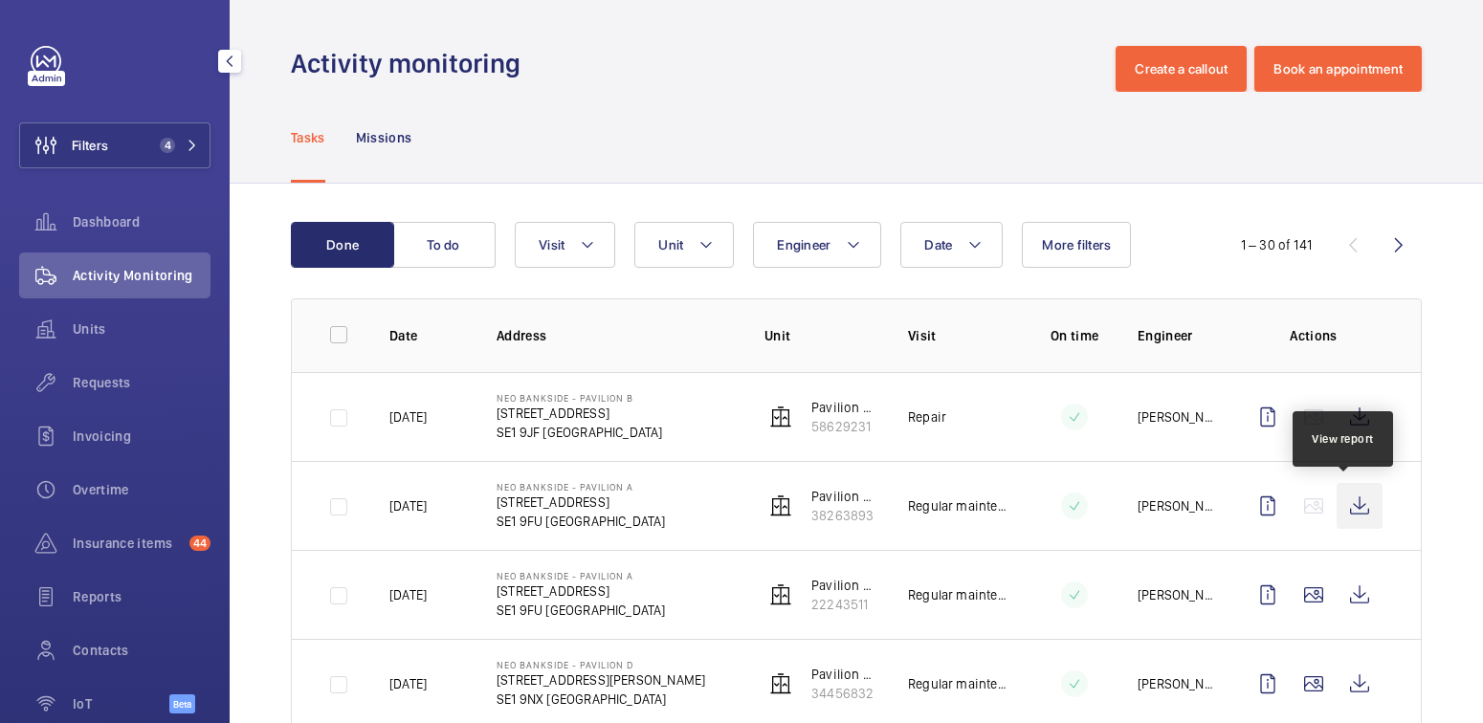
click at [1354, 500] on wm-front-icon-button at bounding box center [1359, 506] width 46 height 46
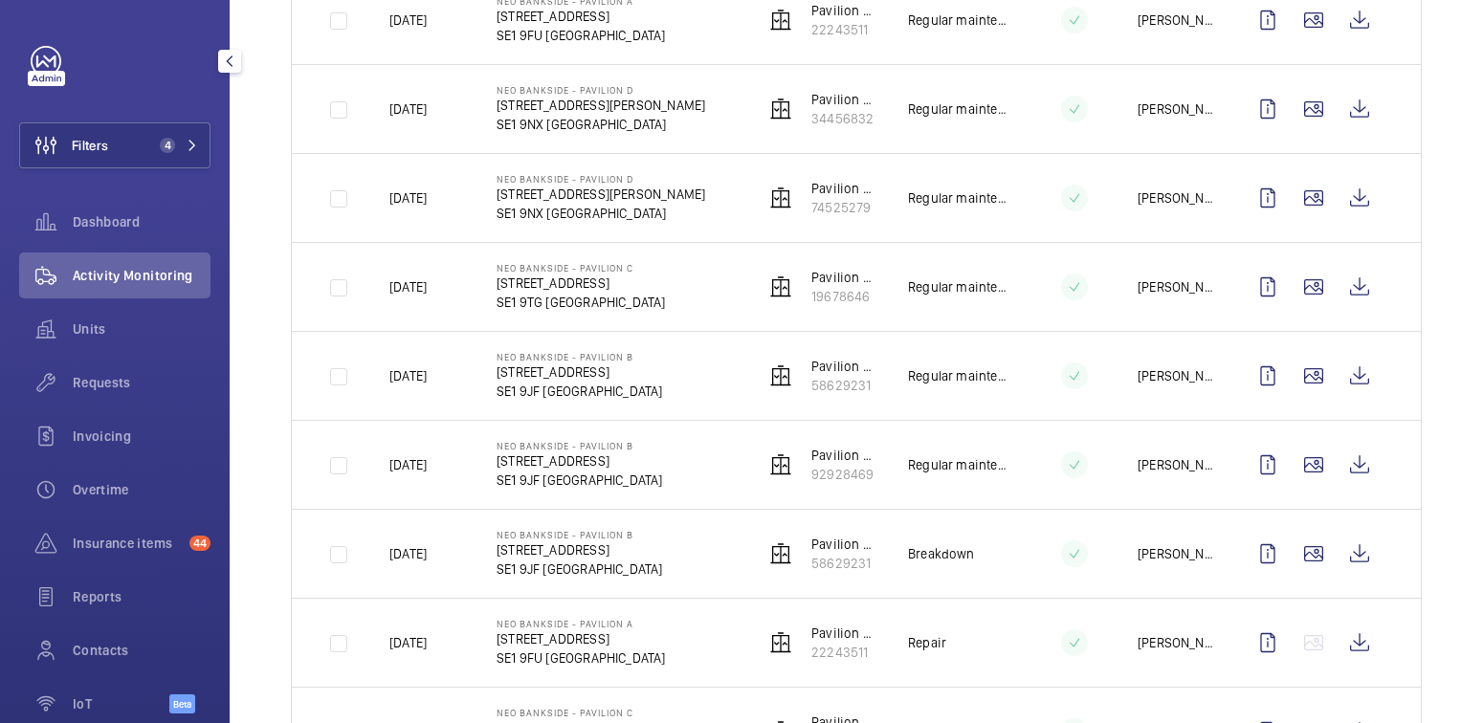
scroll to position [579, 0]
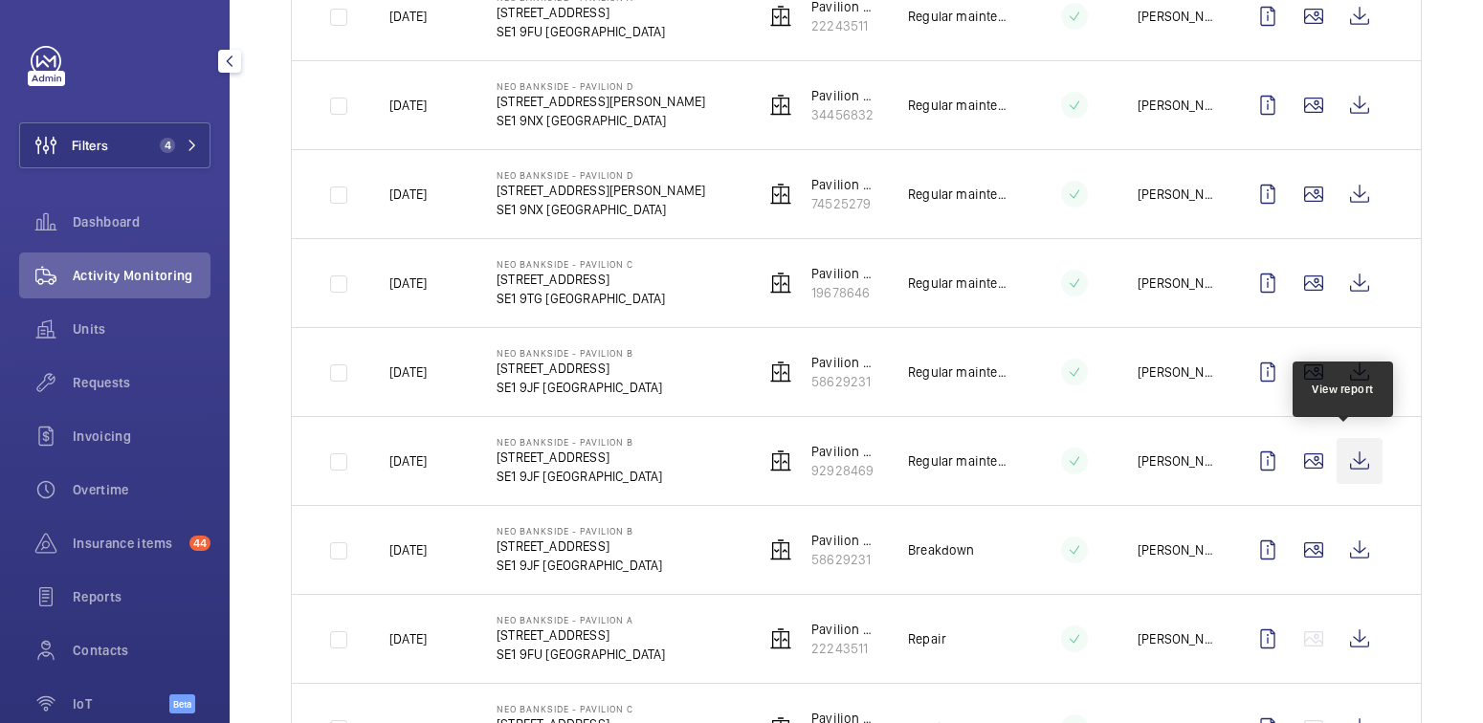
click at [1349, 466] on wm-front-icon-button at bounding box center [1359, 461] width 46 height 46
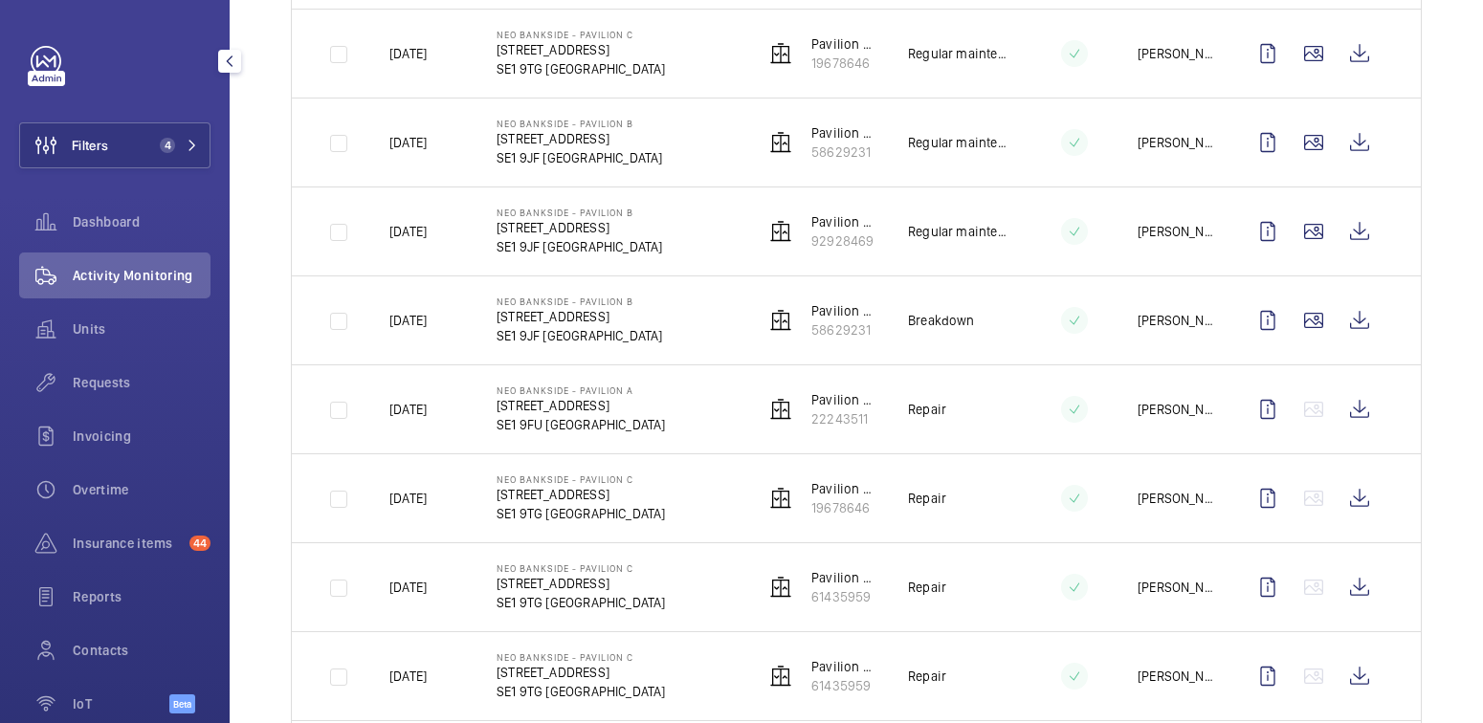
scroll to position [809, 0]
click at [1356, 405] on wm-front-icon-button at bounding box center [1359, 409] width 46 height 46
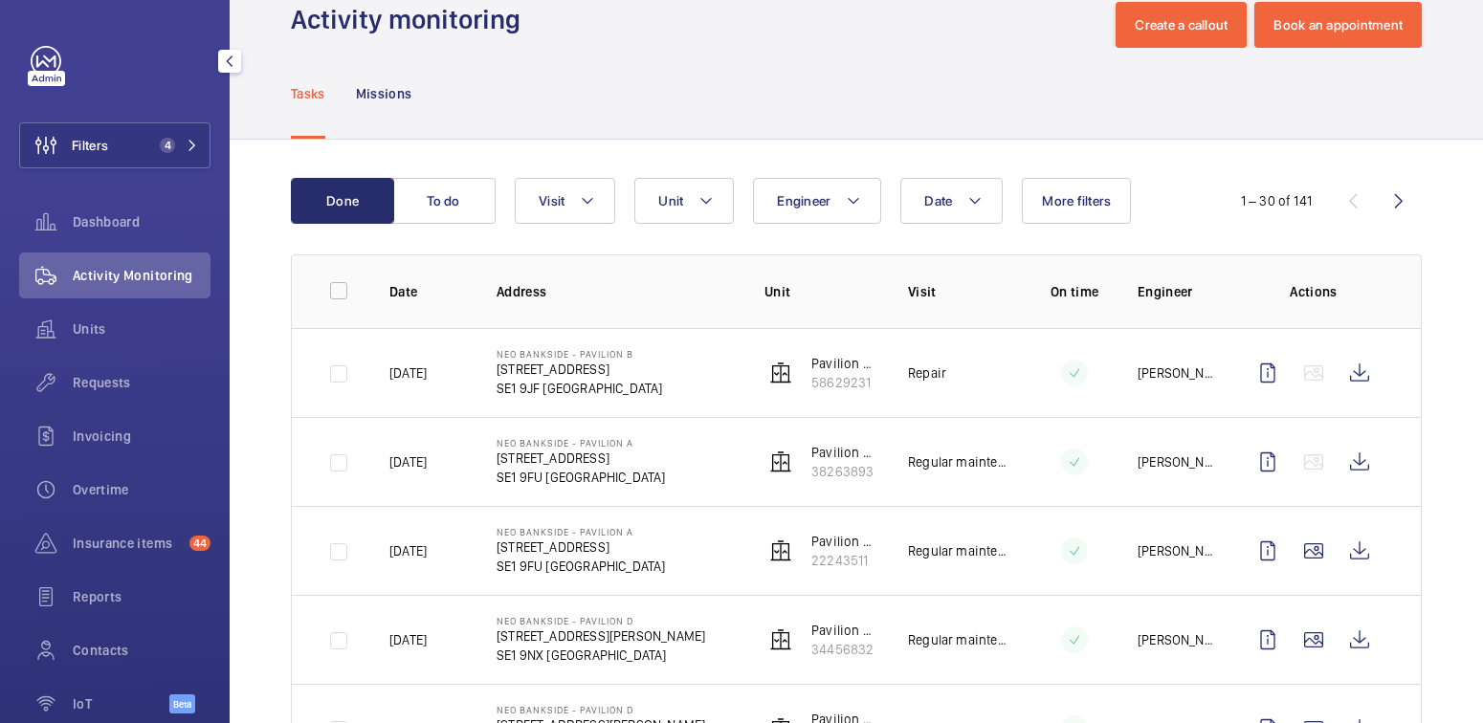
scroll to position [0, 0]
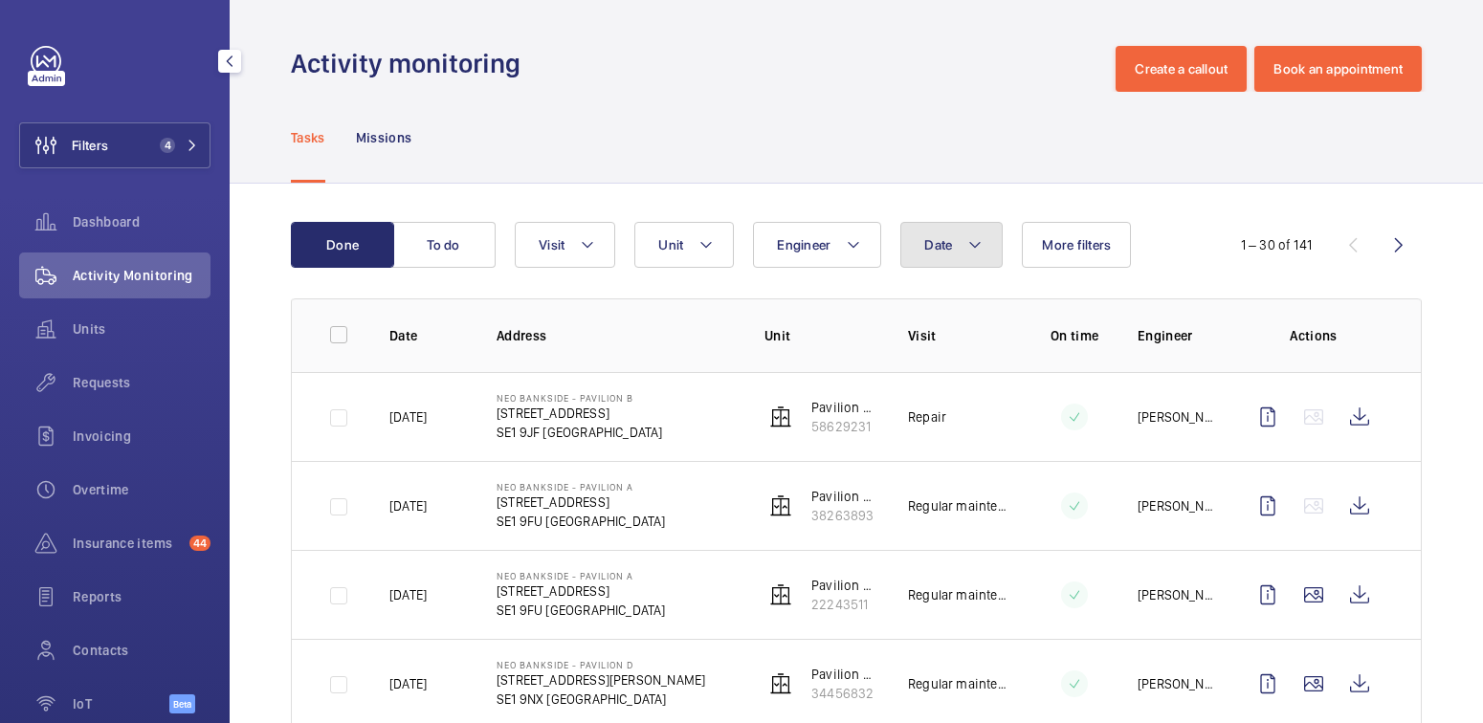
click at [936, 253] on button "Date" at bounding box center [951, 245] width 102 height 46
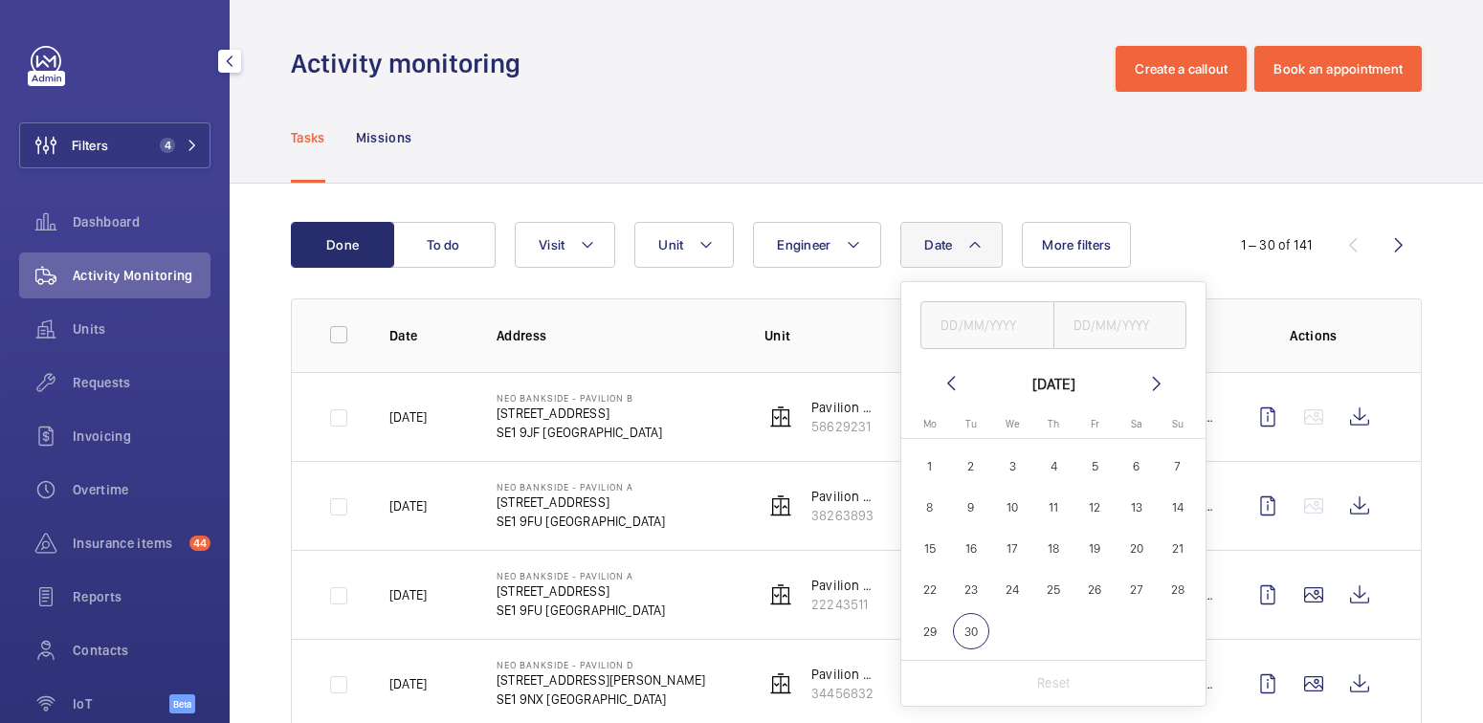
click at [971, 518] on span "9" at bounding box center [971, 507] width 37 height 37
type input "[DATE]"
click at [970, 544] on span "16" at bounding box center [971, 548] width 37 height 37
type input "[DATE]"
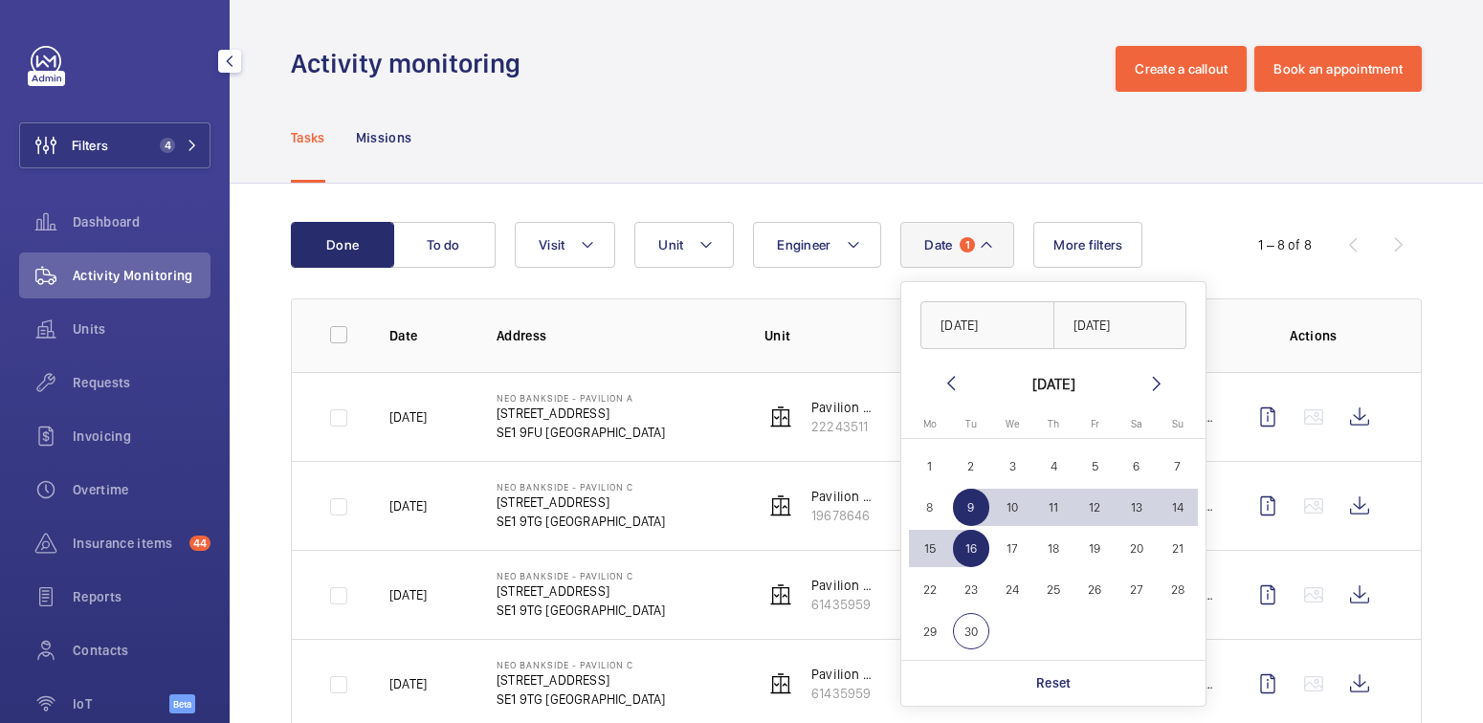
click at [960, 93] on div "Tasks Missions" at bounding box center [856, 137] width 1131 height 91
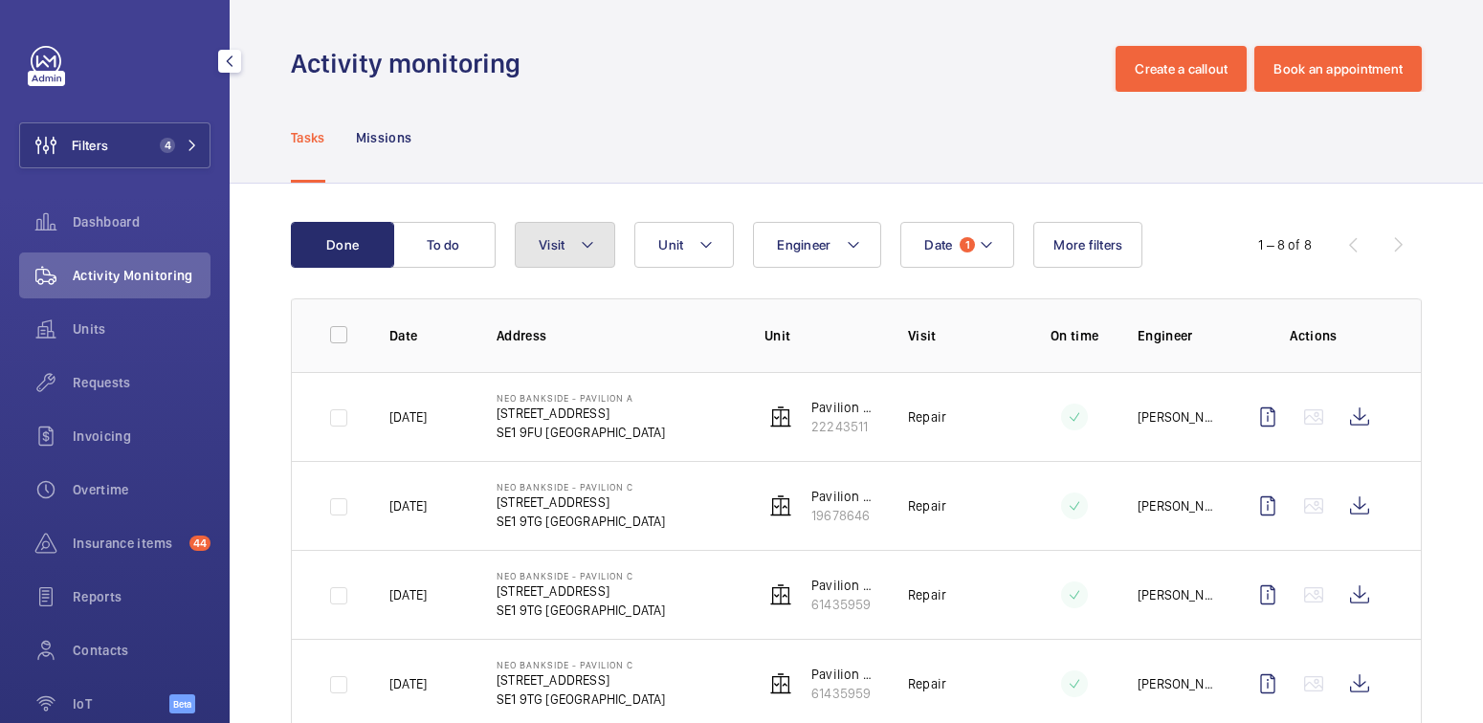
click at [582, 247] on mat-icon at bounding box center [587, 244] width 15 height 23
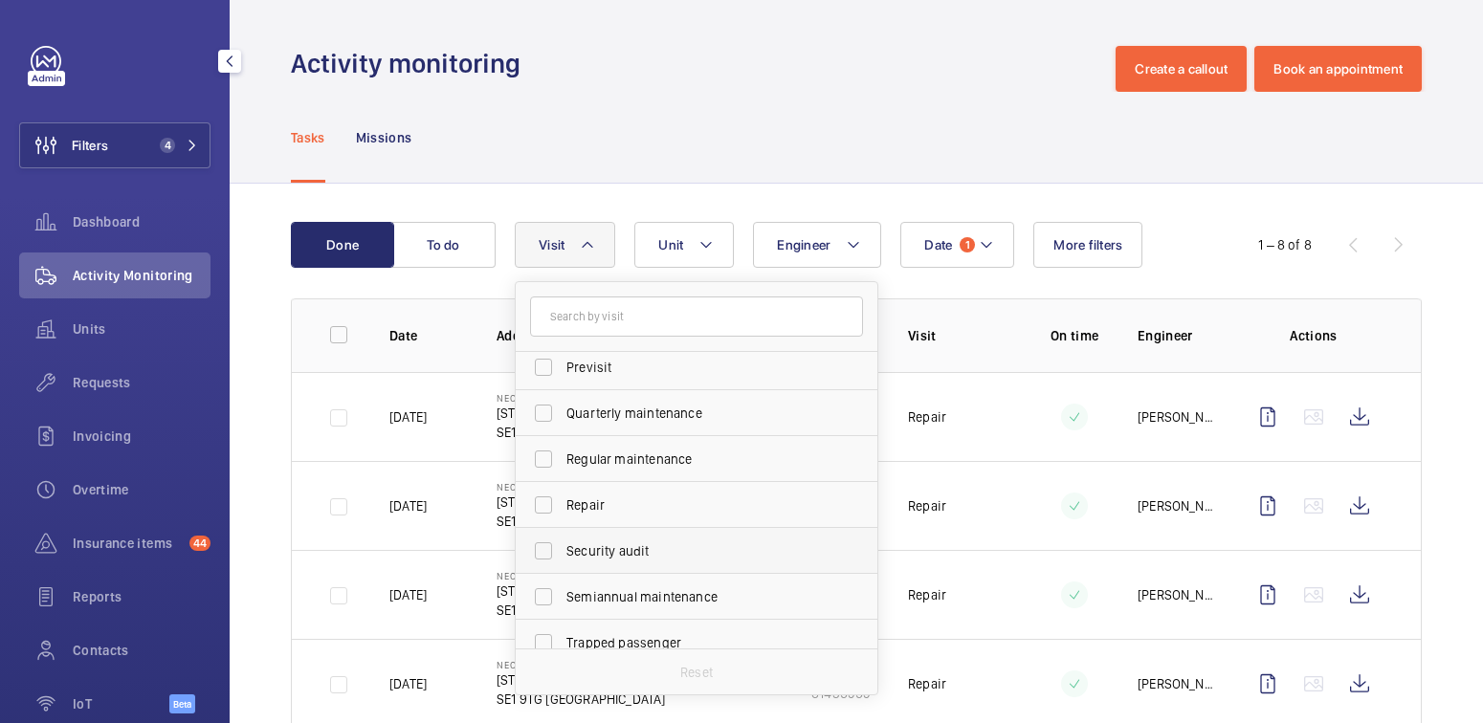
scroll to position [299, 0]
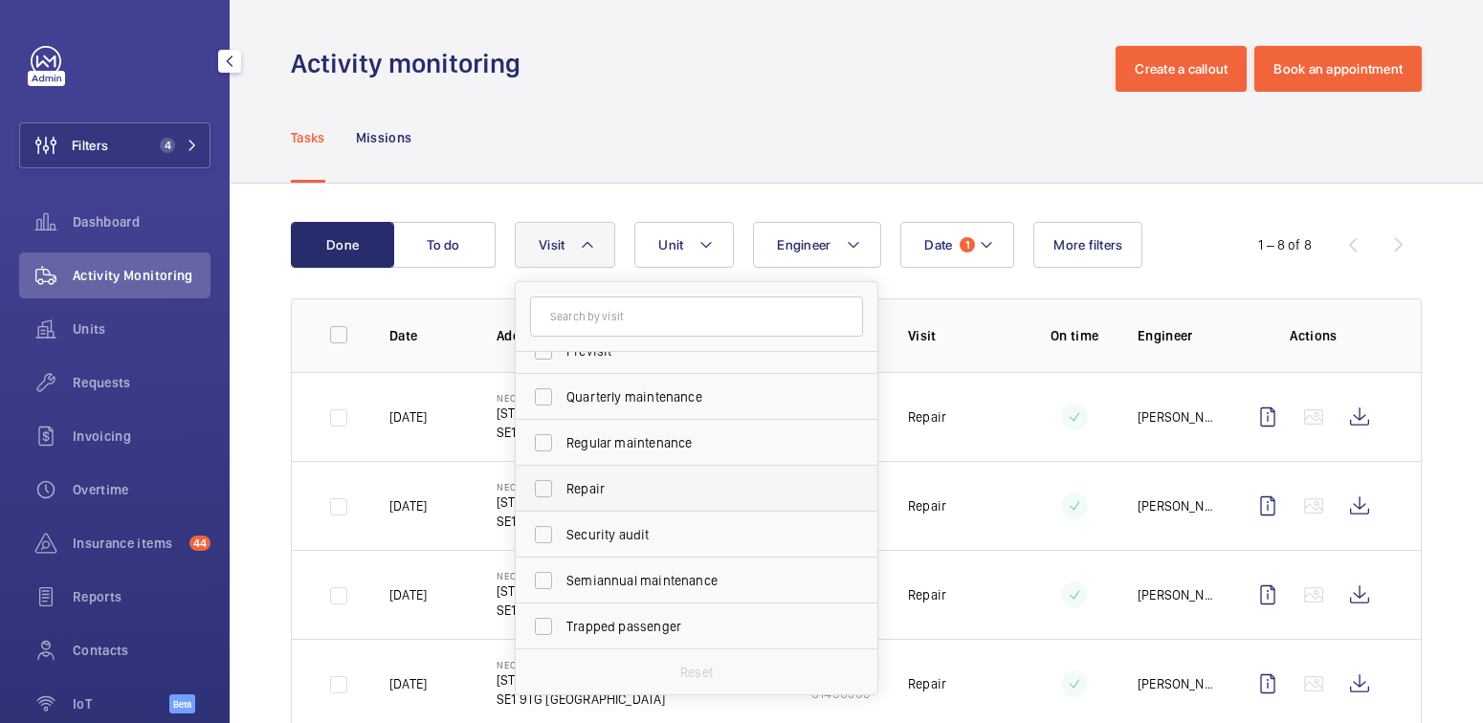
click at [608, 486] on span "Repair" at bounding box center [697, 488] width 263 height 19
click at [562, 486] on input "Repair" at bounding box center [543, 489] width 38 height 38
checkbox input "true"
click at [848, 121] on div "Tasks Missions" at bounding box center [856, 137] width 1131 height 91
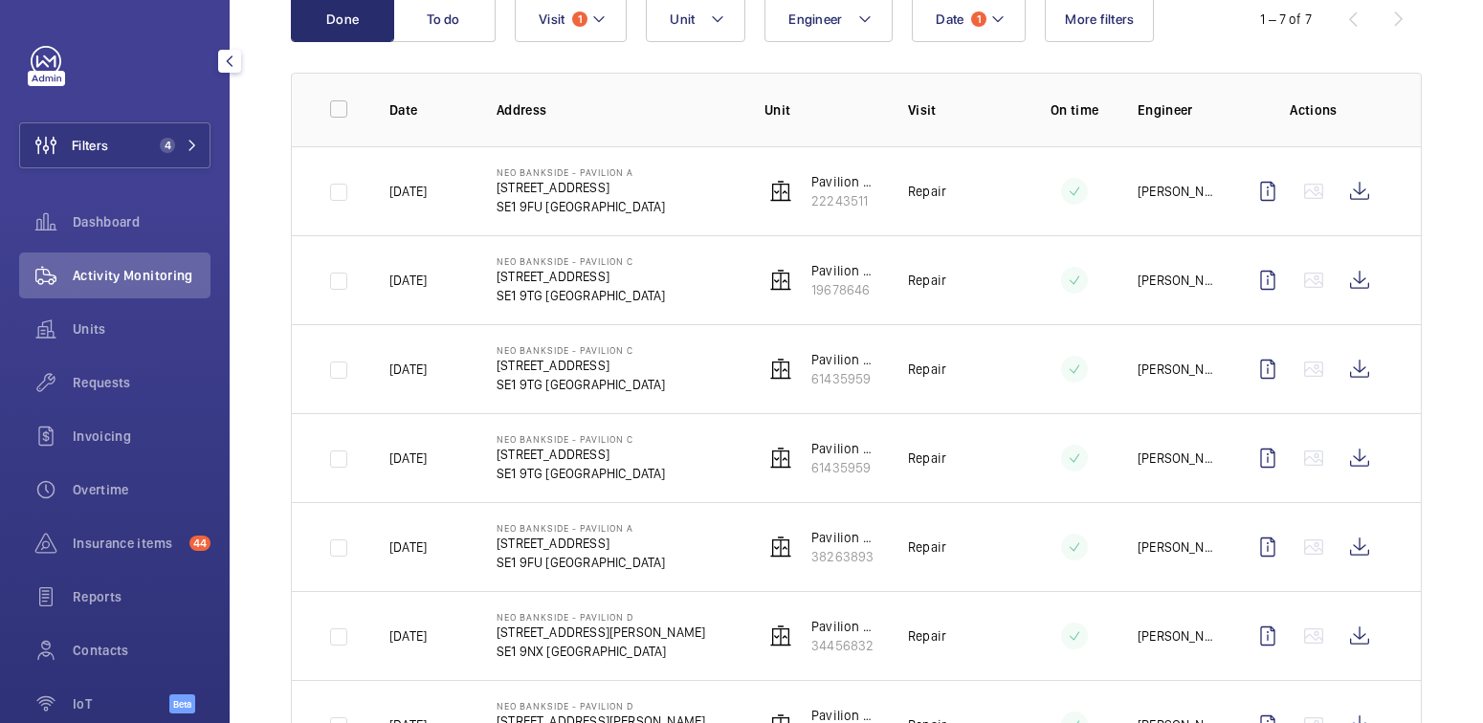
scroll to position [136, 0]
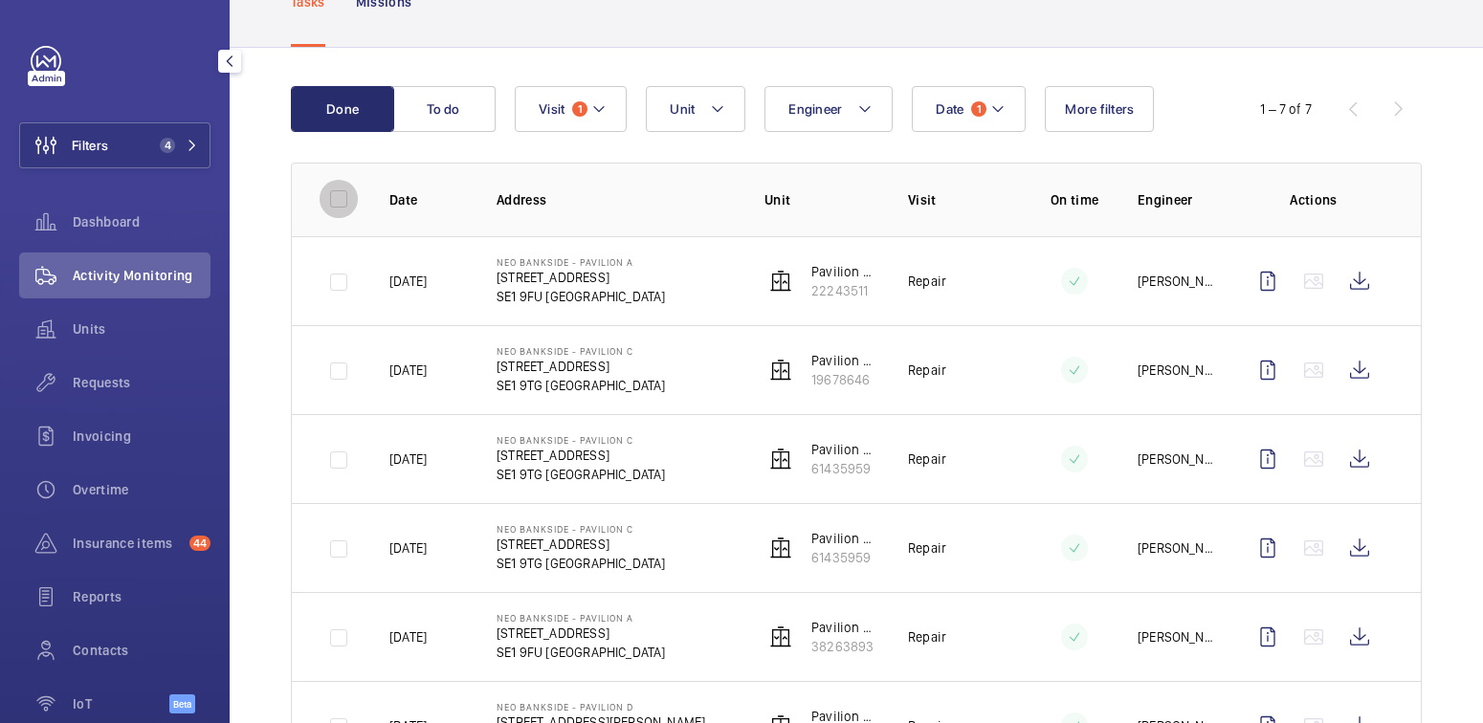
click at [342, 194] on input "checkbox" at bounding box center [339, 199] width 38 height 38
checkbox input "true"
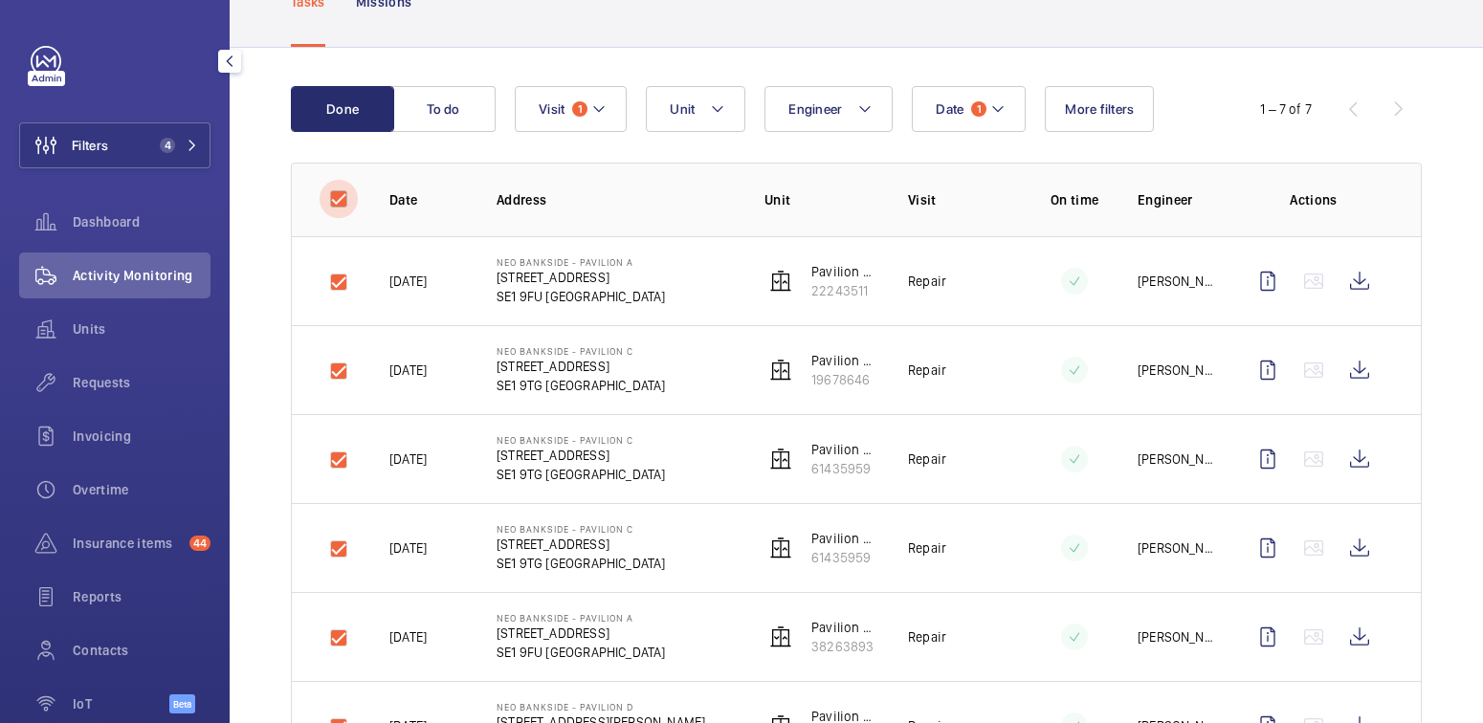
checkbox input "true"
click at [1329, 106] on button "Download 7 reports" at bounding box center [1343, 109] width 160 height 46
